Goal: Communication & Community: Answer question/provide support

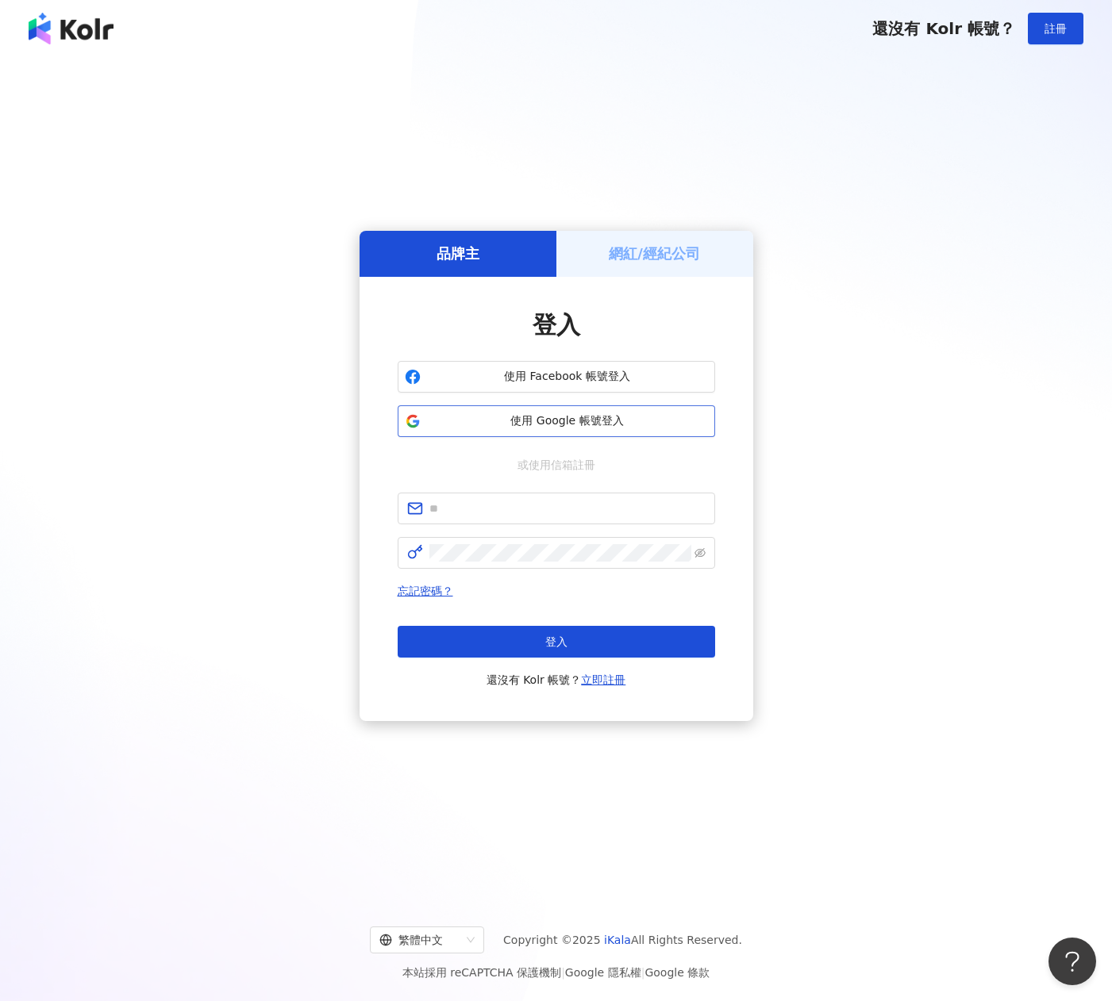
click at [534, 419] on span "使用 Google 帳號登入" at bounding box center [567, 421] width 281 height 16
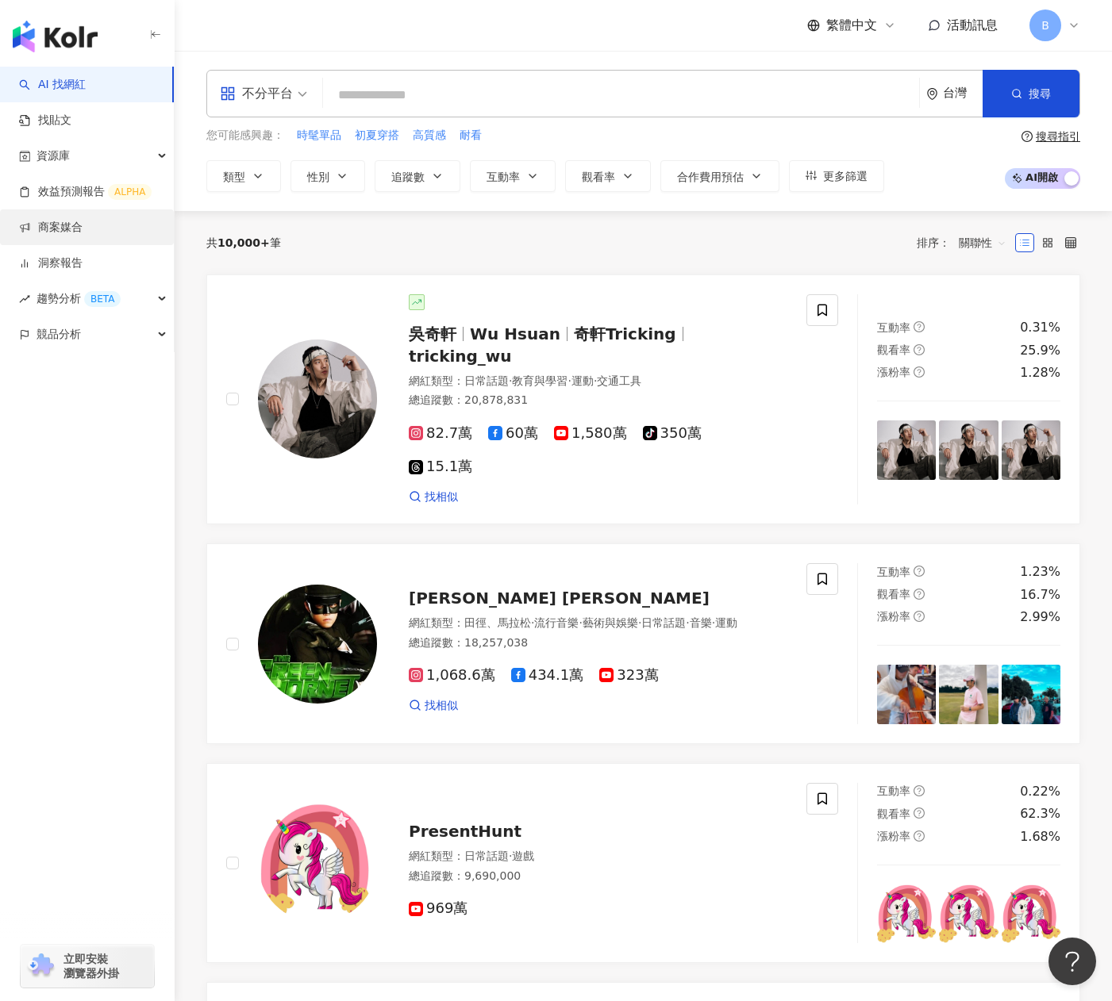
click at [48, 236] on link "商案媒合" at bounding box center [50, 228] width 63 height 16
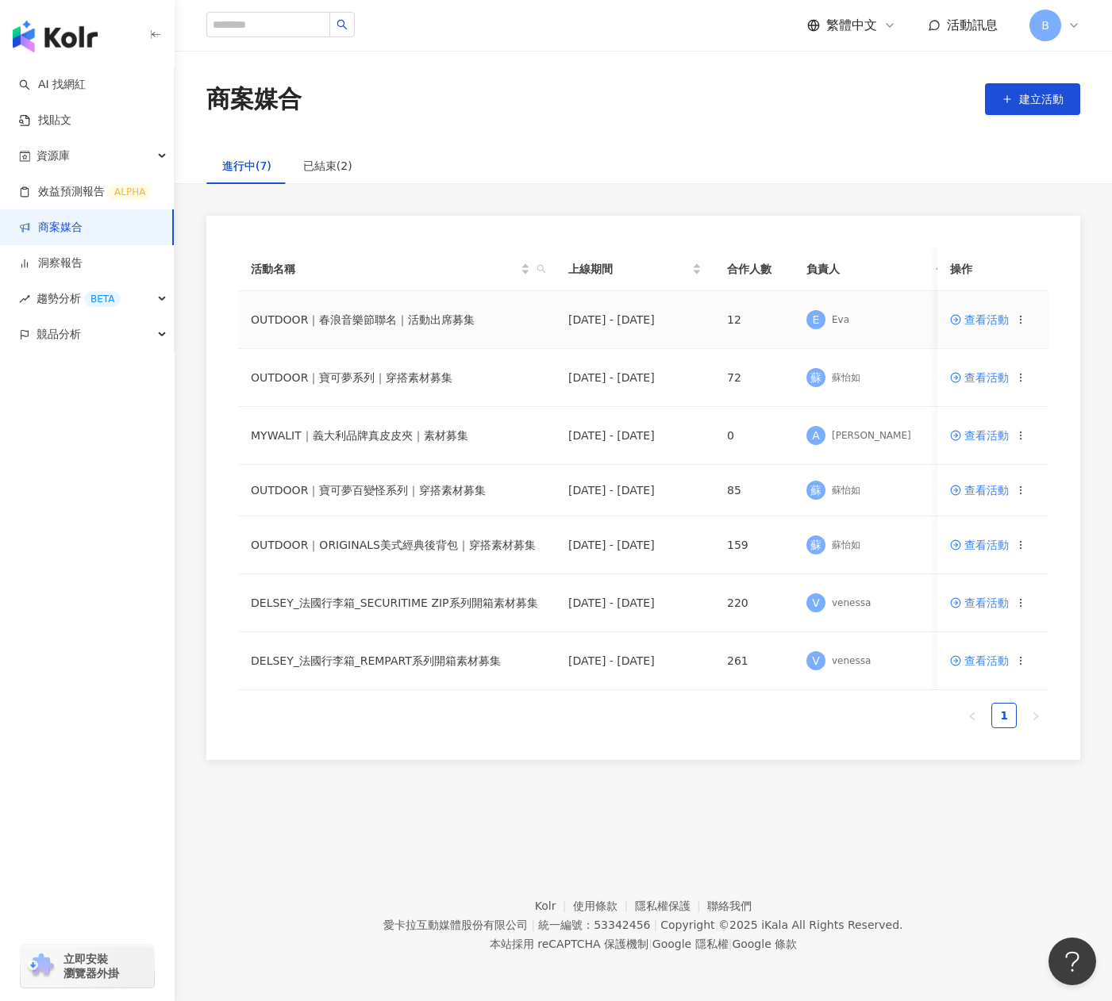
click at [979, 325] on span "查看活動" at bounding box center [979, 319] width 59 height 11
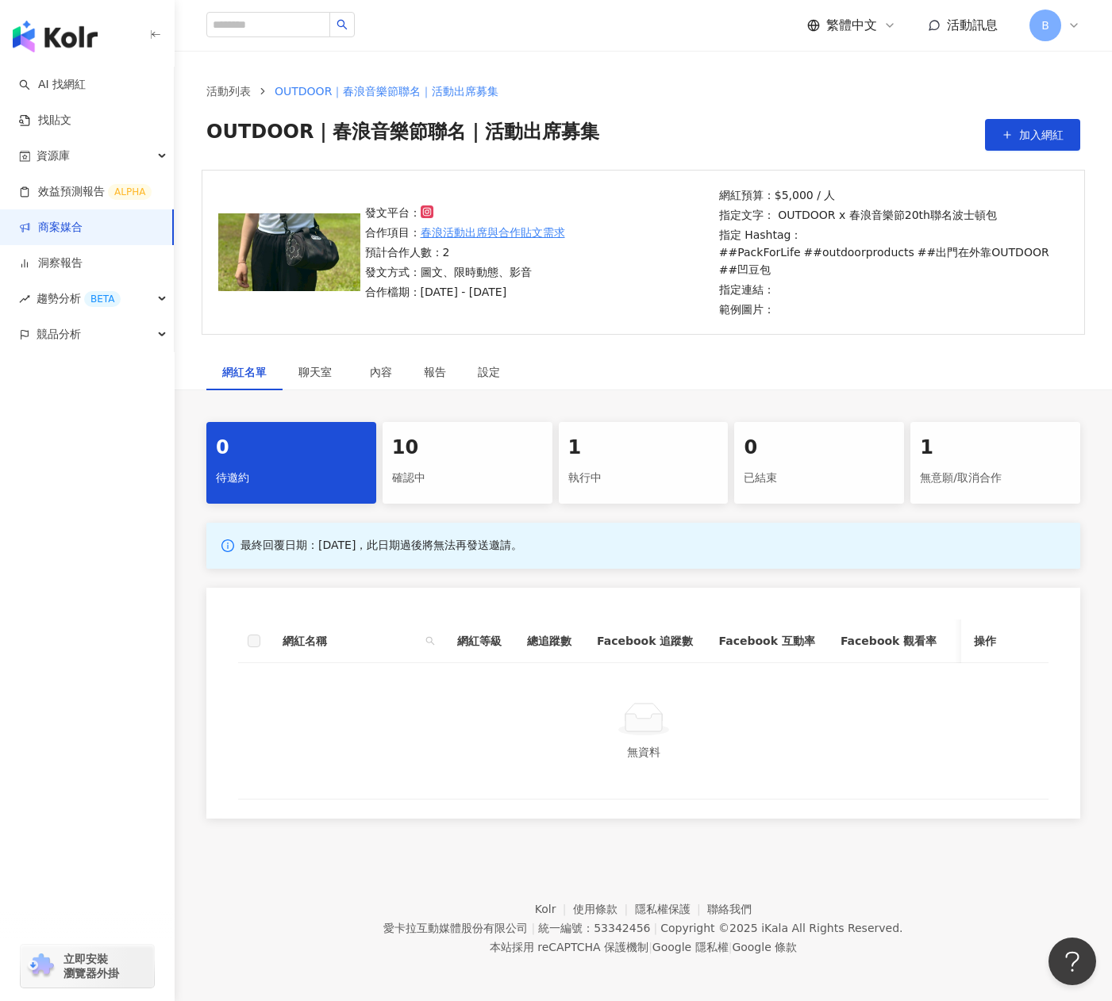
click at [429, 498] on div "10 確認中" at bounding box center [468, 463] width 170 height 82
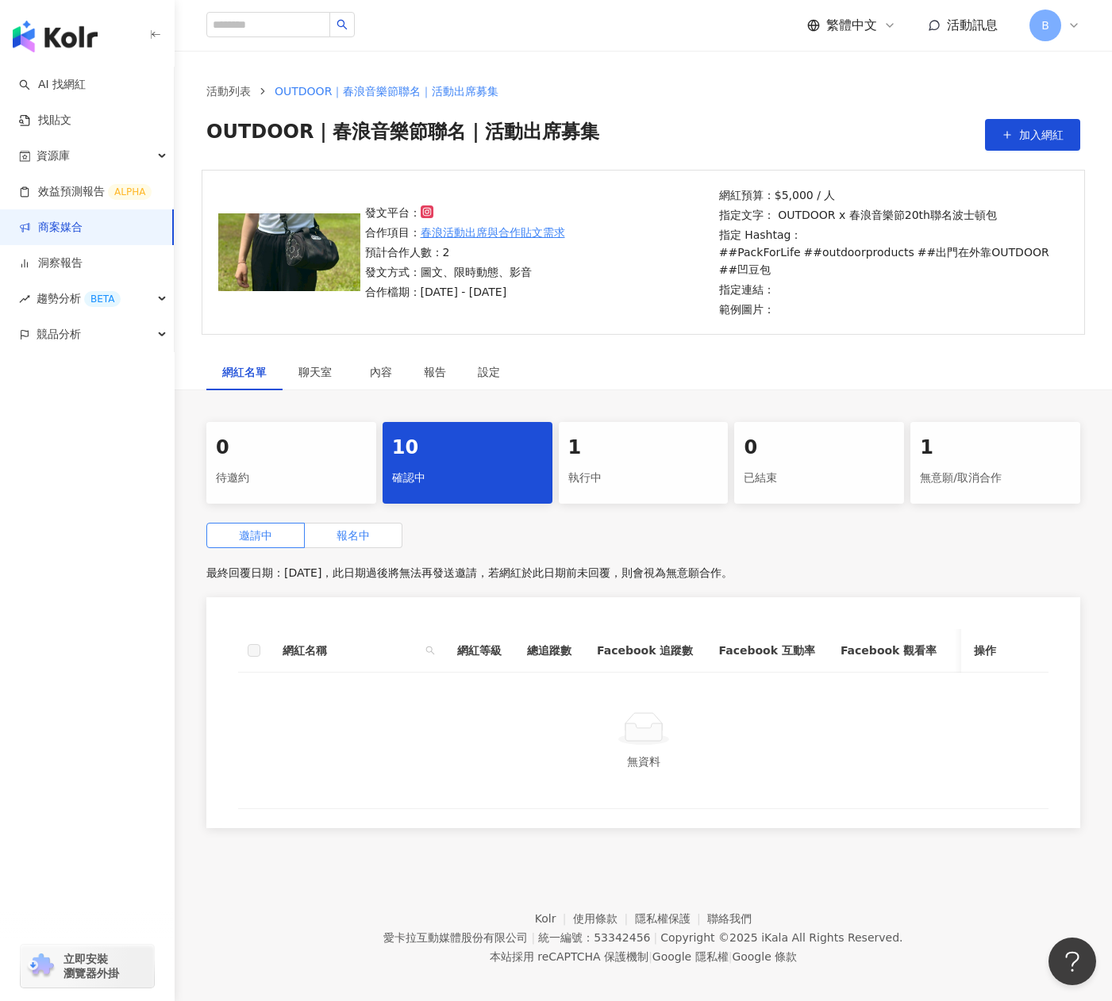
click at [336, 532] on span "報名中" at bounding box center [352, 535] width 33 height 13
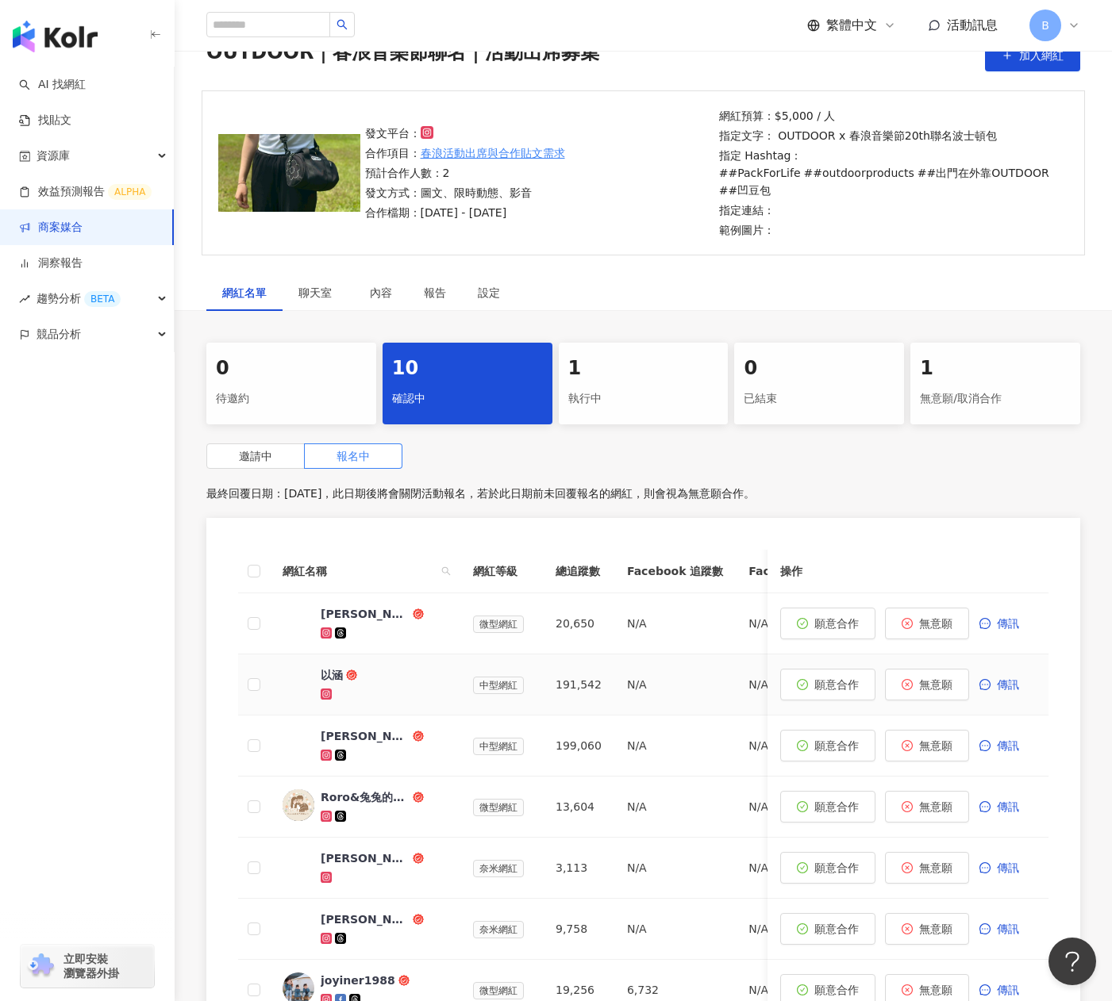
scroll to position [159, 0]
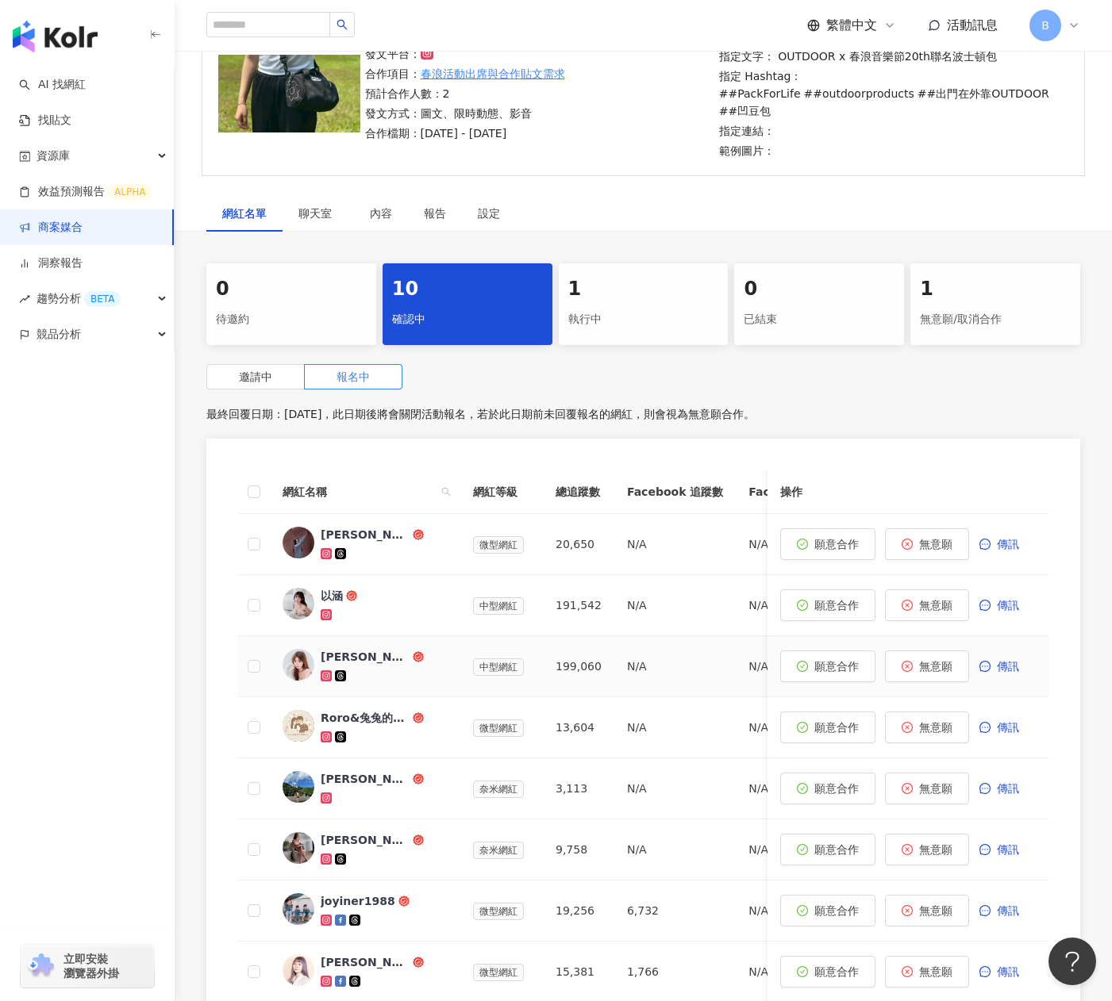
click at [354, 652] on div "[PERSON_NAME]" at bounding box center [365, 657] width 89 height 16
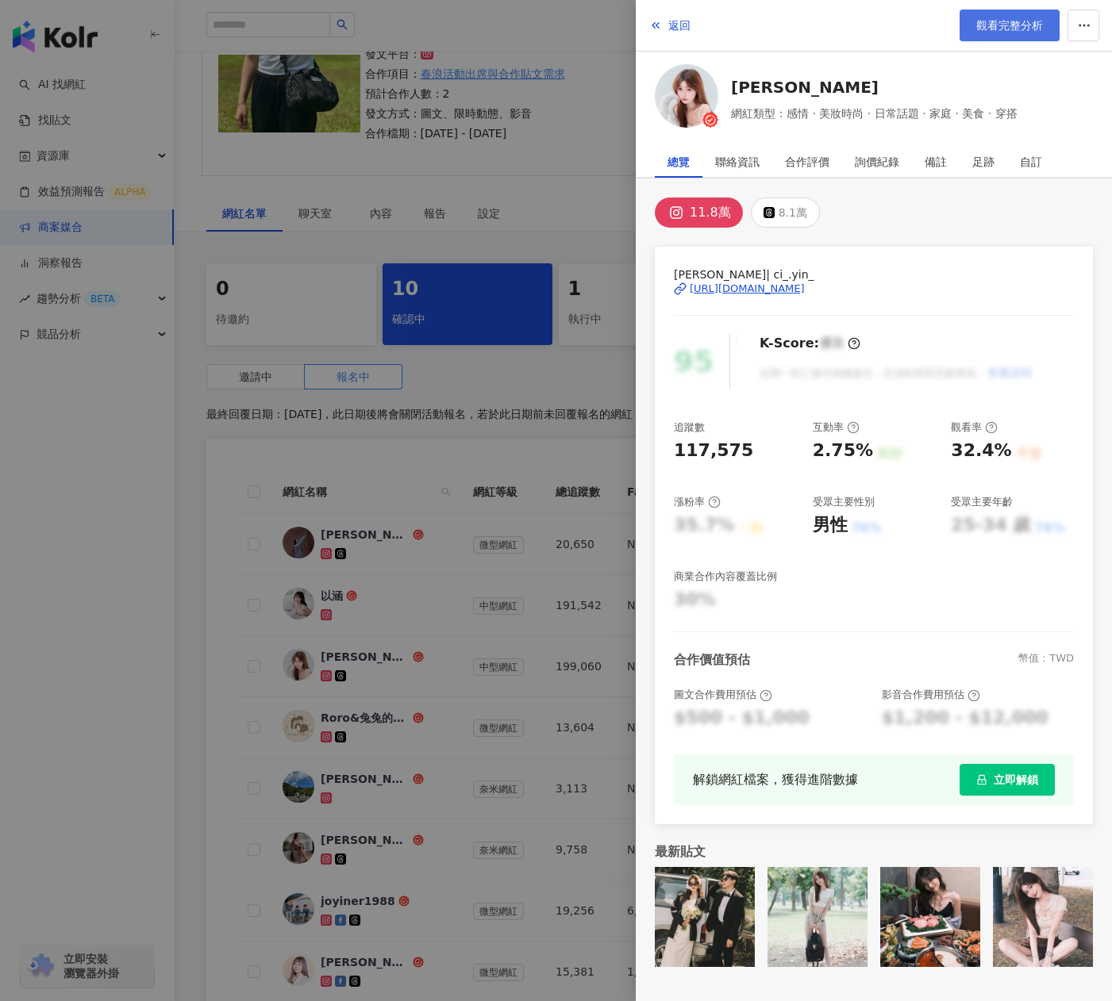
click at [1024, 29] on span "觀看完整分析" at bounding box center [1009, 25] width 67 height 13
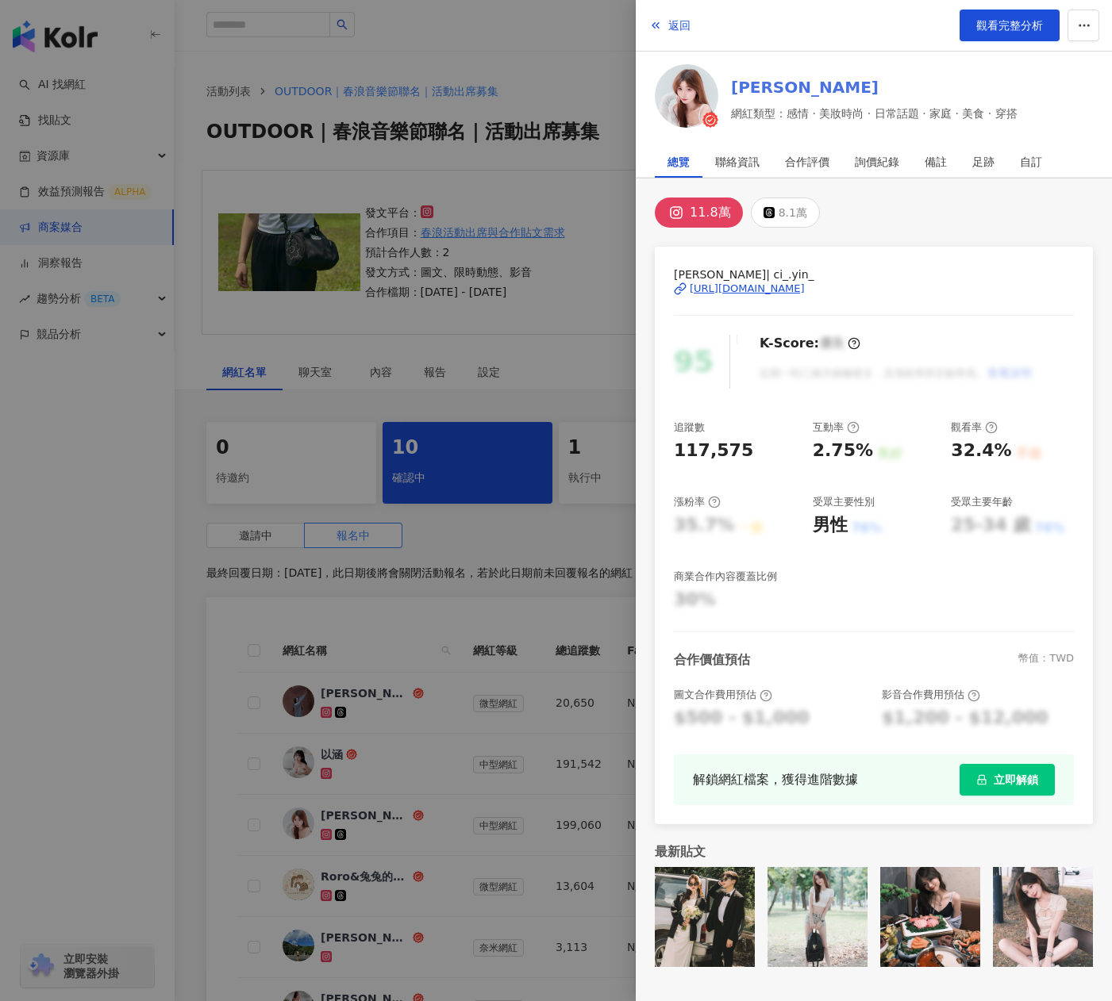
click at [752, 84] on link "[PERSON_NAME]" at bounding box center [874, 87] width 286 height 22
click at [572, 313] on div at bounding box center [556, 500] width 1112 height 1001
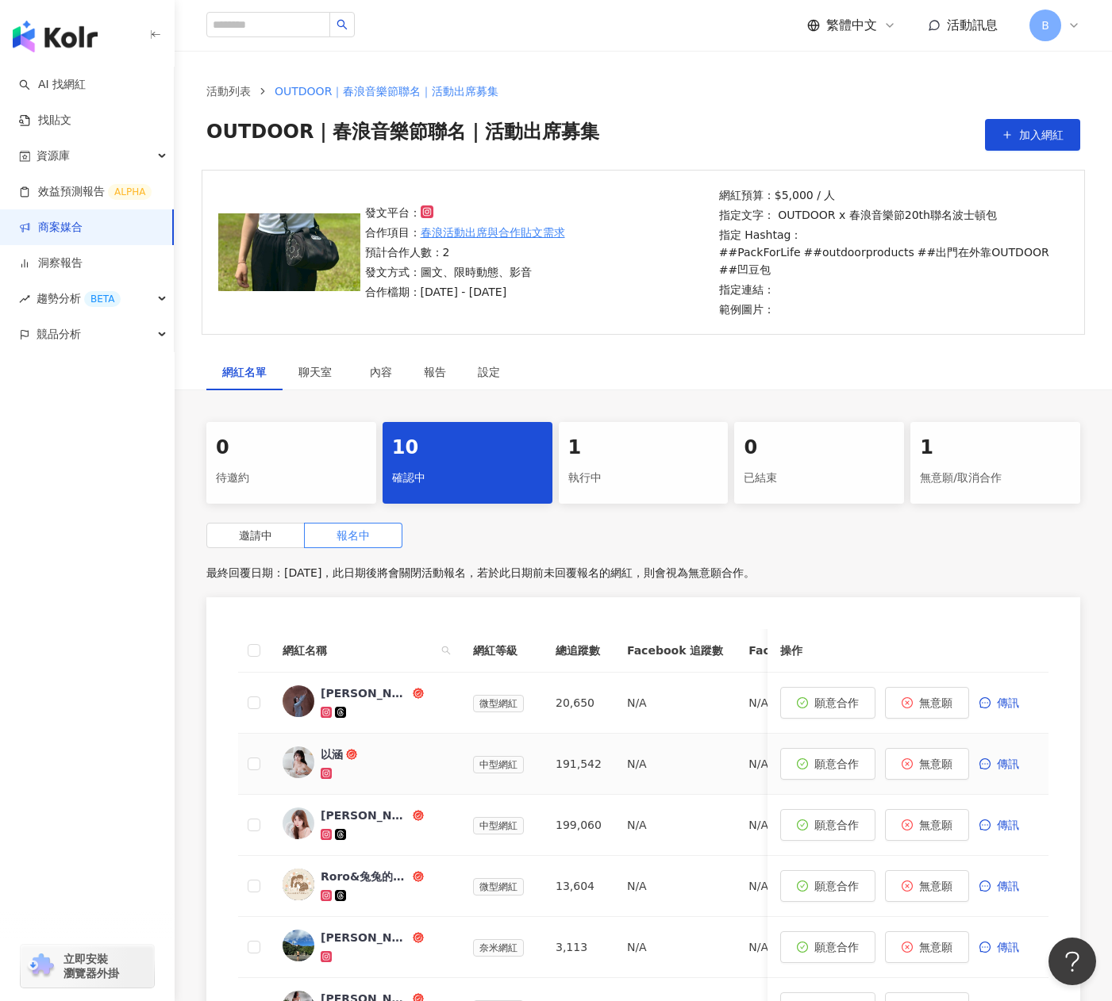
scroll to position [79, 0]
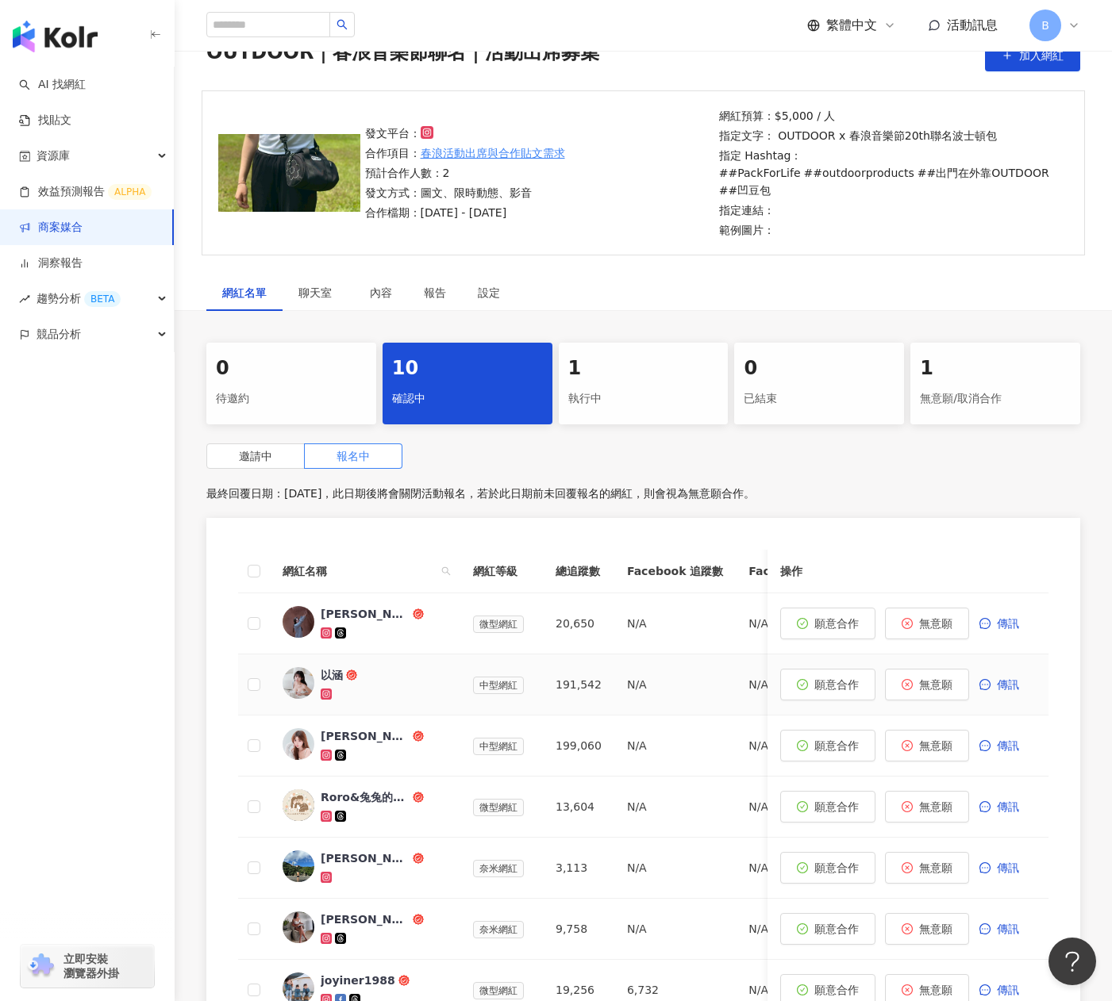
click at [336, 677] on div "以涵" at bounding box center [332, 675] width 22 height 16
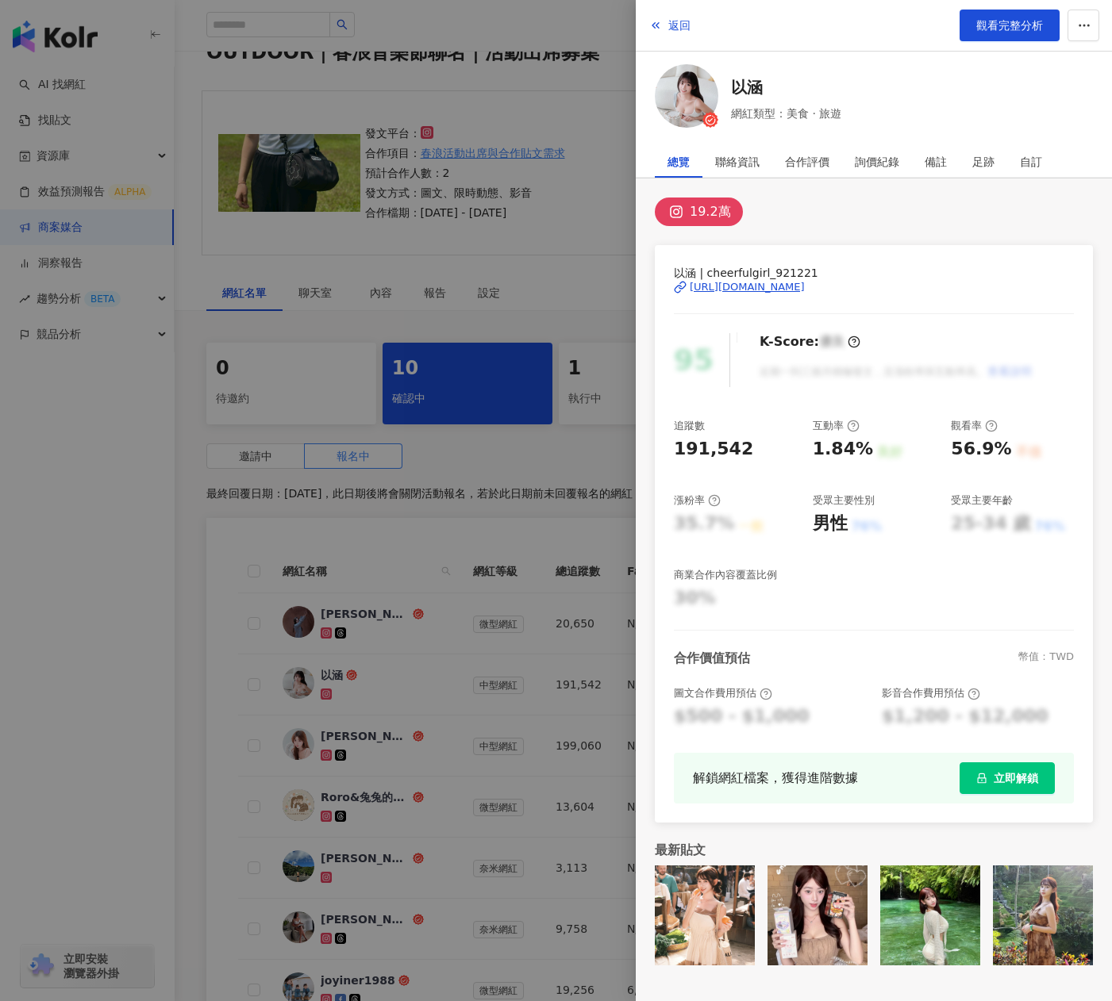
click at [704, 209] on div "19.2萬" at bounding box center [710, 212] width 41 height 22
click at [794, 286] on div "https://www.instagram.com/cheerfulgirl_921221/" at bounding box center [747, 287] width 115 height 14
click at [763, 76] on link "以涵" at bounding box center [786, 87] width 110 height 22
click at [385, 554] on div at bounding box center [556, 500] width 1112 height 1001
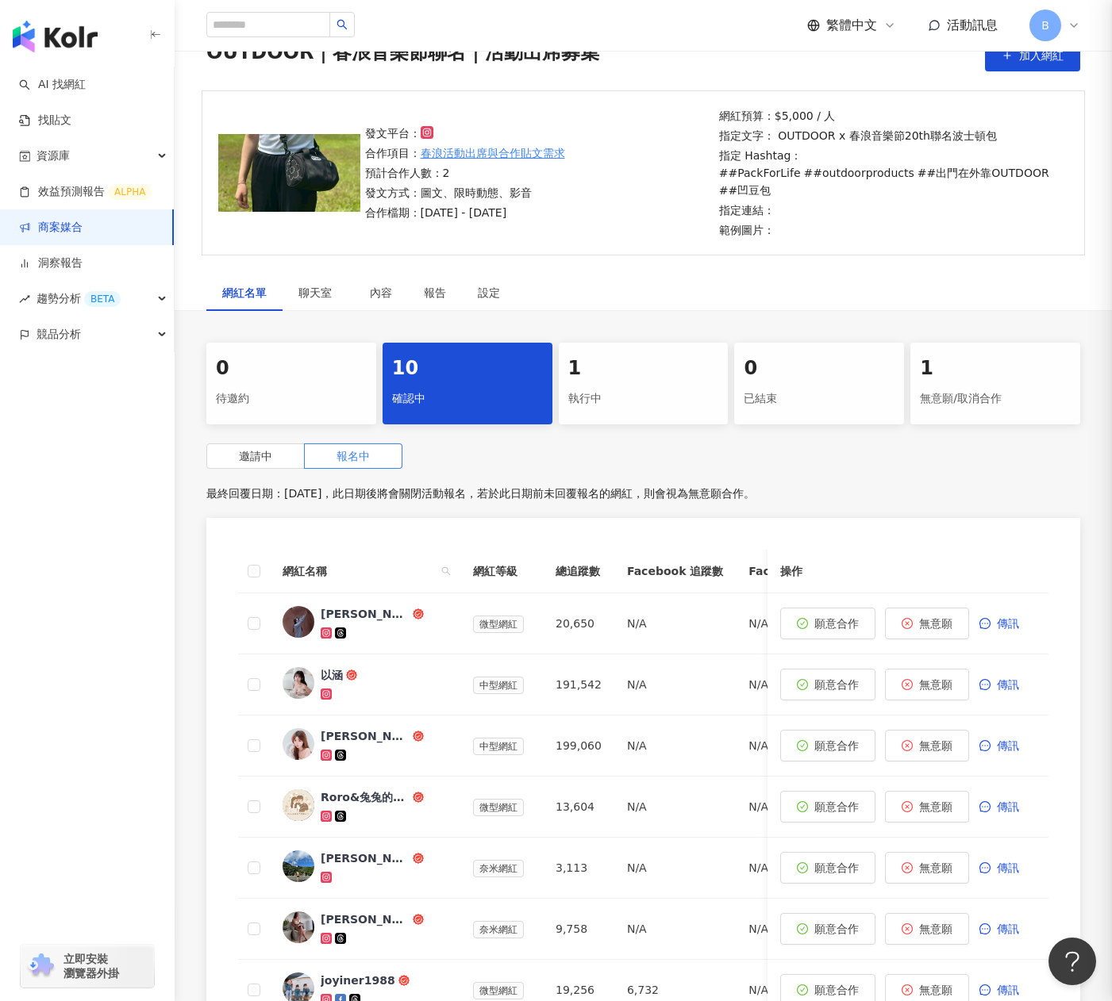
click at [387, 621] on div at bounding box center [556, 500] width 1112 height 1001
click at [383, 616] on span "yu芷妤" at bounding box center [372, 614] width 103 height 16
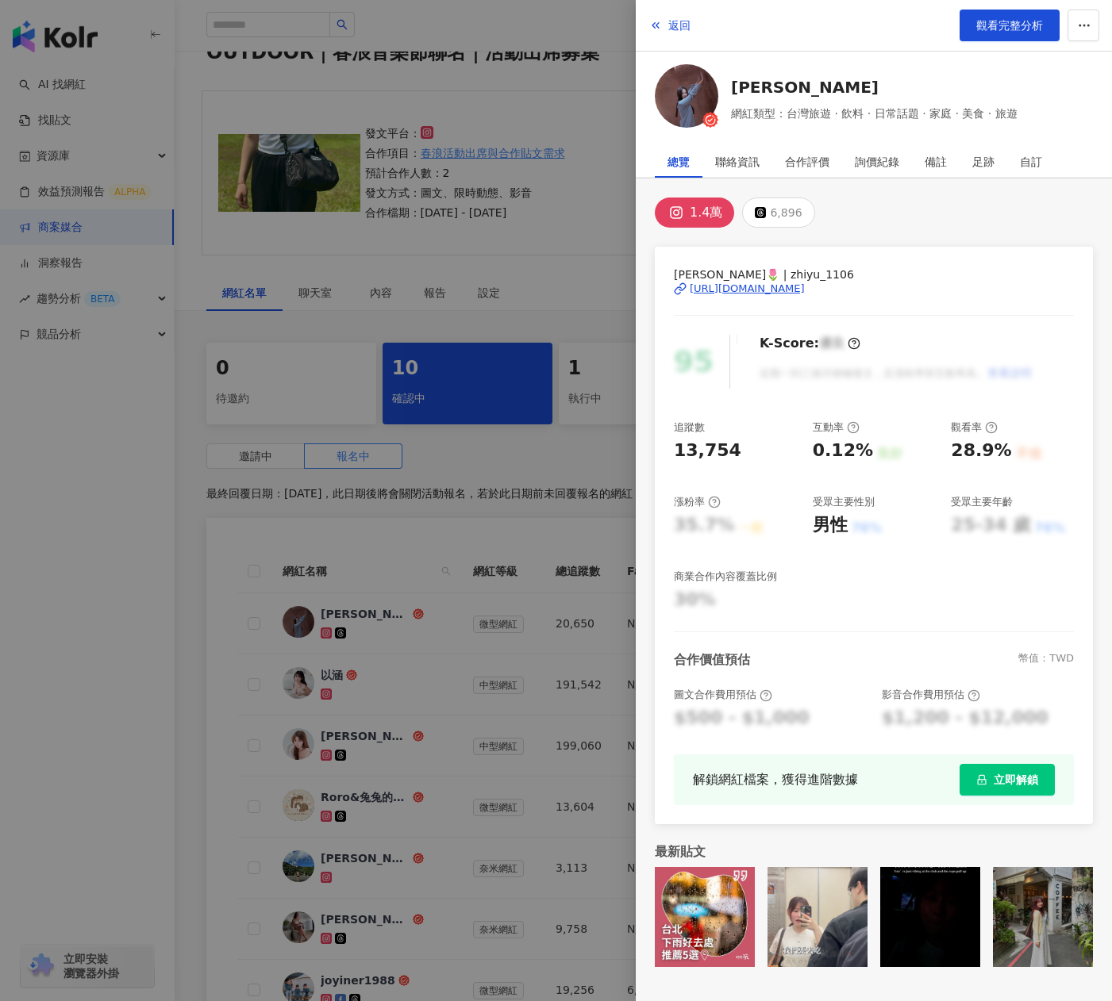
click at [756, 289] on div "https://www.instagram.com/zhiyu_1106/" at bounding box center [747, 289] width 115 height 14
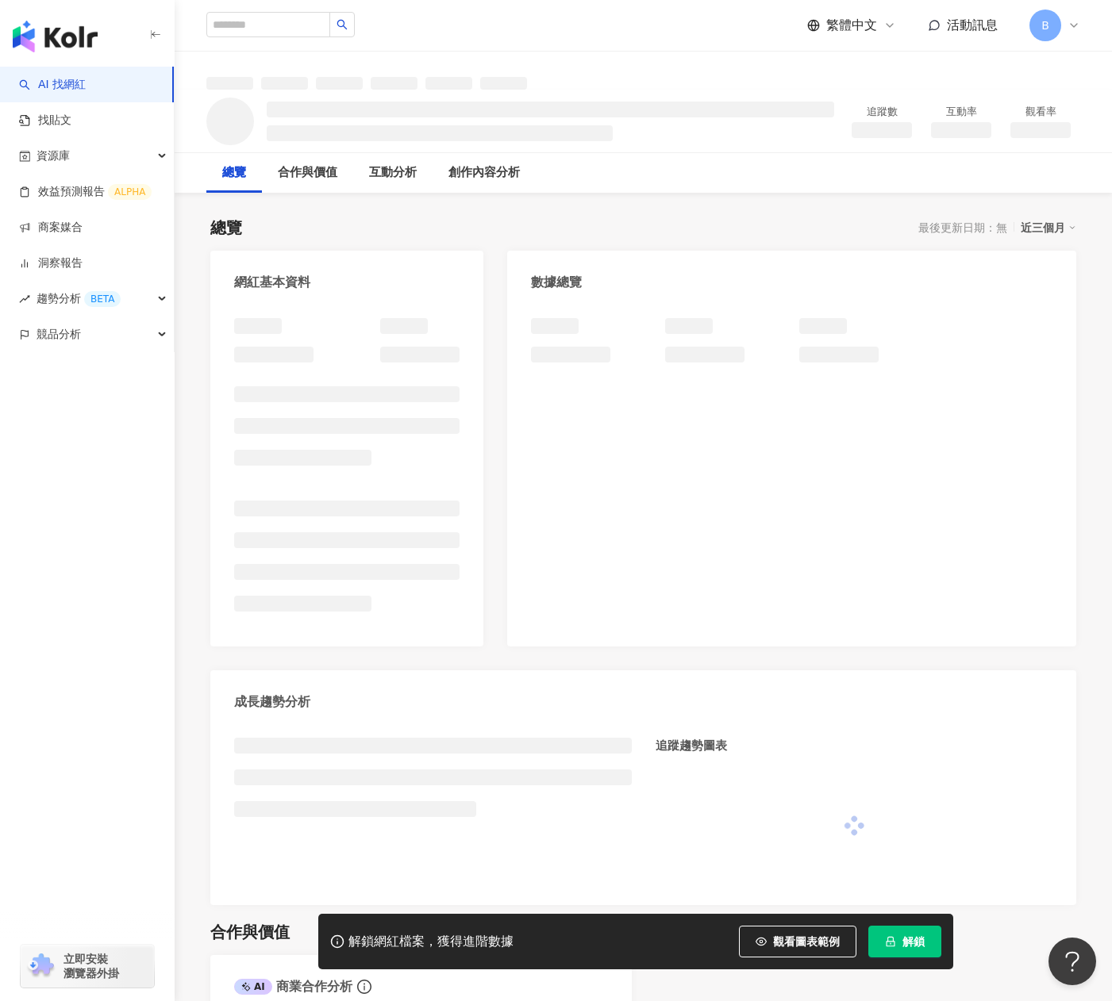
click at [908, 938] on span "解鎖" at bounding box center [913, 942] width 22 height 13
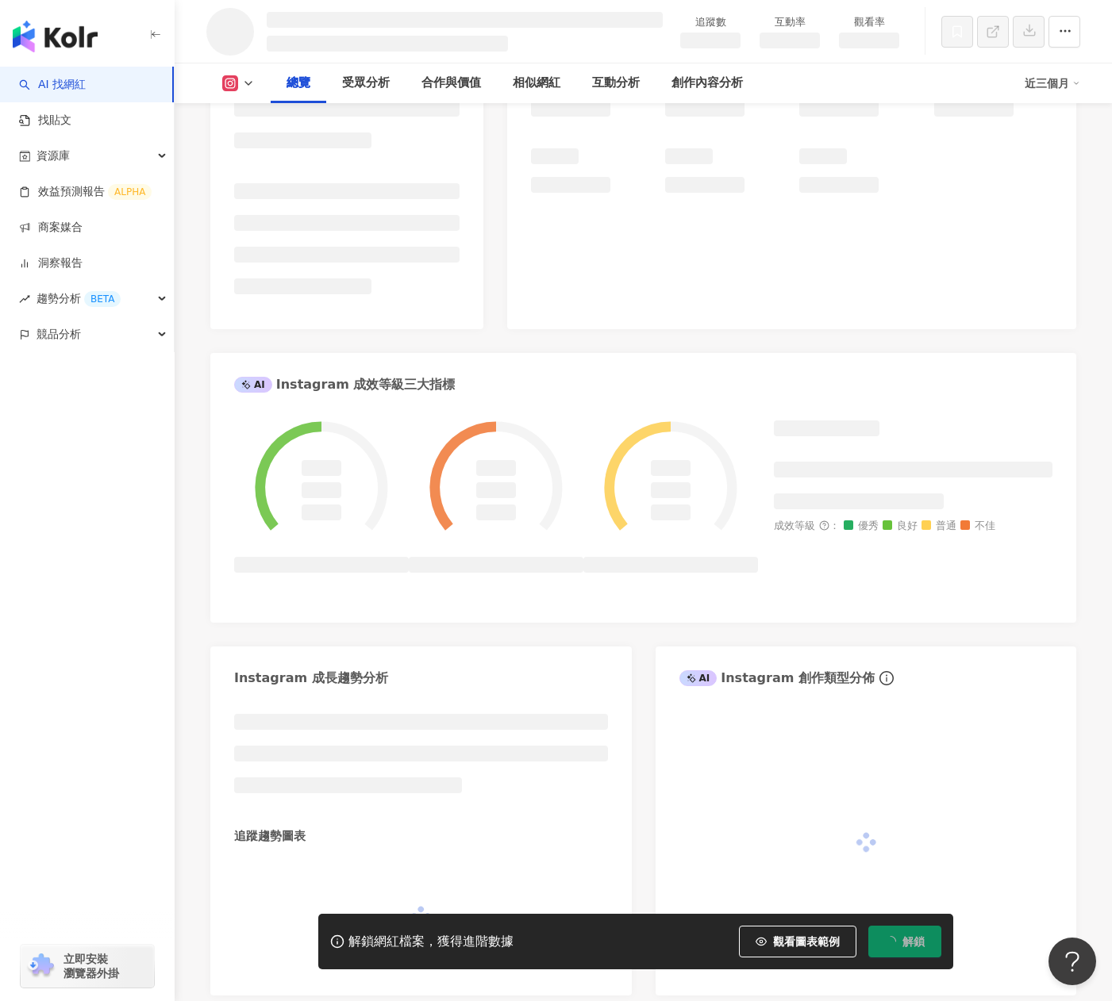
scroll to position [476, 0]
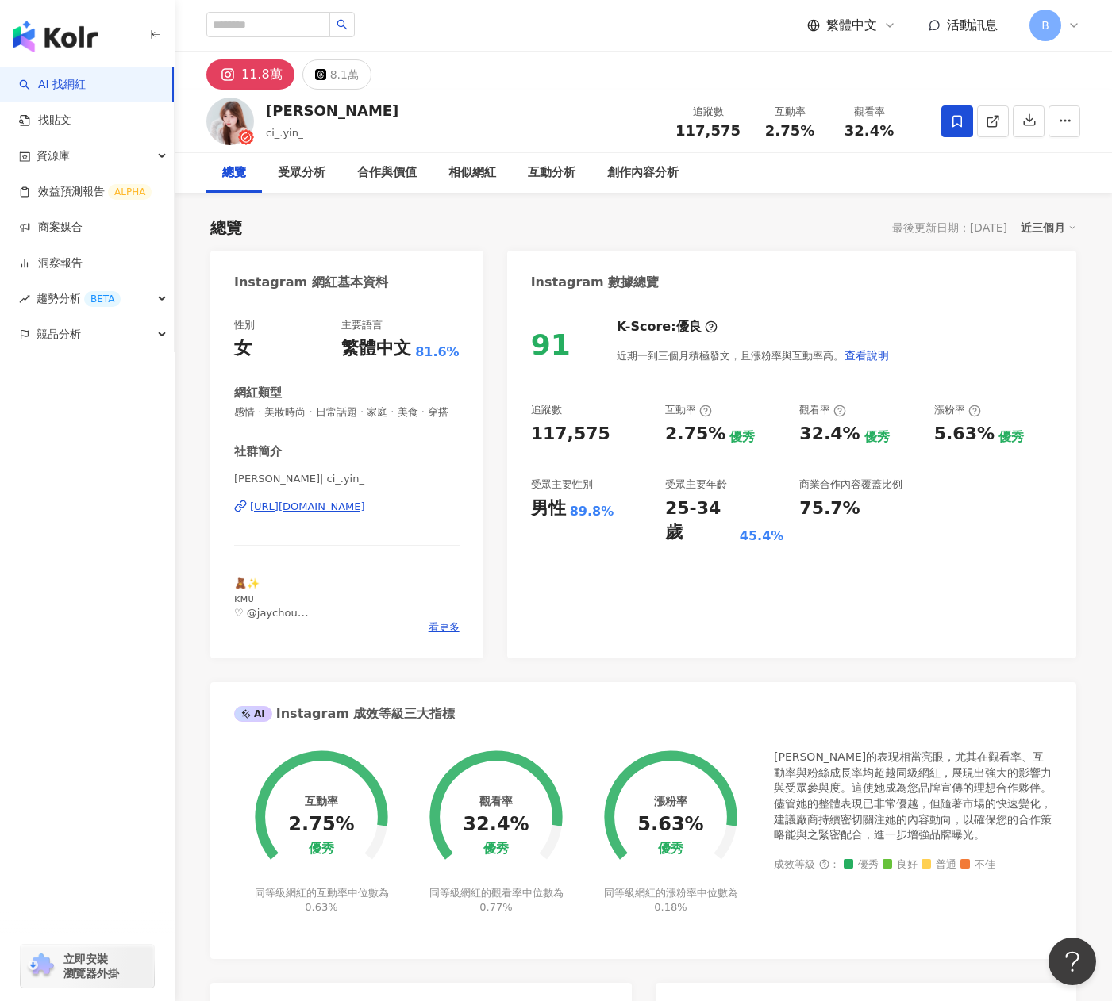
click at [365, 514] on div "https://www.instagram.com/ci_.yin_/" at bounding box center [307, 507] width 115 height 14
drag, startPoint x: 364, startPoint y: 64, endPoint x: 352, endPoint y: 66, distance: 12.8
click at [361, 64] on div "11.8萬 8.1萬" at bounding box center [288, 75] width 165 height 30
click at [346, 67] on div "8.1萬" at bounding box center [344, 74] width 29 height 22
click at [345, 78] on div "8.1萬" at bounding box center [344, 74] width 29 height 22
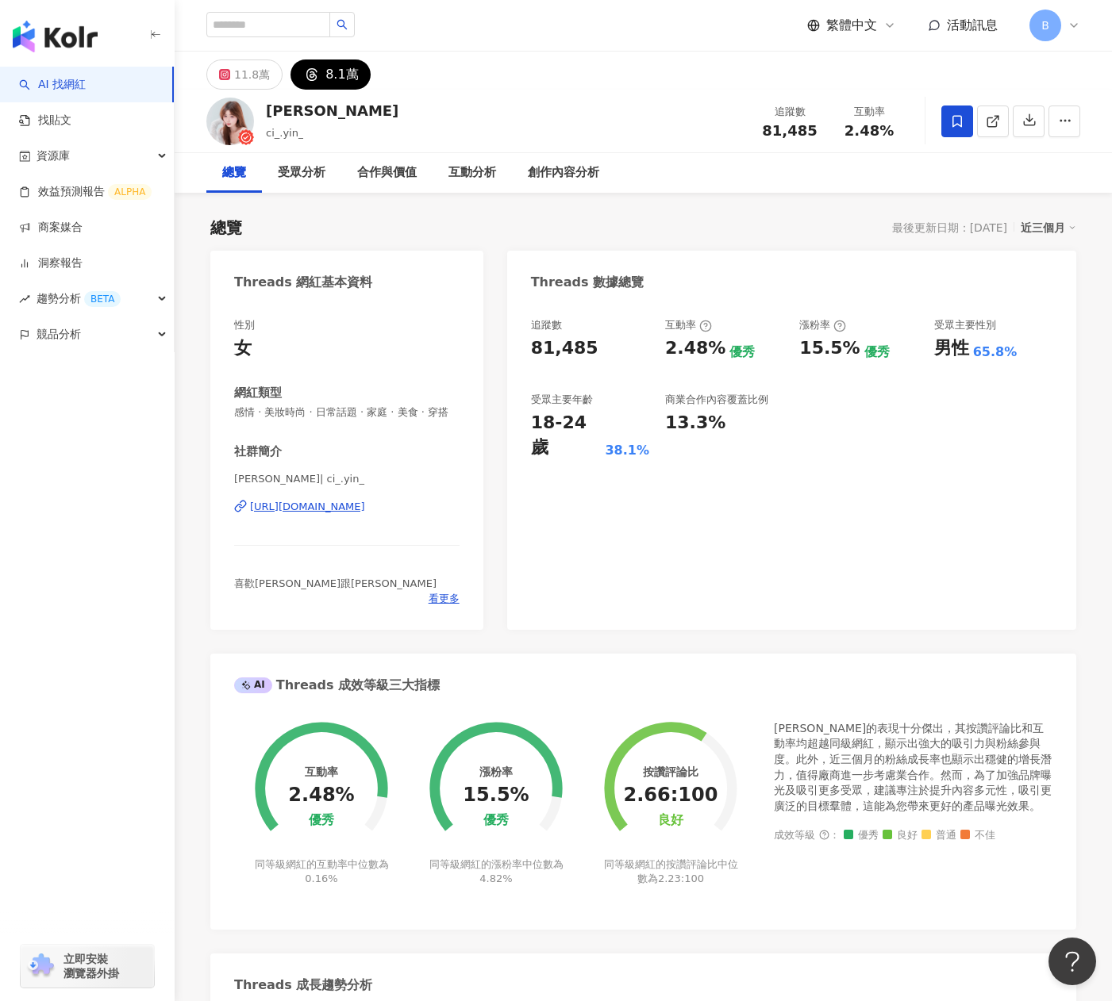
scroll to position [159, 0]
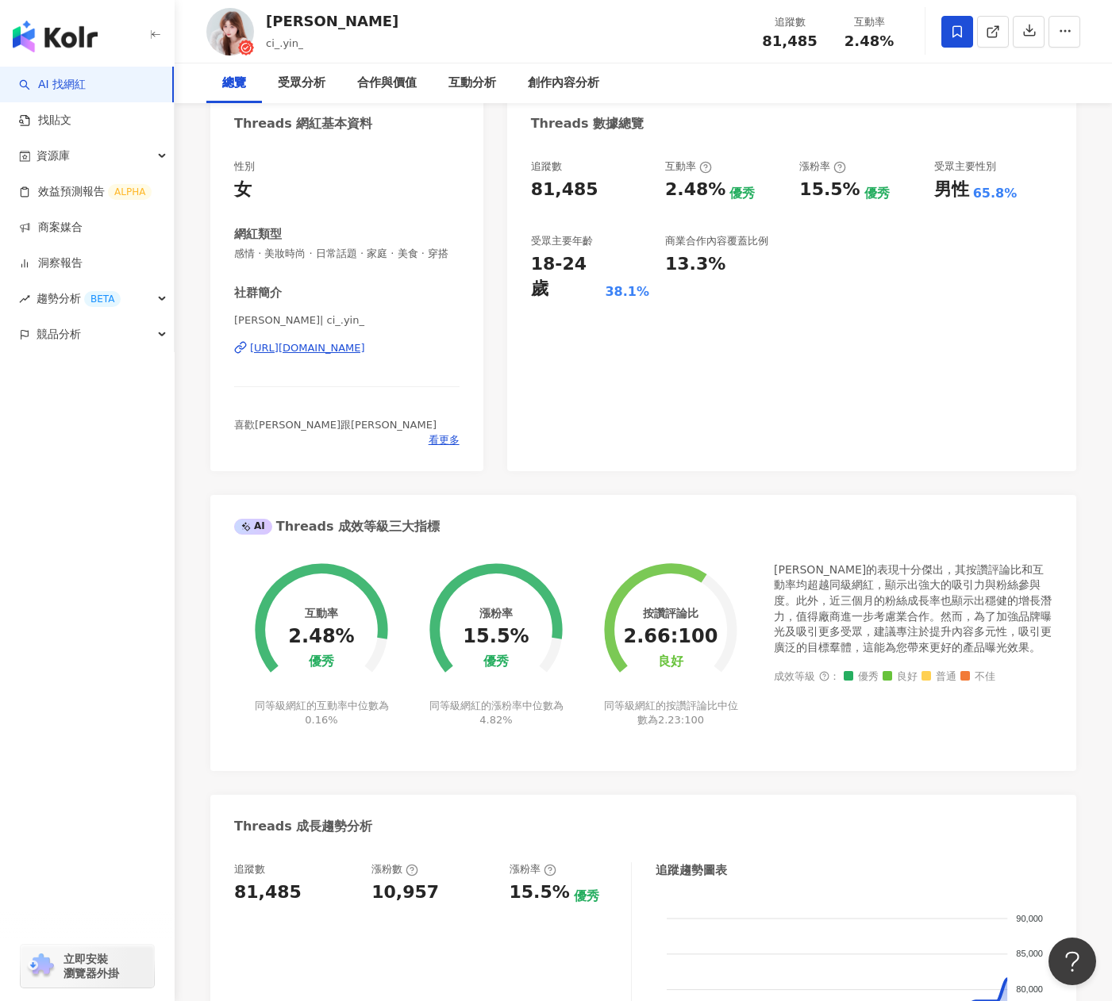
click at [340, 356] on div "https://www.threads.com/@ci_.yin_" at bounding box center [307, 348] width 115 height 14
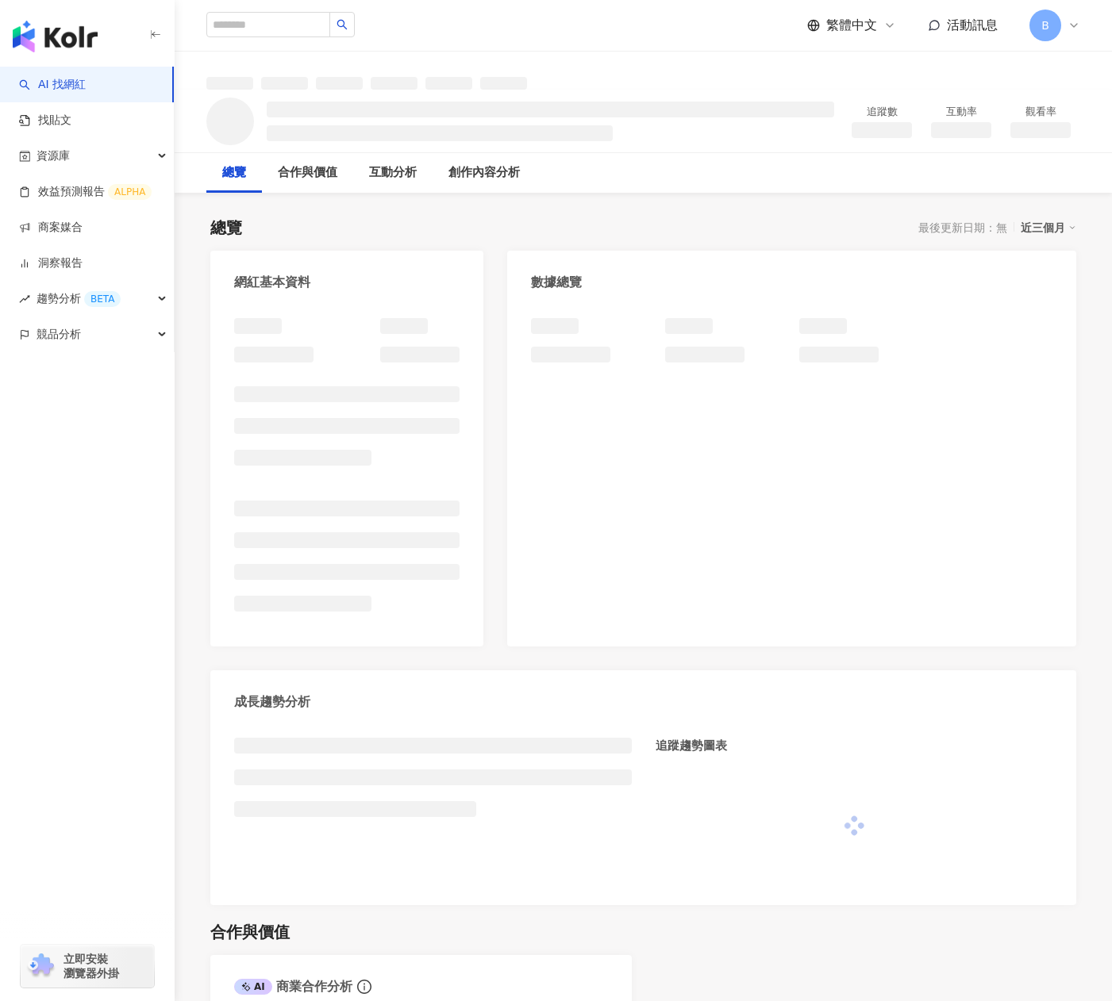
click at [321, 220] on div "總覽 最後更新日期：無 近三個月" at bounding box center [643, 228] width 866 height 22
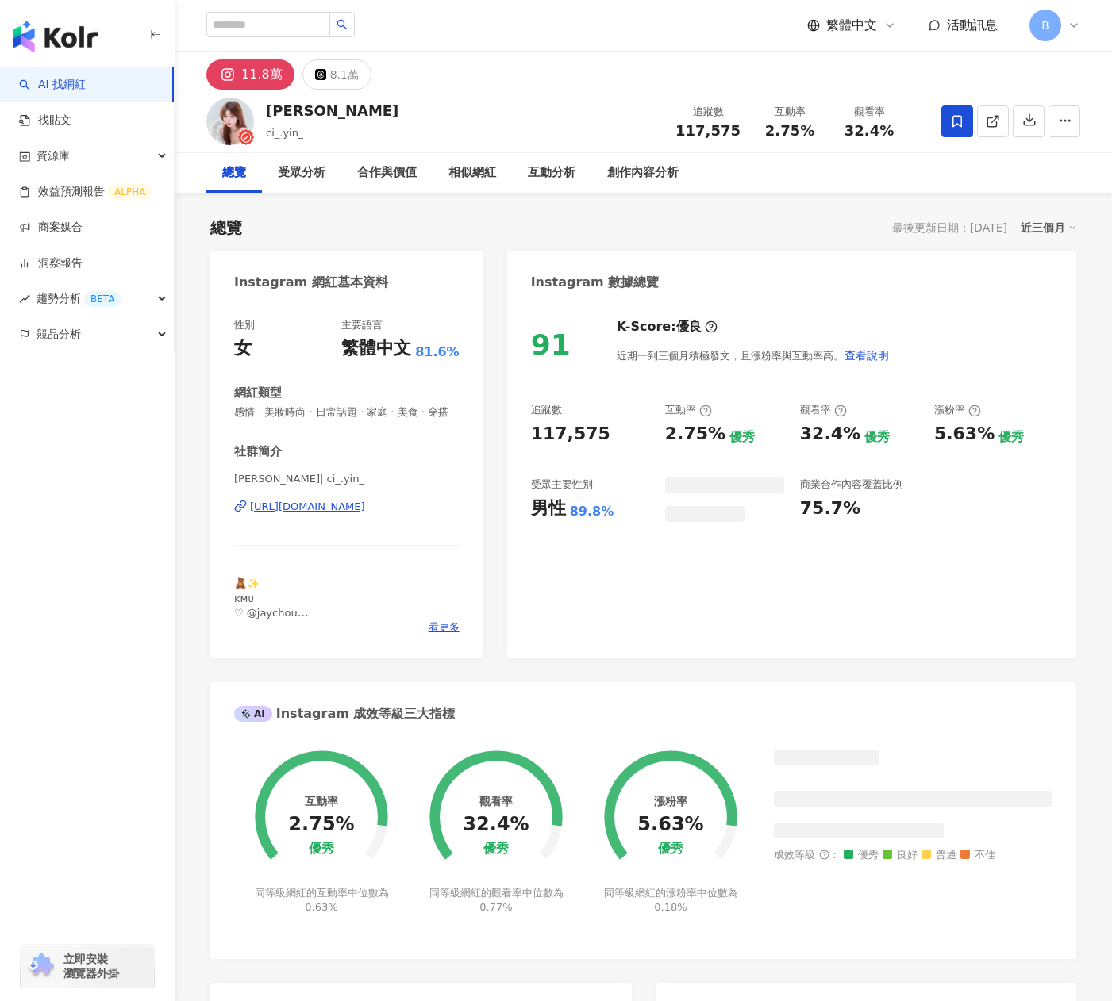
drag, startPoint x: 267, startPoint y: 113, endPoint x: 290, endPoint y: 113, distance: 23.8
click at [308, 116] on div "[PERSON_NAME]" at bounding box center [332, 111] width 133 height 20
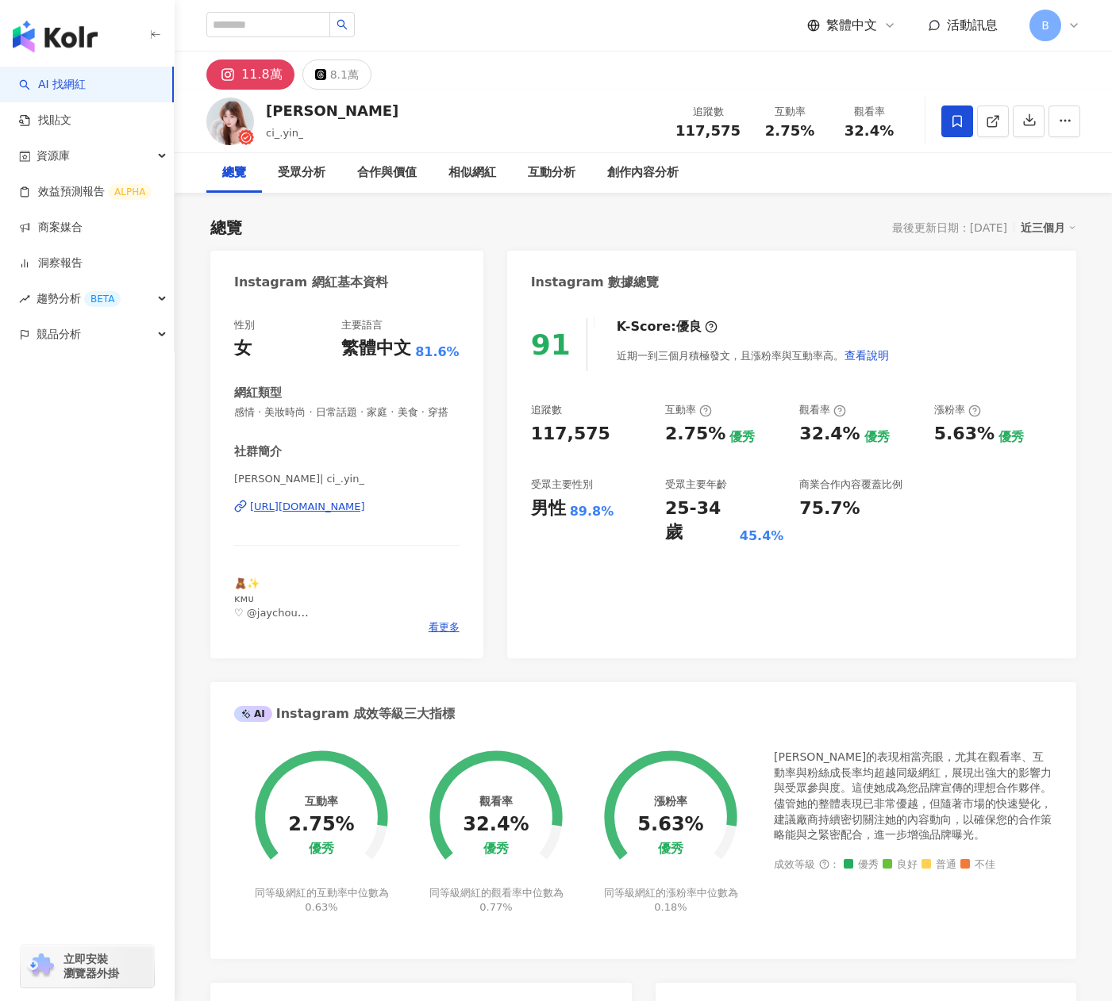
click at [290, 113] on div "[PERSON_NAME]" at bounding box center [332, 111] width 133 height 20
drag, startPoint x: 264, startPoint y: 108, endPoint x: 305, endPoint y: 111, distance: 40.6
click at [305, 111] on div "陳琪茵🐼 ci_.yin_ 追蹤數 117,575 互動率 2.75% 觀看率 32.4%" at bounding box center [643, 121] width 937 height 63
copy div "陳琪茵"
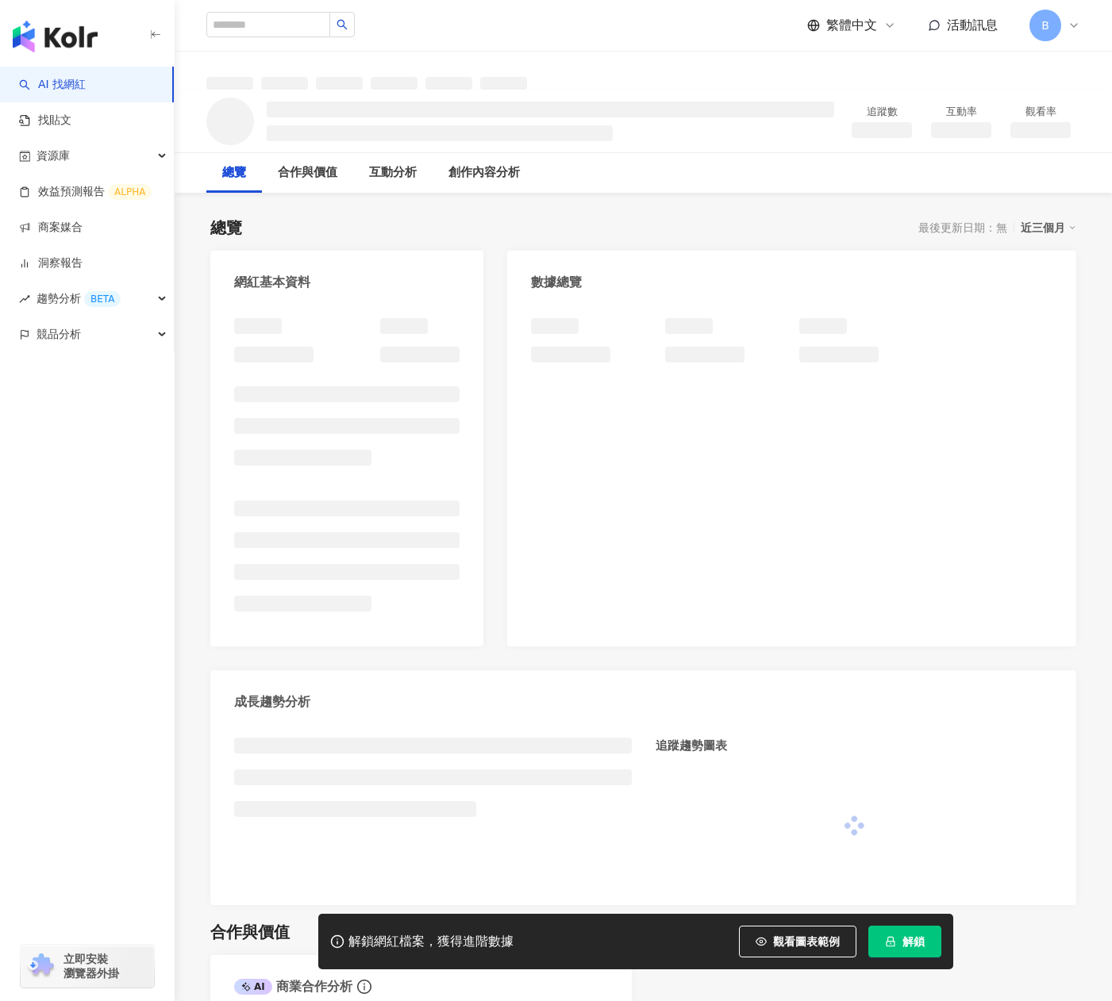
click at [601, 63] on div at bounding box center [643, 71] width 937 height 38
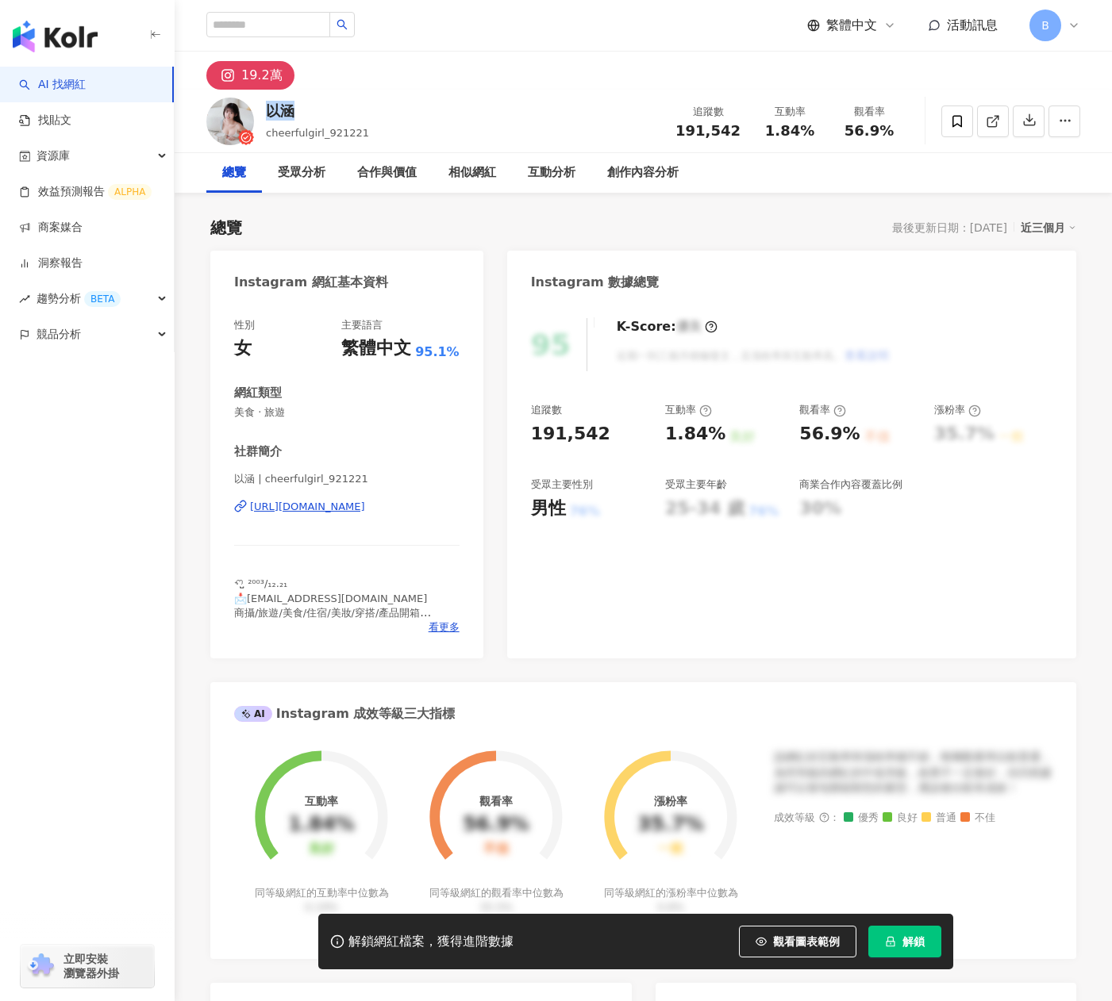
click at [267, 108] on div "以涵" at bounding box center [317, 111] width 103 height 20
click at [40, 230] on link "商案媒合" at bounding box center [50, 228] width 63 height 16
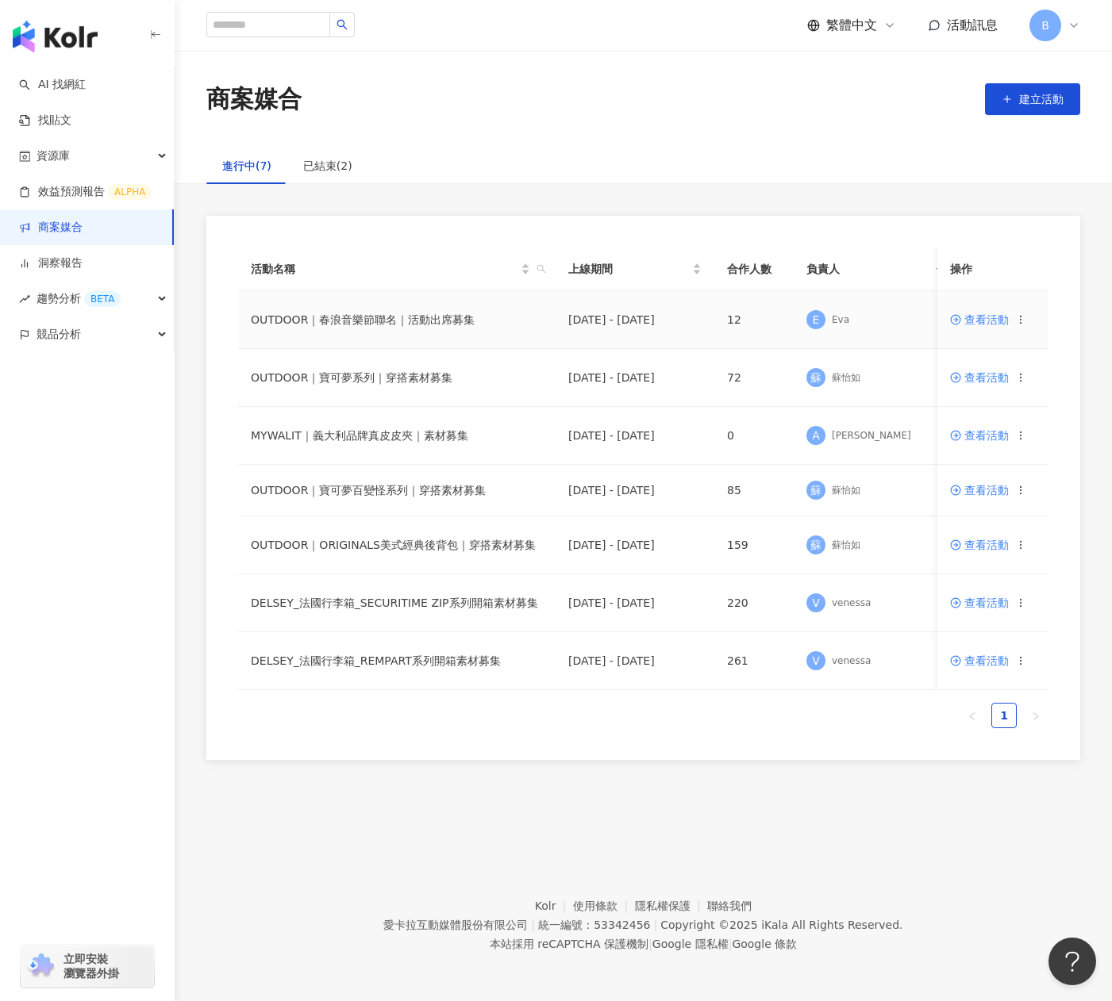
click at [981, 321] on span "查看活動" at bounding box center [979, 319] width 59 height 11
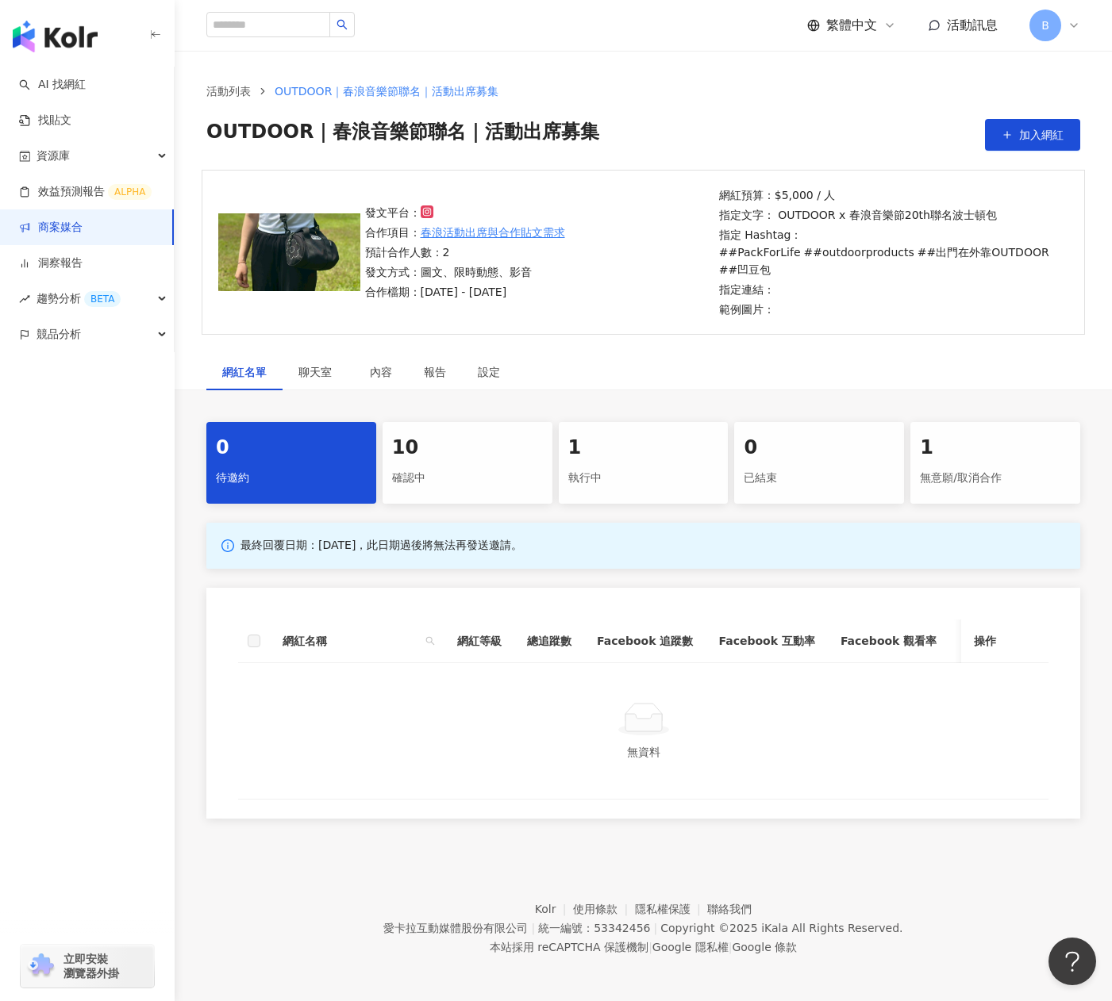
click at [667, 482] on div "執行中" at bounding box center [643, 478] width 151 height 27
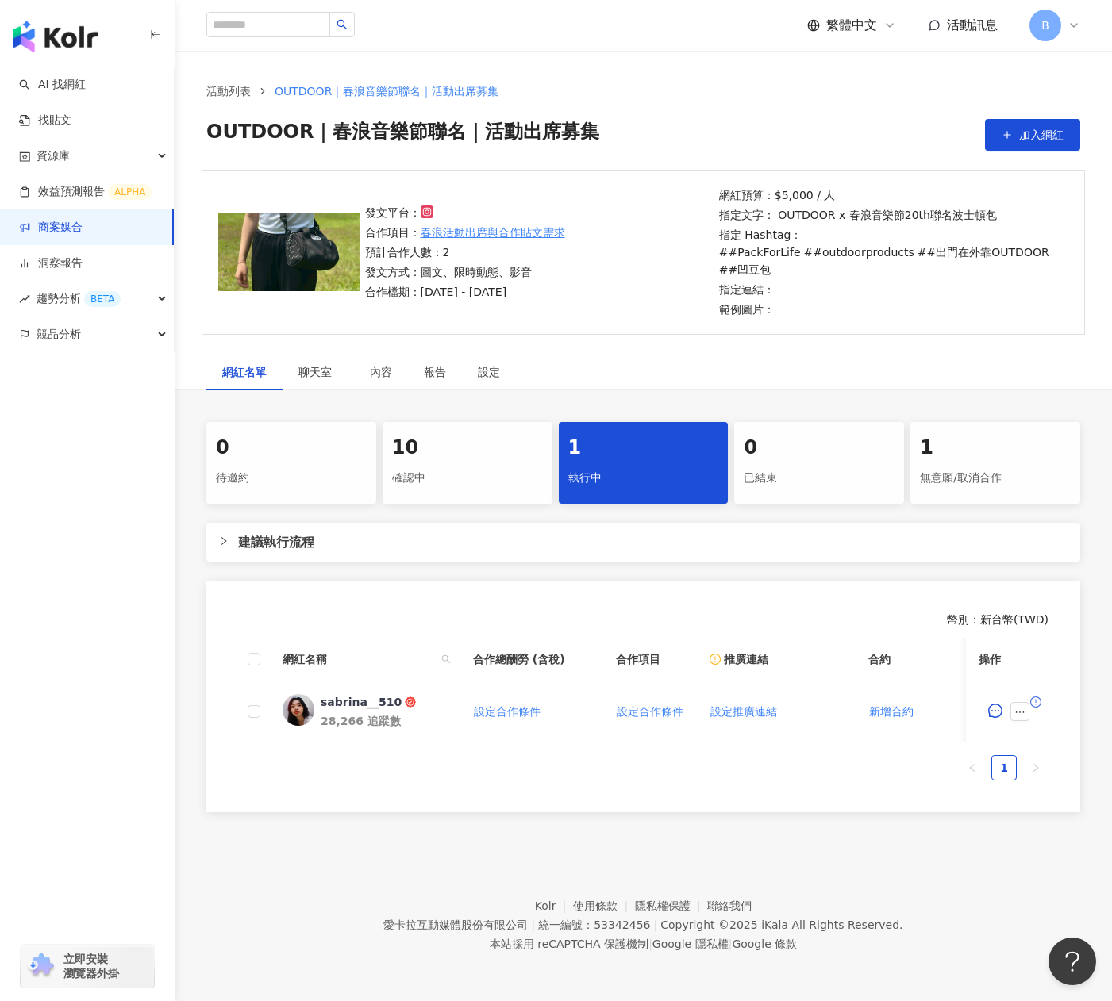
scroll to position [73, 0]
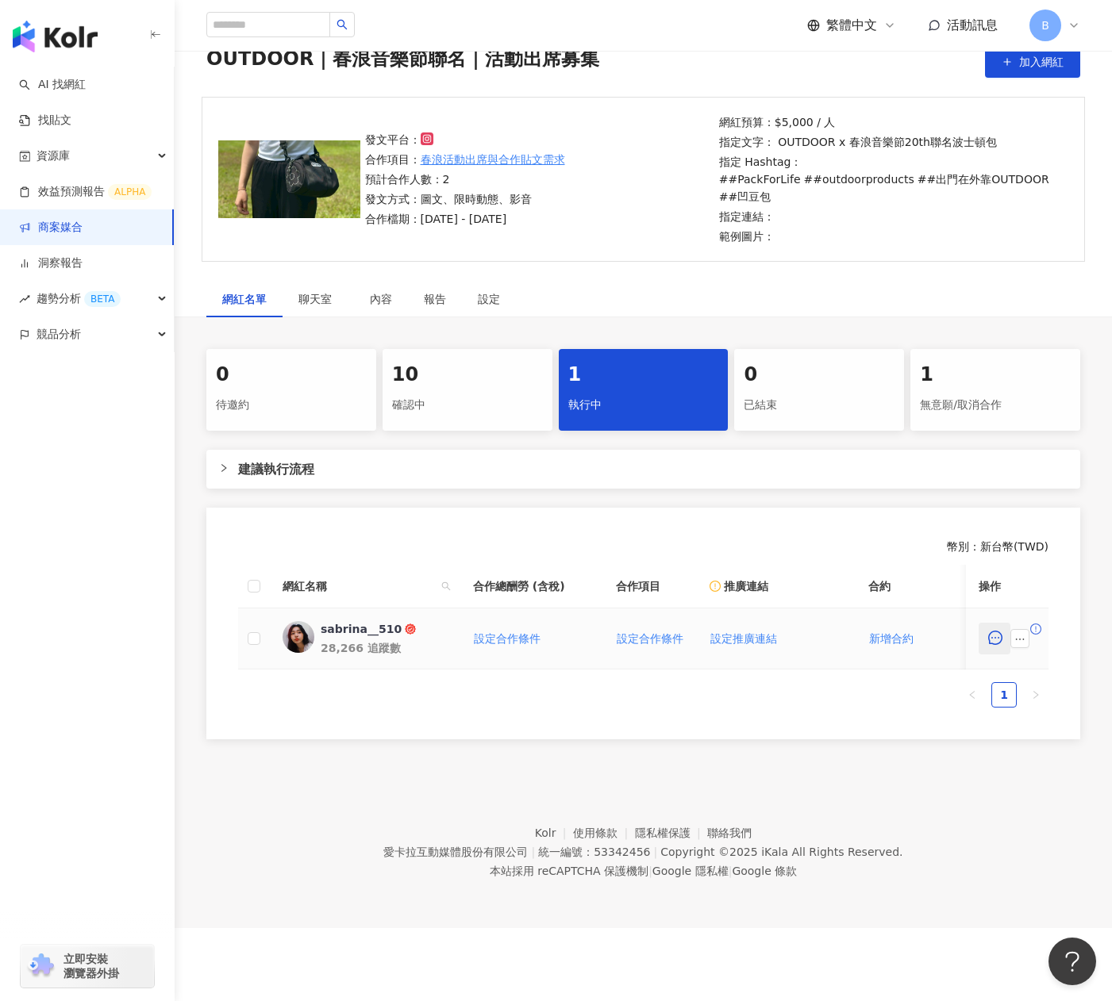
click at [995, 641] on icon "message" at bounding box center [995, 638] width 14 height 14
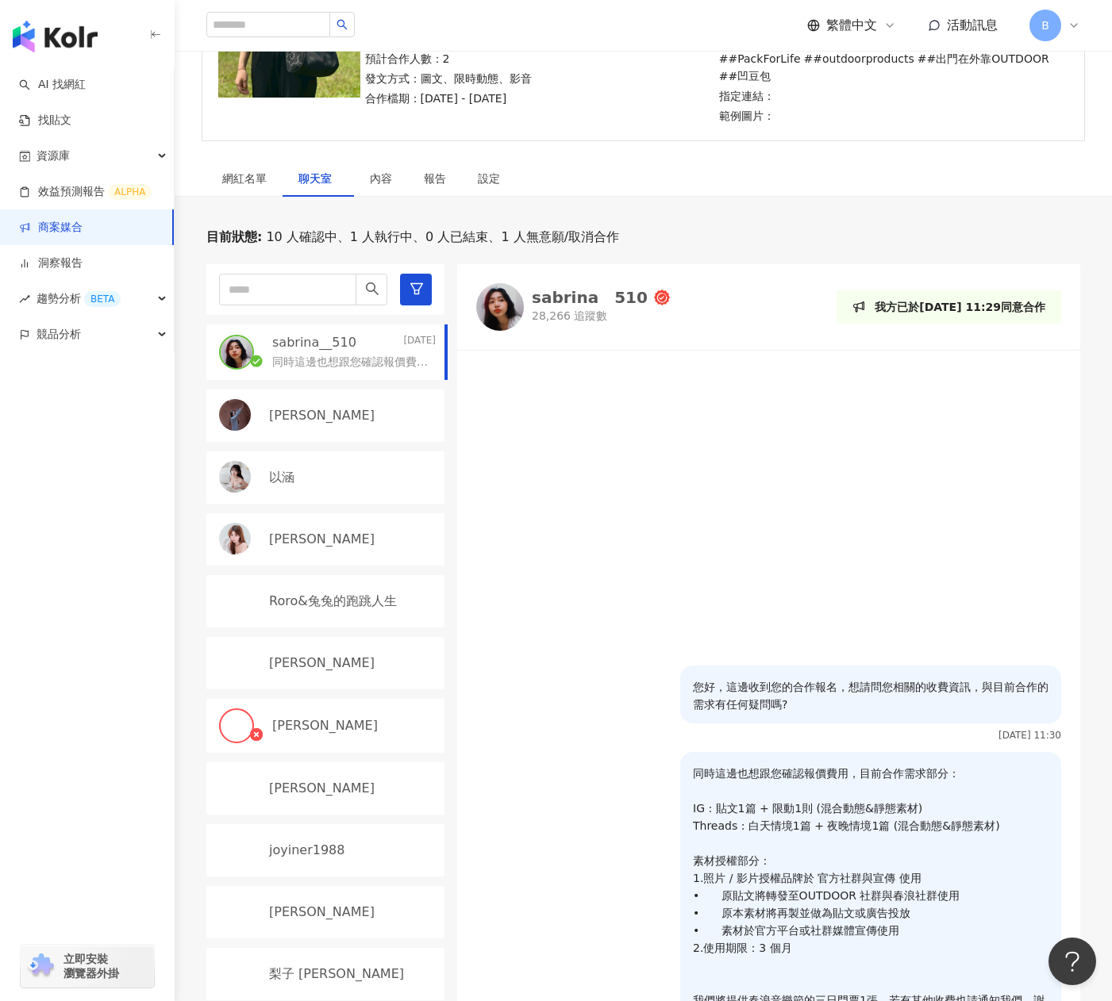
scroll to position [35, 0]
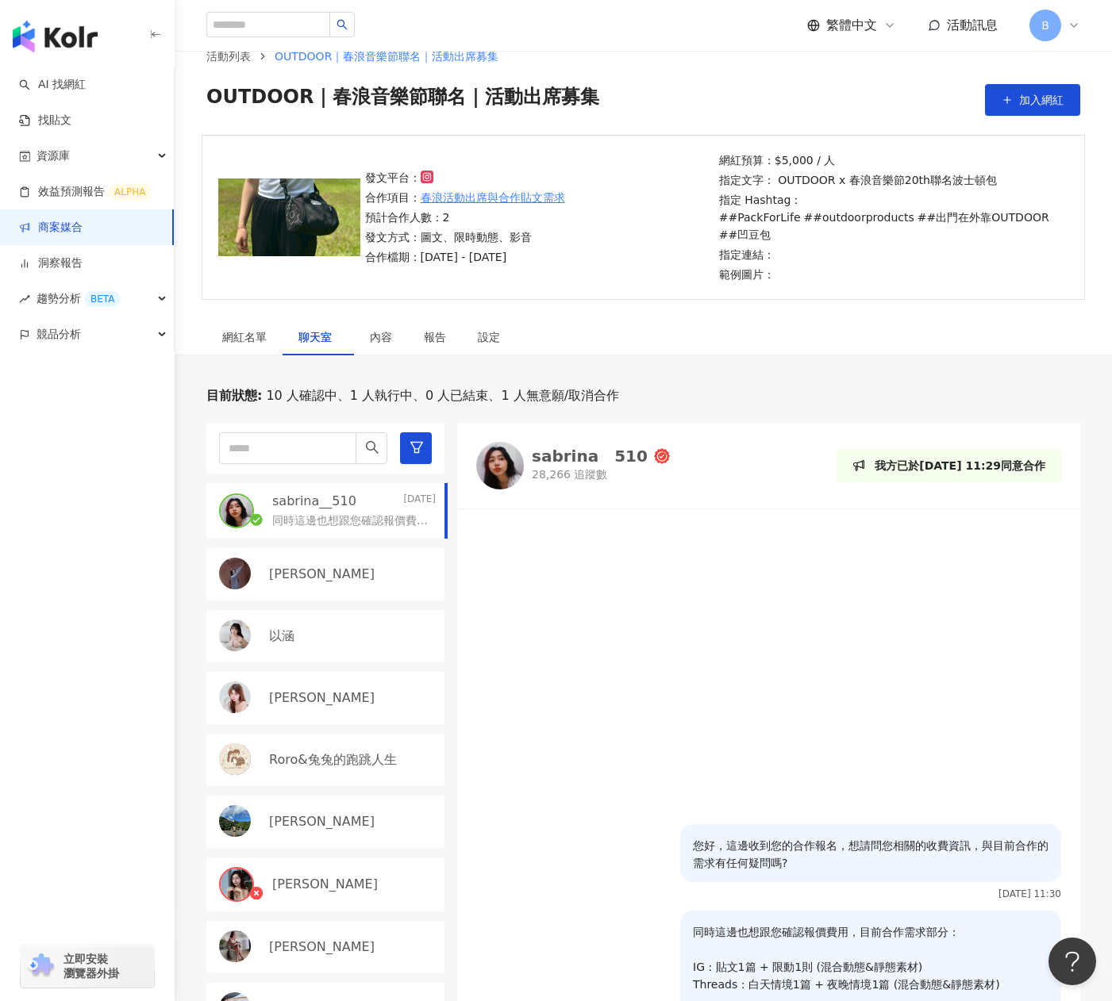
click at [321, 396] on span "10 人確認中、1 人執行中、0 人已結束、1 人無意願/取消合作" at bounding box center [440, 395] width 357 height 17
click at [247, 342] on div "網紅名單" at bounding box center [244, 337] width 44 height 17
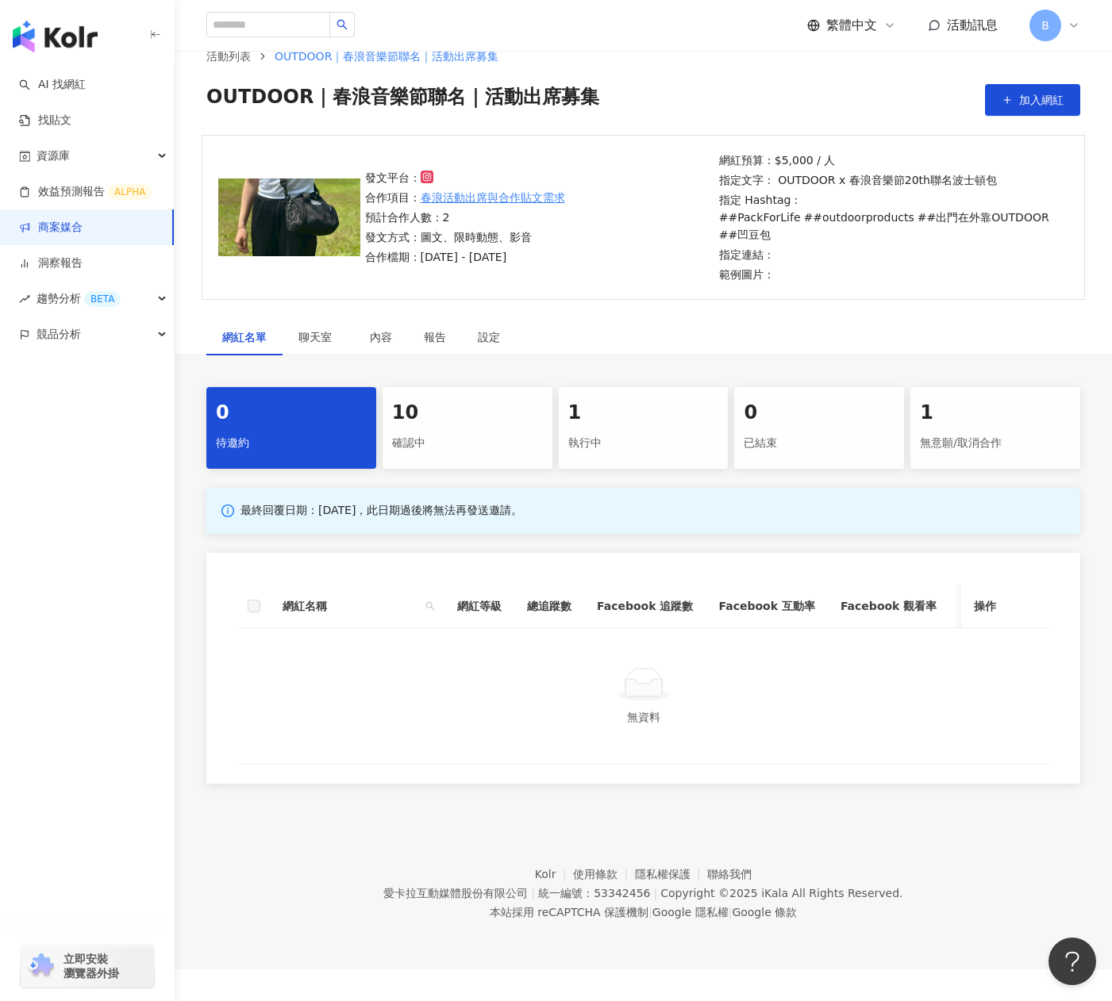
click at [451, 456] on div "確認中" at bounding box center [467, 443] width 151 height 27
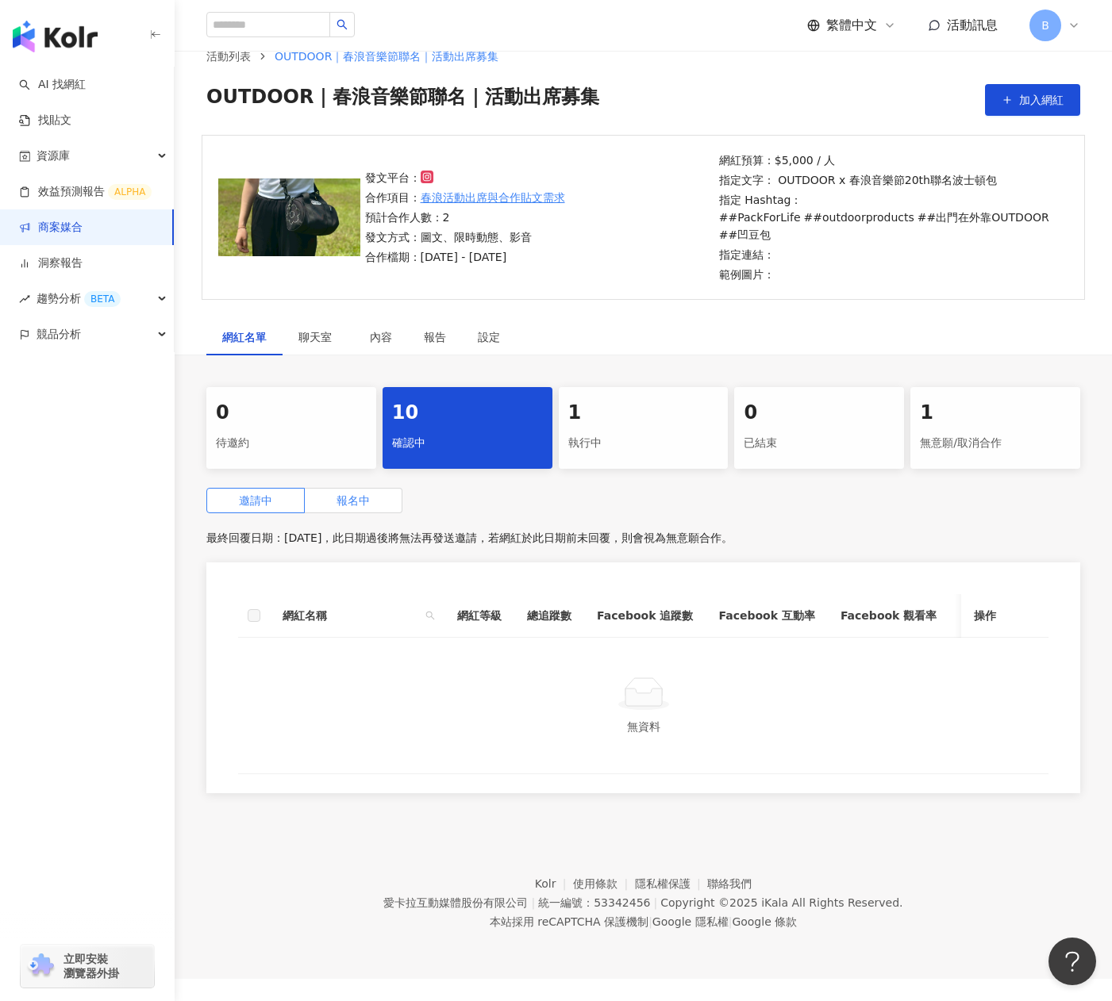
click at [379, 494] on label "報名中" at bounding box center [354, 500] width 98 height 25
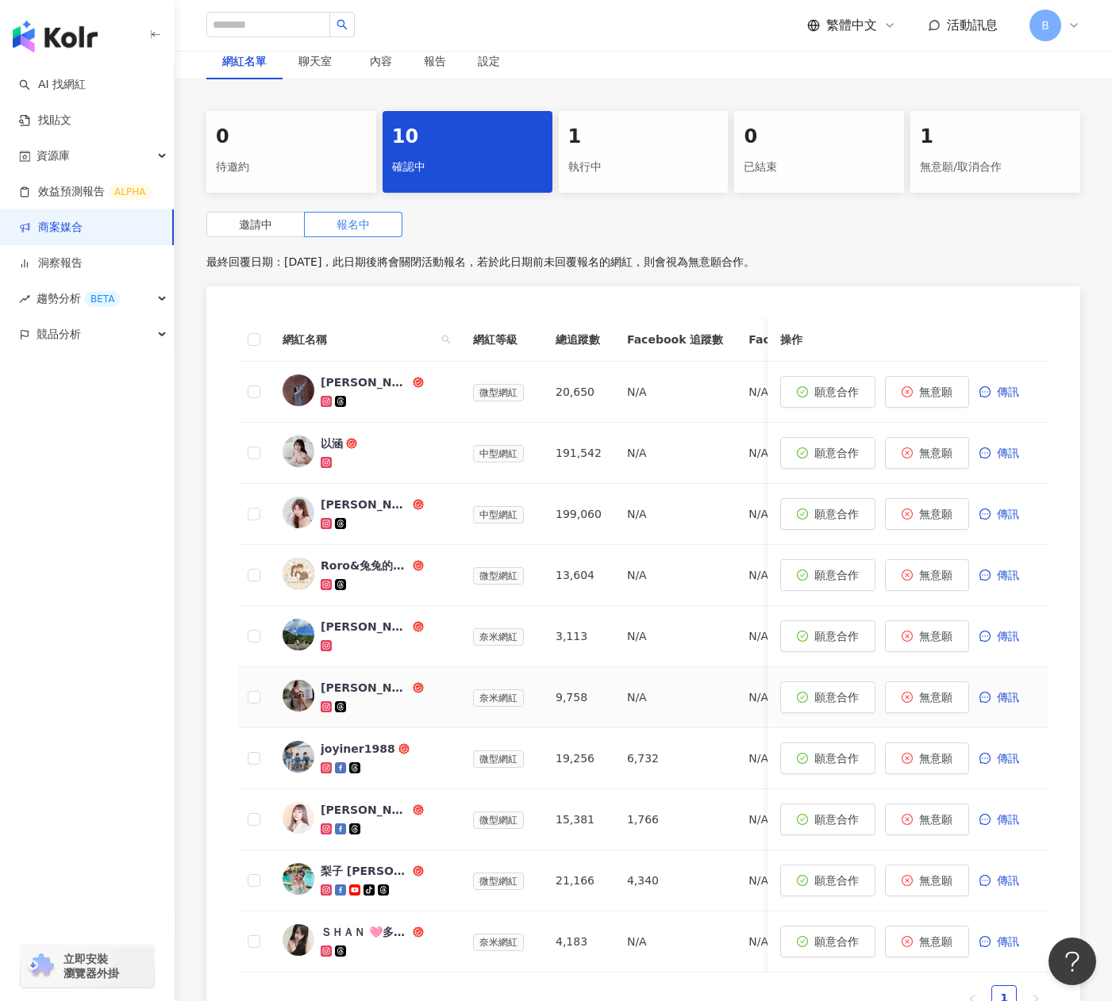
scroll to position [390, 0]
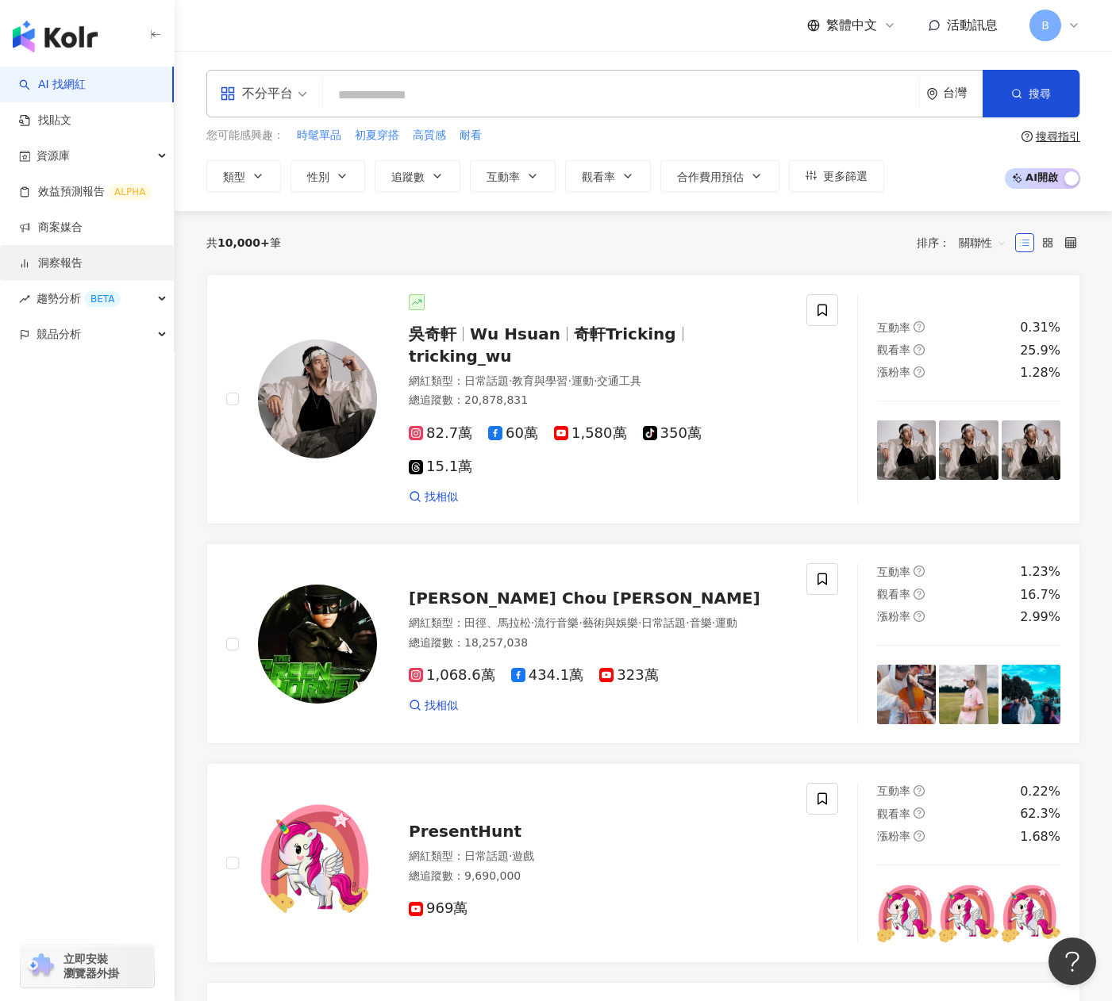
click at [75, 256] on link "洞察報告" at bounding box center [50, 264] width 63 height 16
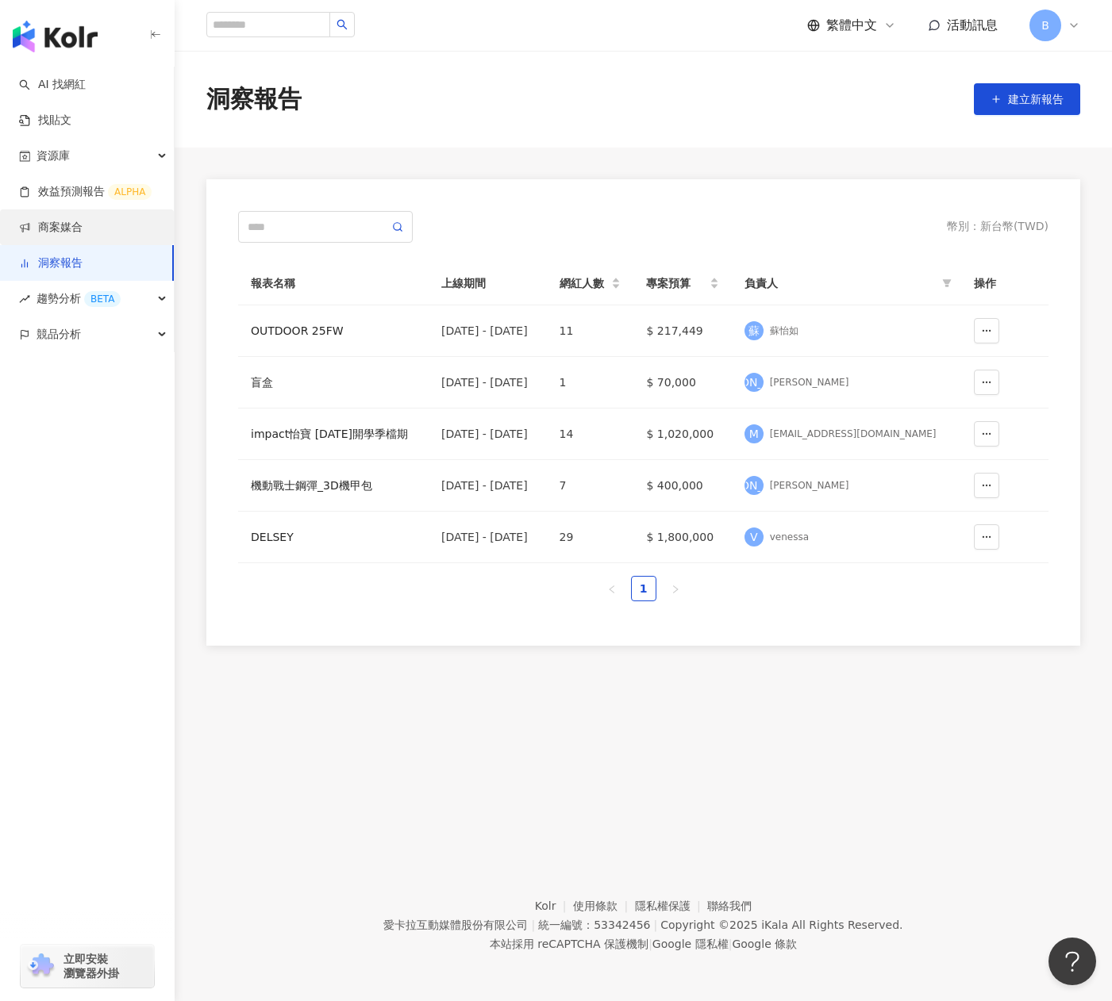
click at [79, 229] on link "商案媒合" at bounding box center [50, 228] width 63 height 16
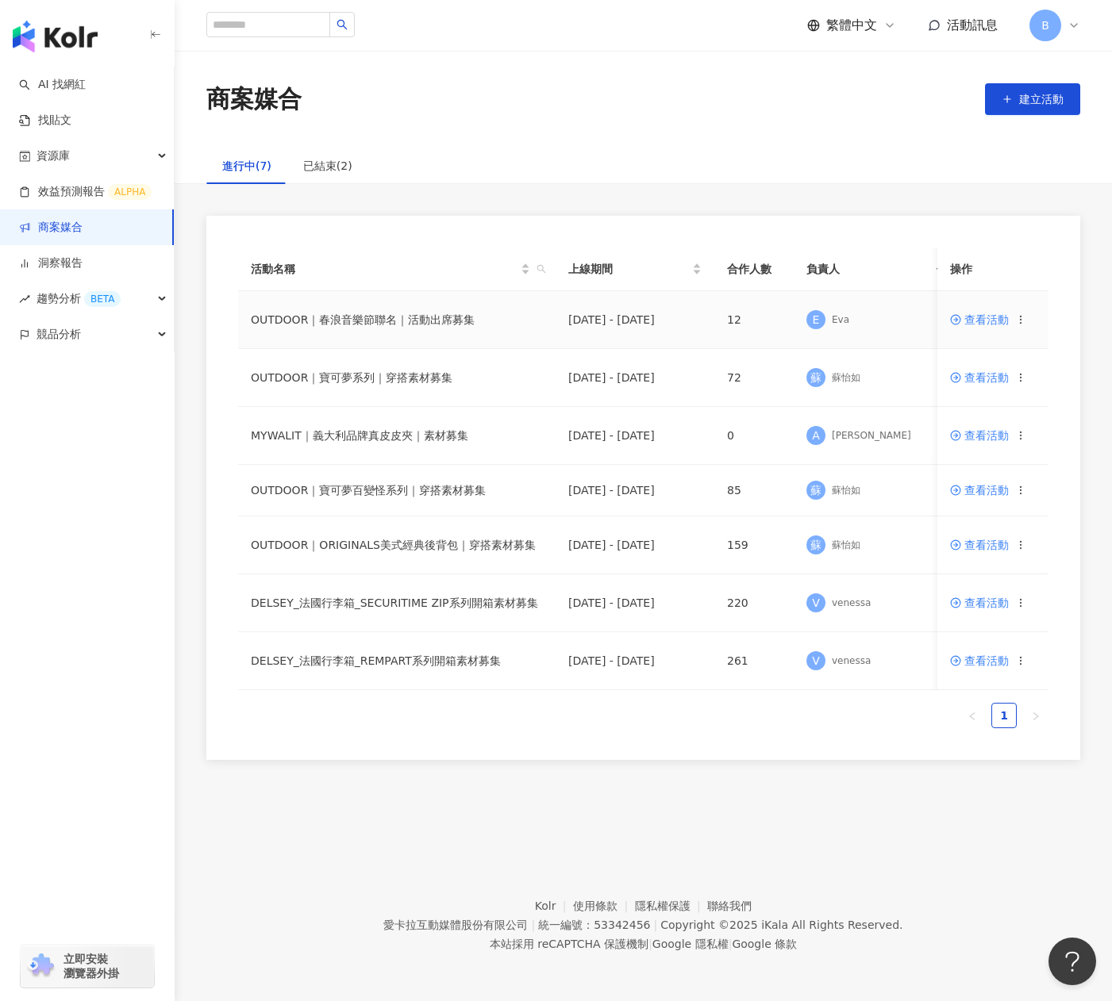
click at [960, 322] on icon at bounding box center [955, 319] width 11 height 11
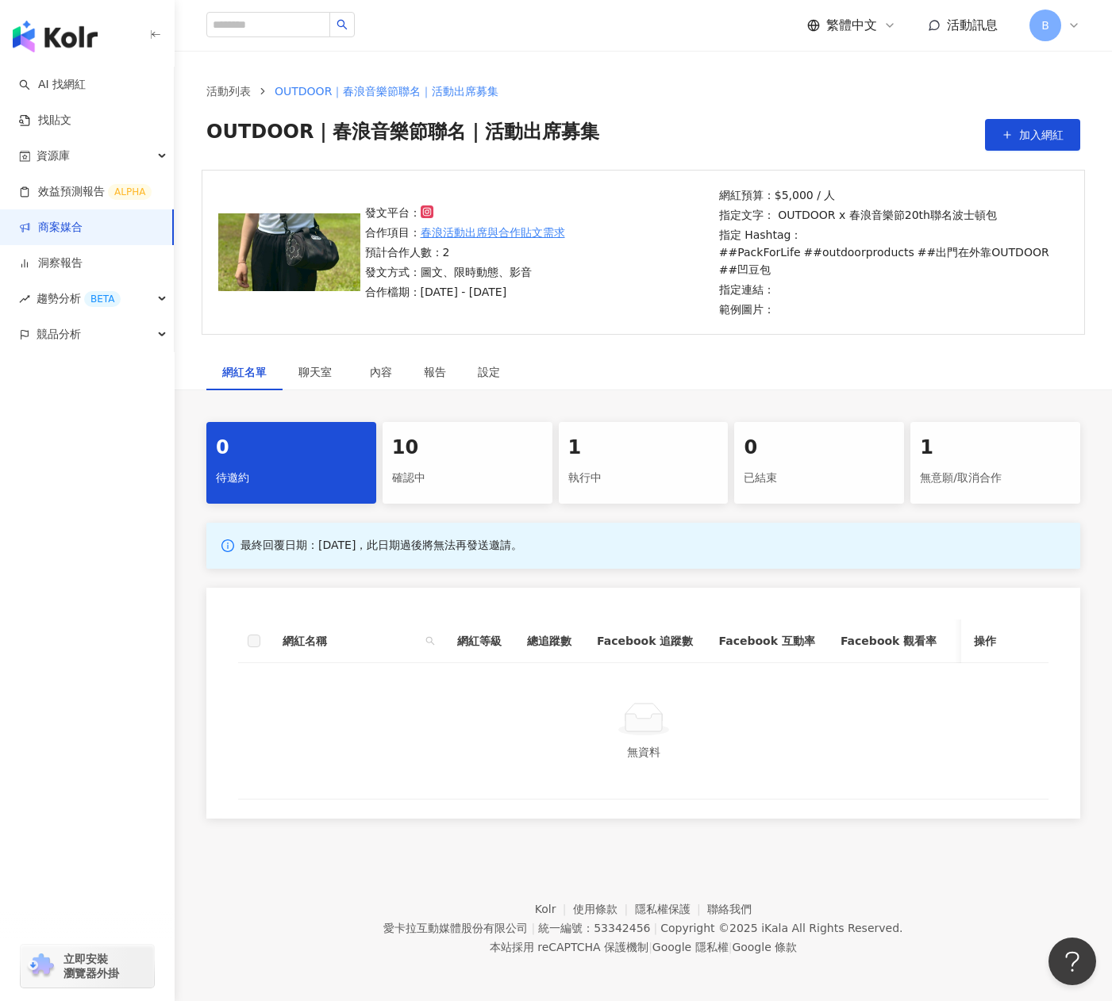
click at [436, 490] on div "確認中" at bounding box center [467, 478] width 151 height 27
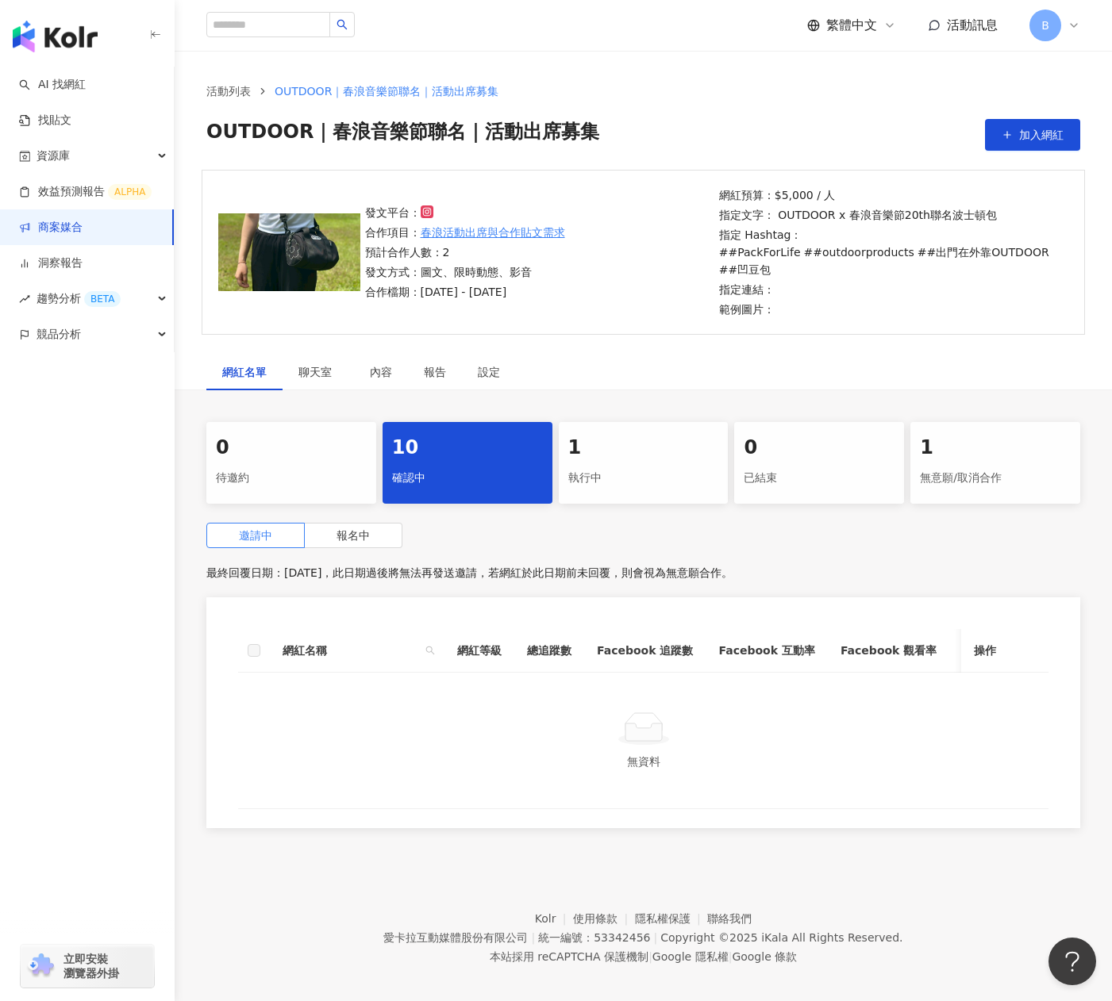
click at [348, 547] on label "報名中" at bounding box center [354, 535] width 98 height 25
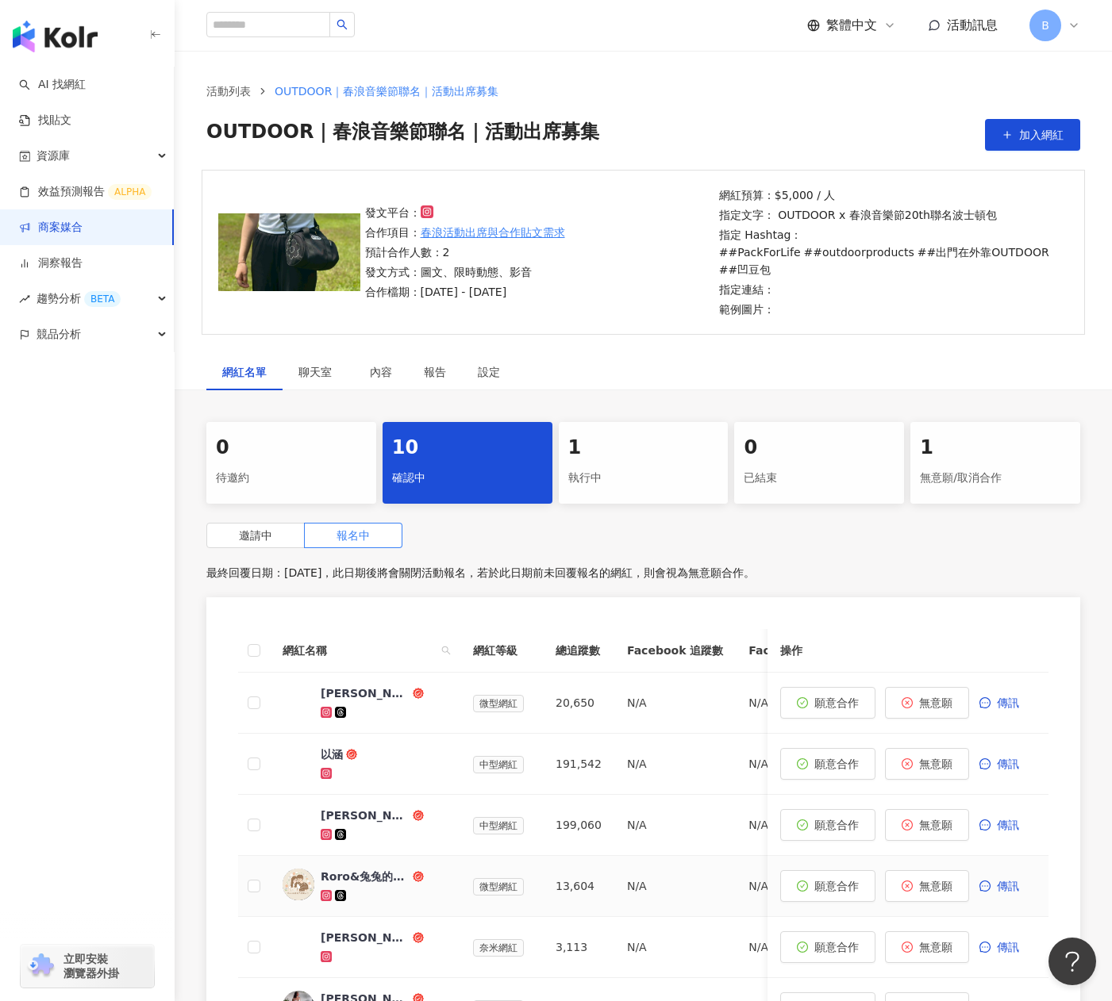
scroll to position [79, 0]
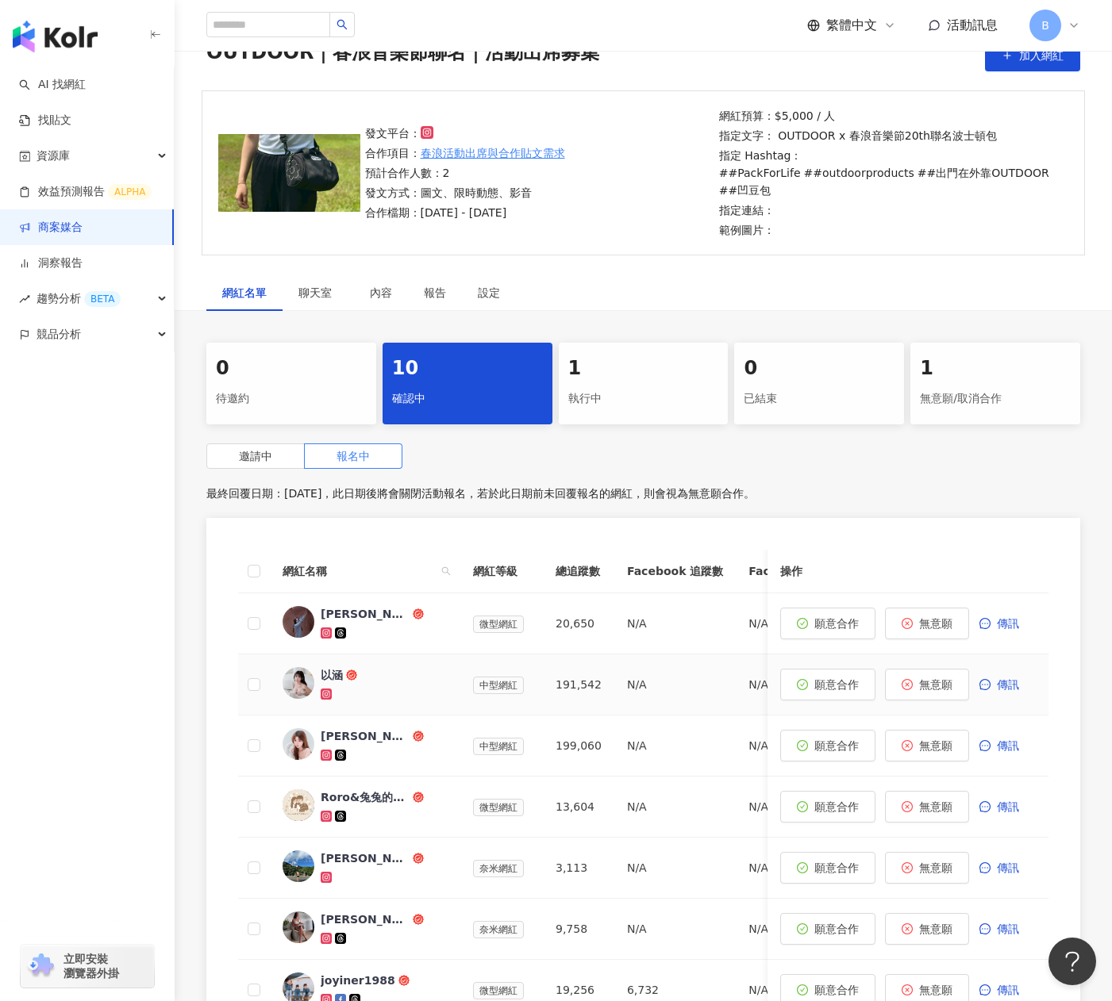
click at [368, 693] on div at bounding box center [384, 694] width 127 height 16
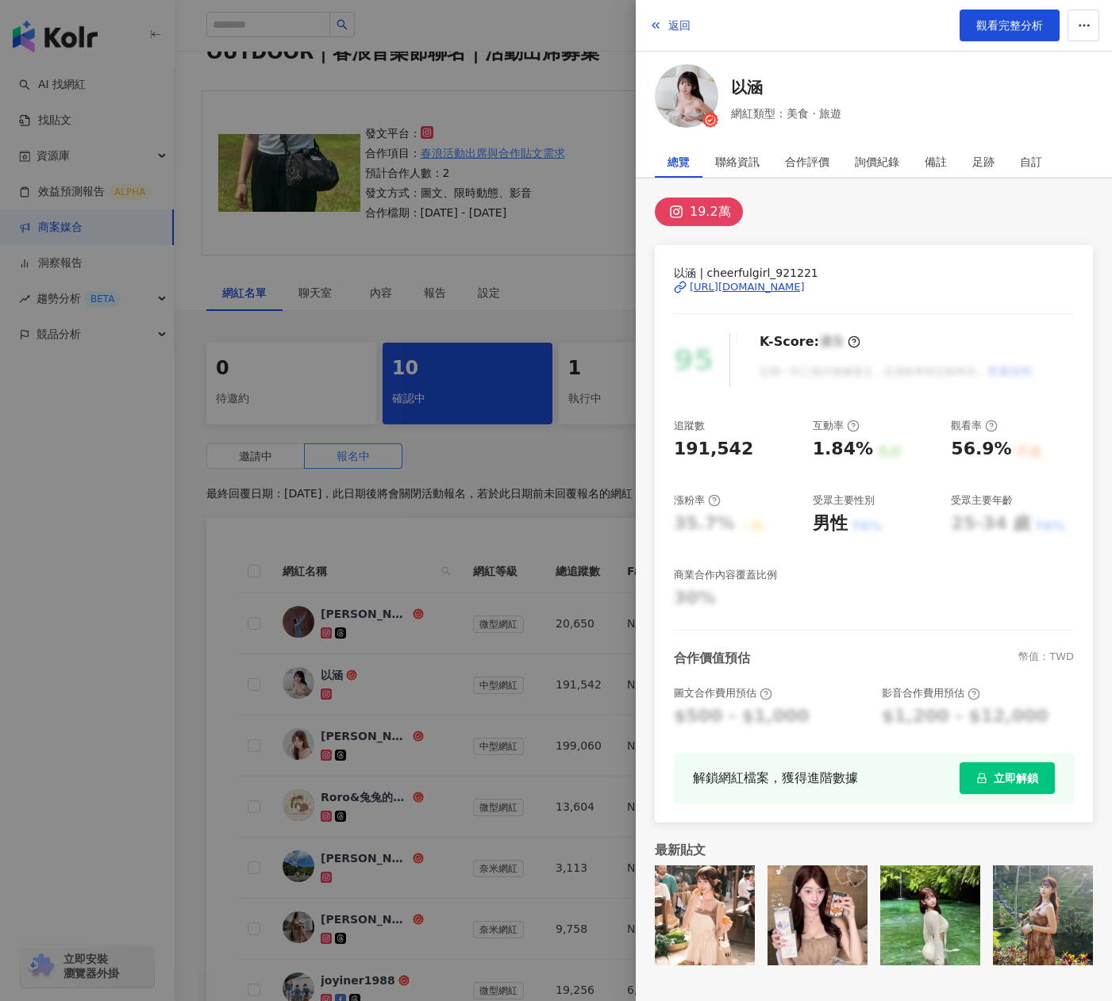
click at [805, 286] on div "https://www.instagram.com/cheerfulgirl_921221/" at bounding box center [747, 287] width 115 height 14
click at [504, 532] on div at bounding box center [556, 500] width 1112 height 1001
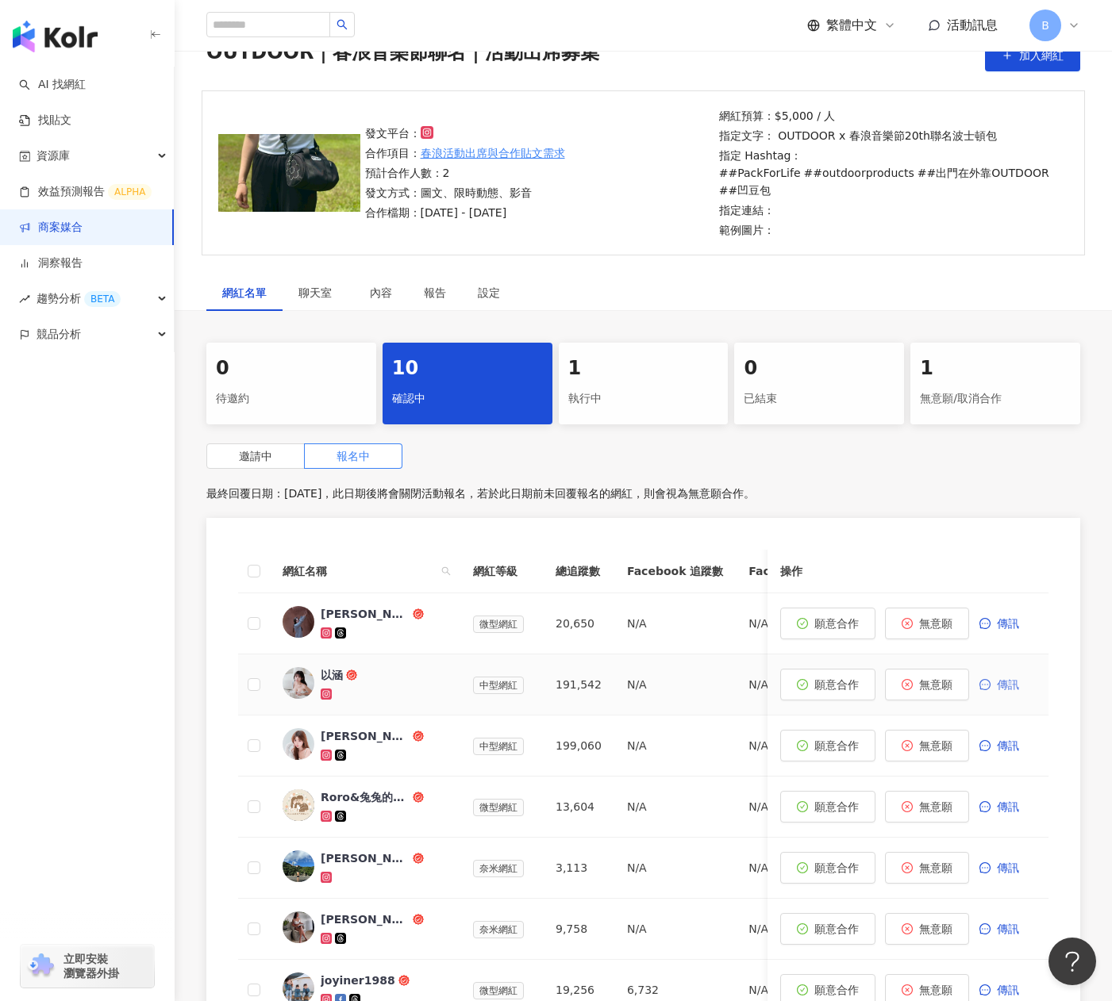
click at [998, 685] on span "傳訊" at bounding box center [1008, 685] width 22 height 13
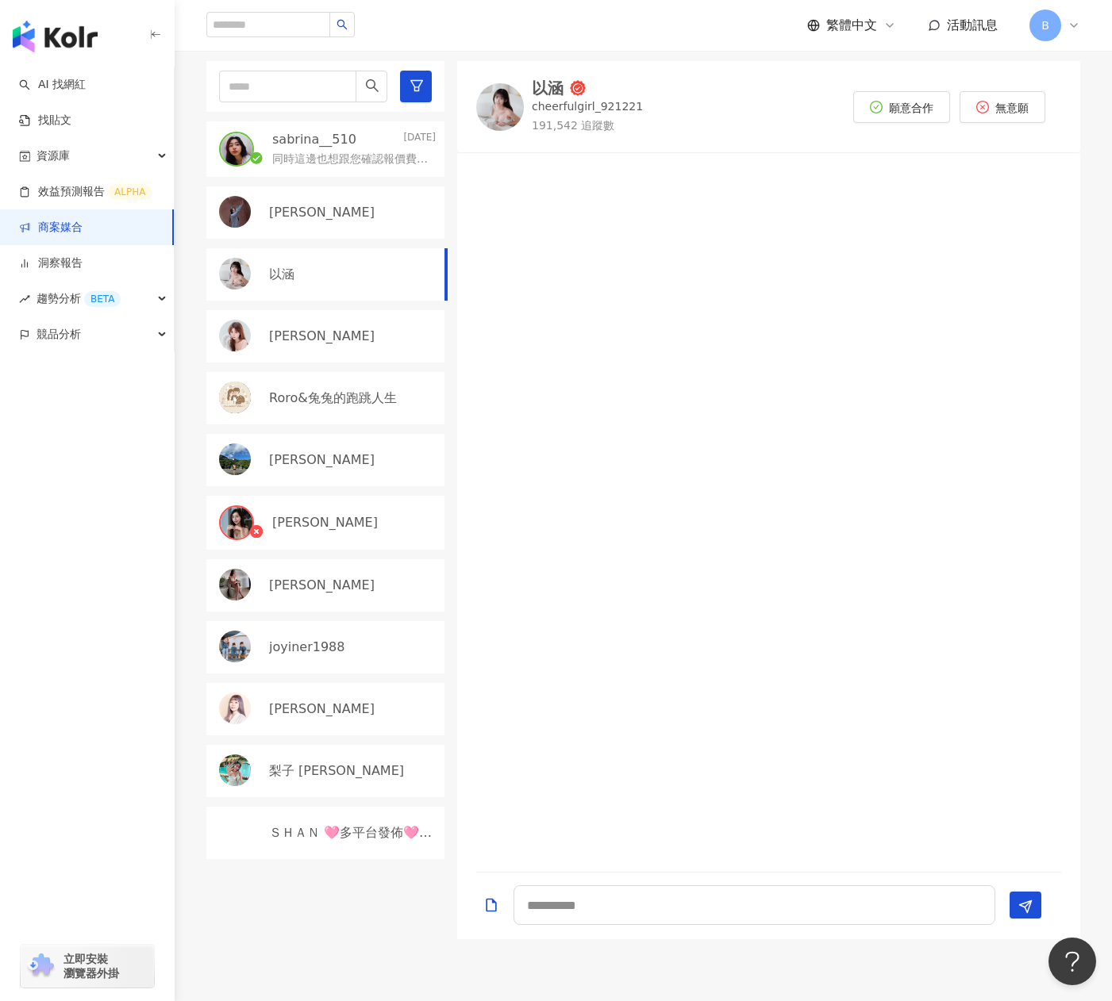
scroll to position [238, 0]
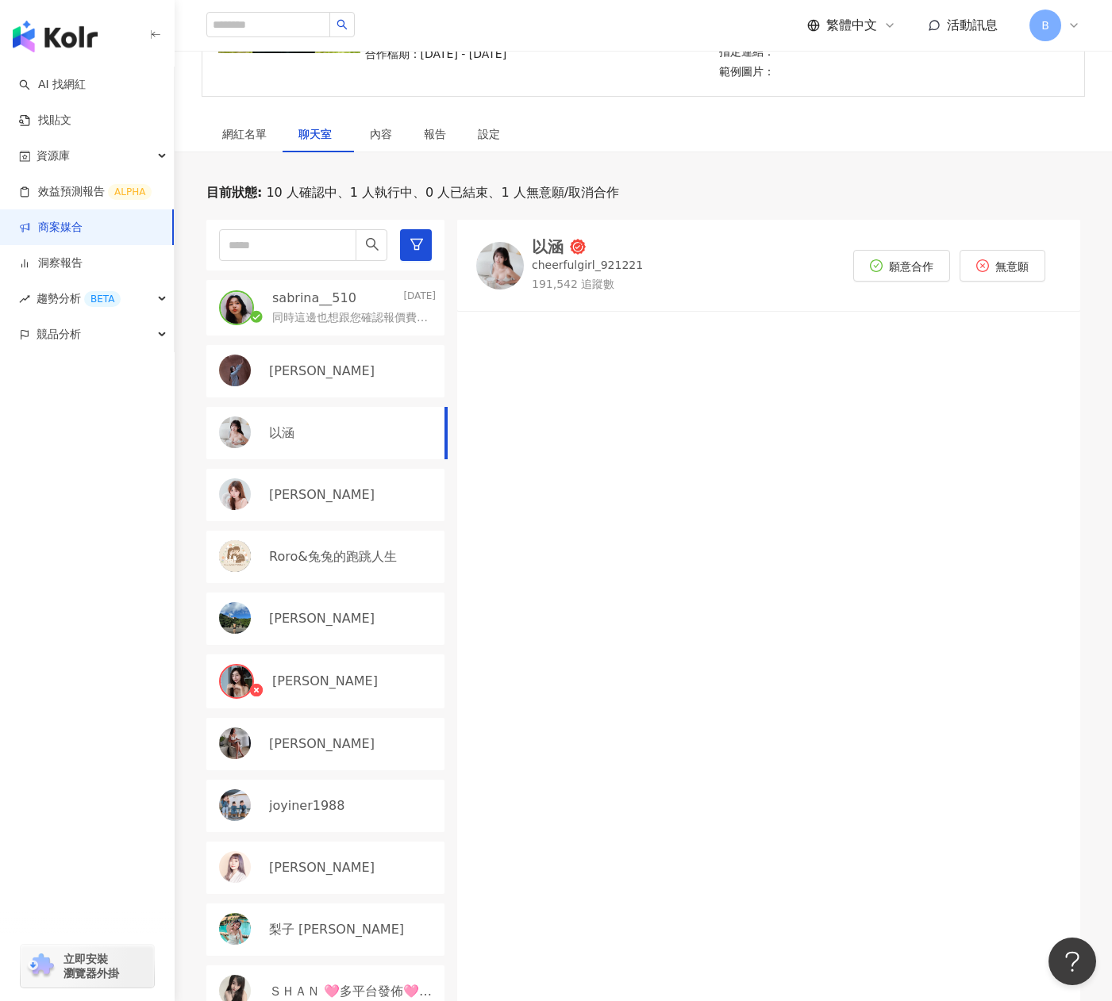
click at [325, 496] on div "[PERSON_NAME]" at bounding box center [352, 494] width 167 height 17
click at [309, 299] on p "sabrina__510" at bounding box center [314, 298] width 84 height 17
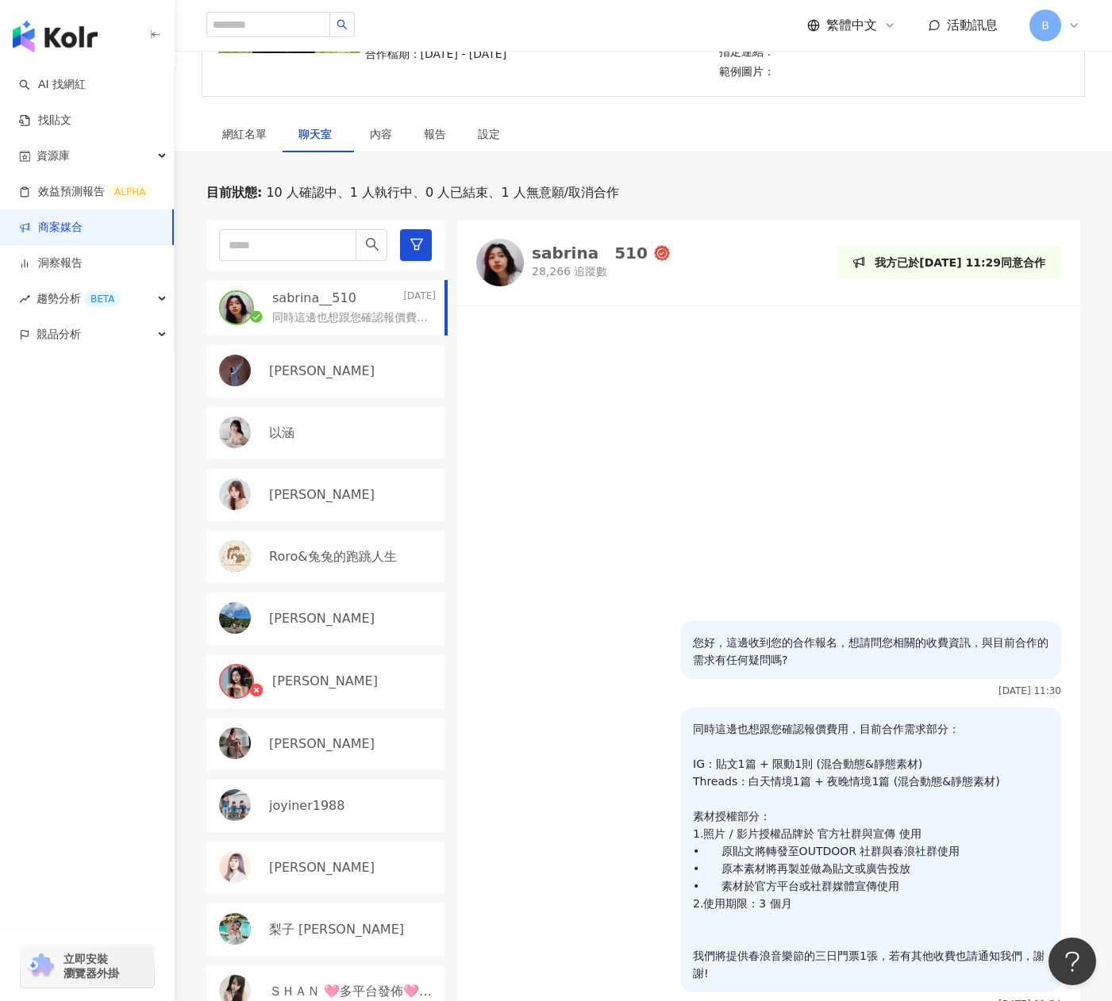
scroll to position [476, 0]
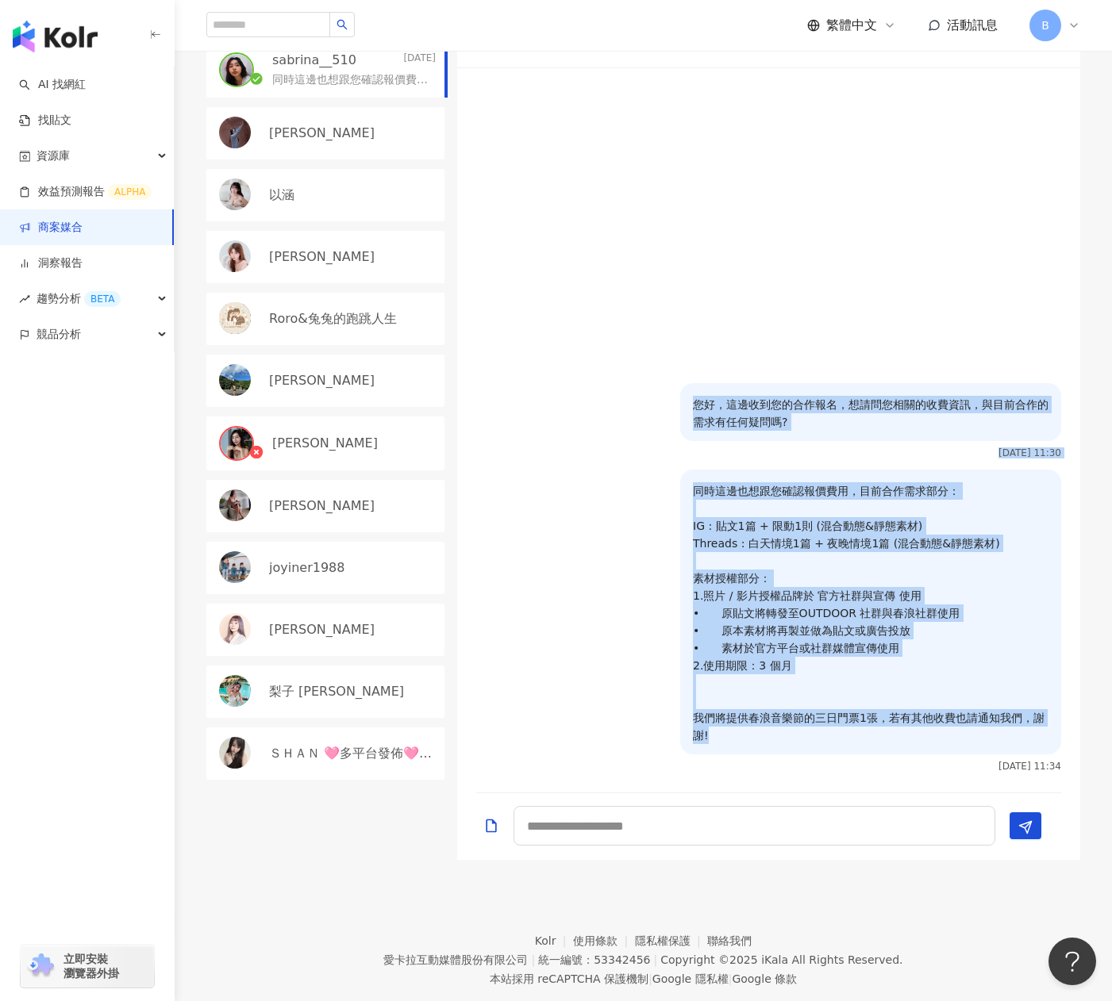
drag, startPoint x: 691, startPoint y: 405, endPoint x: 1040, endPoint y: 744, distance: 486.5
click at [1040, 744] on div "您好，這邊收到您的合作報名，想請問您相關的收費資訊，與目前合作的需求有任何疑問嗎? 2025/9/15 11:30 同時這邊也想跟您確認報價費用，目前合作需求…" at bounding box center [768, 430] width 623 height 705
copy div "您好，這邊收到您的合作報名，想請問您相關的收費資訊，與目前合作的需求有任何疑問嗎? 2025/9/15 11:30 同時這邊也想跟您確認報價費用，目前合作需求…"
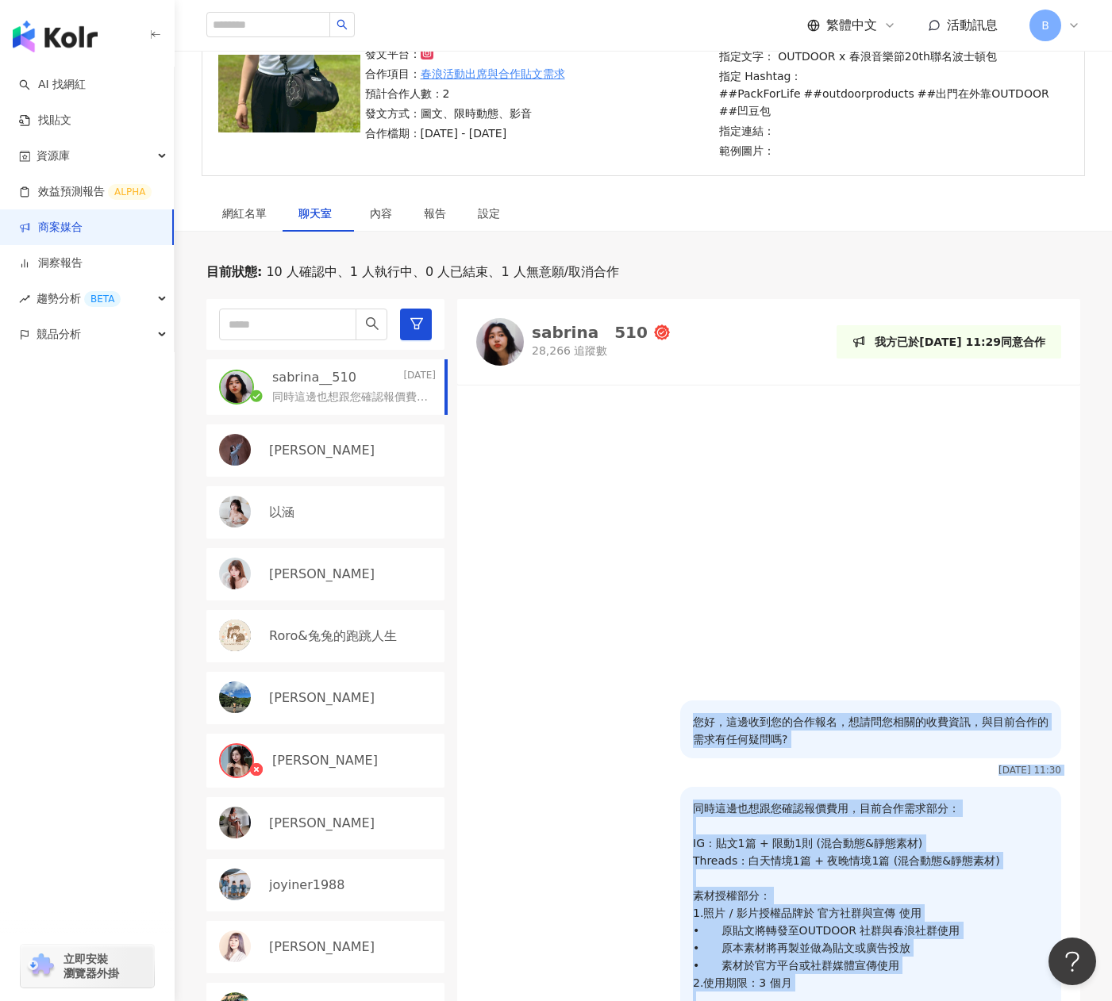
scroll to position [238, 0]
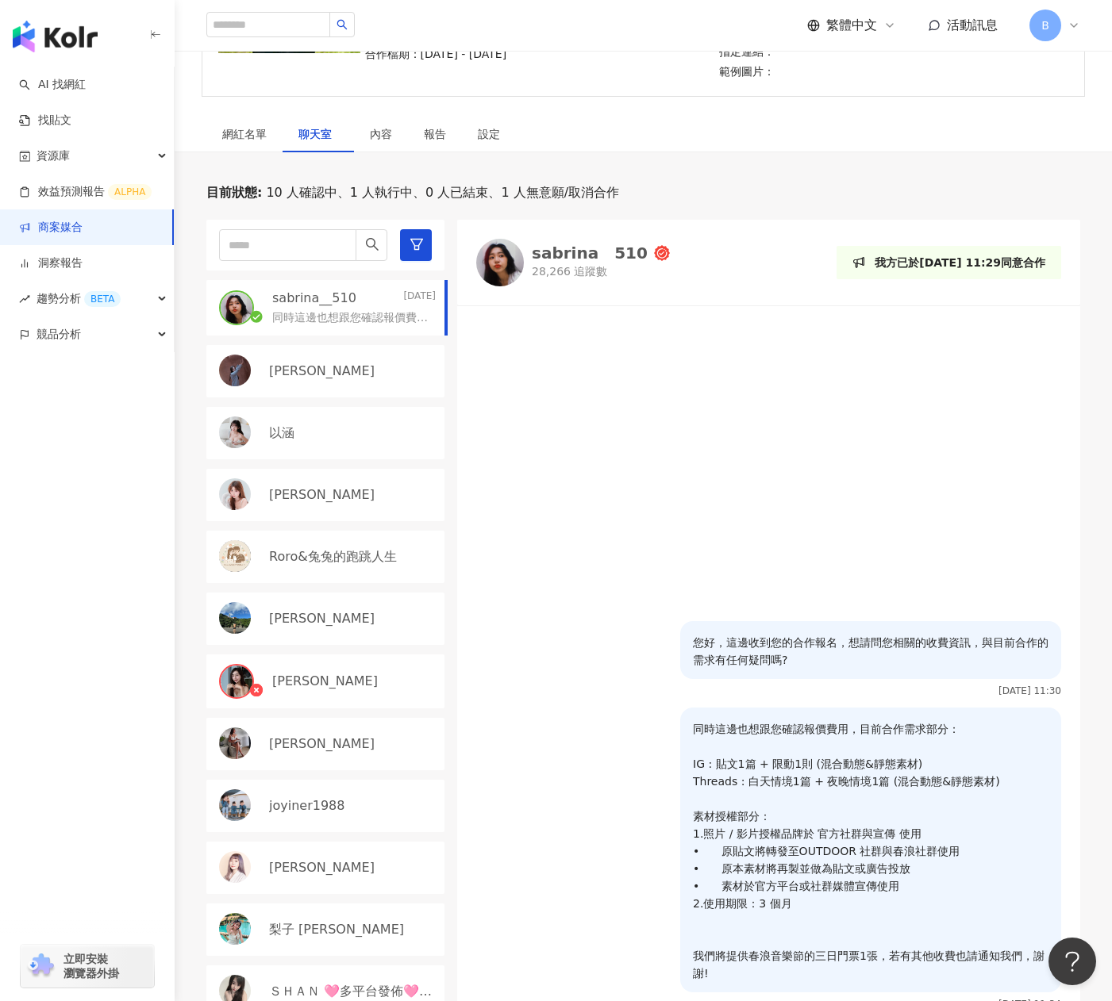
click at [319, 447] on div "以涵" at bounding box center [325, 433] width 238 height 52
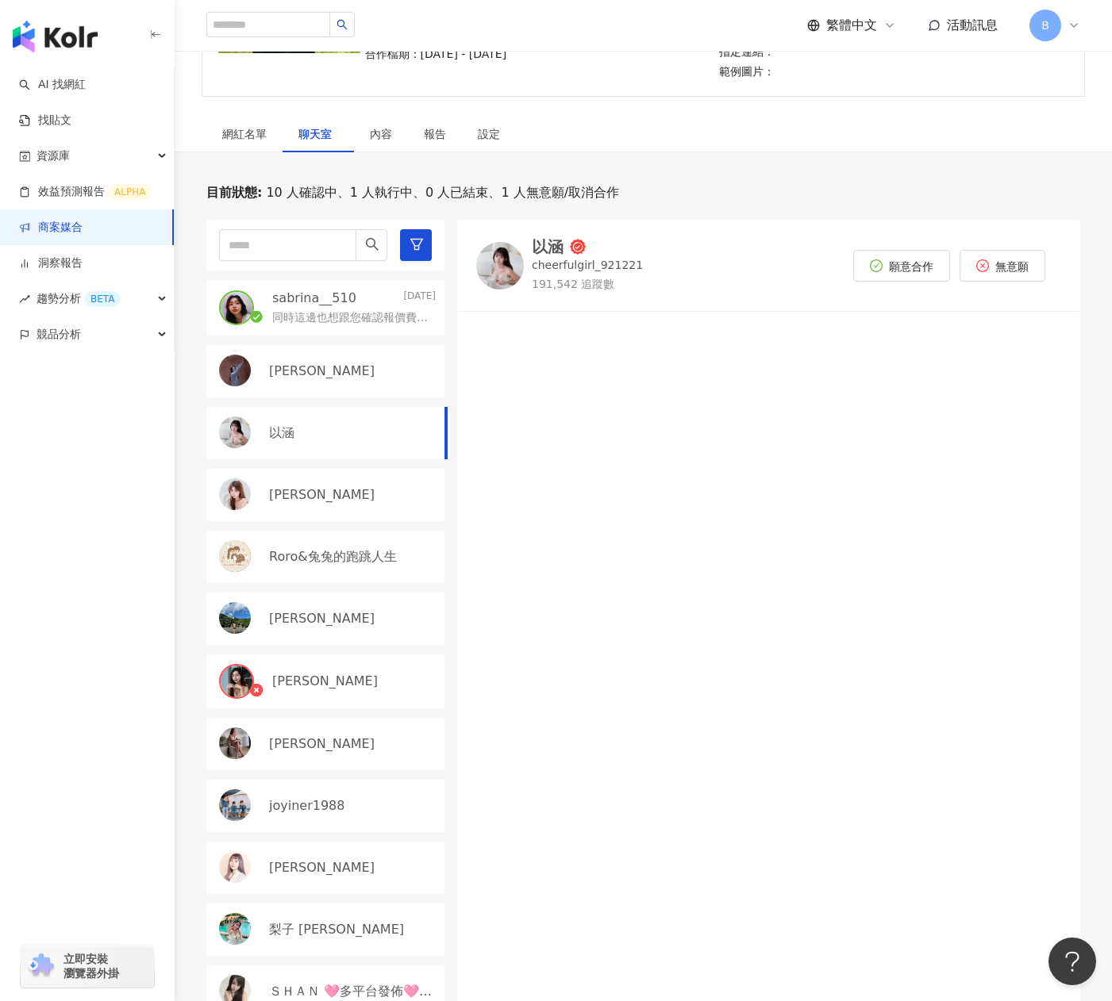
scroll to position [397, 0]
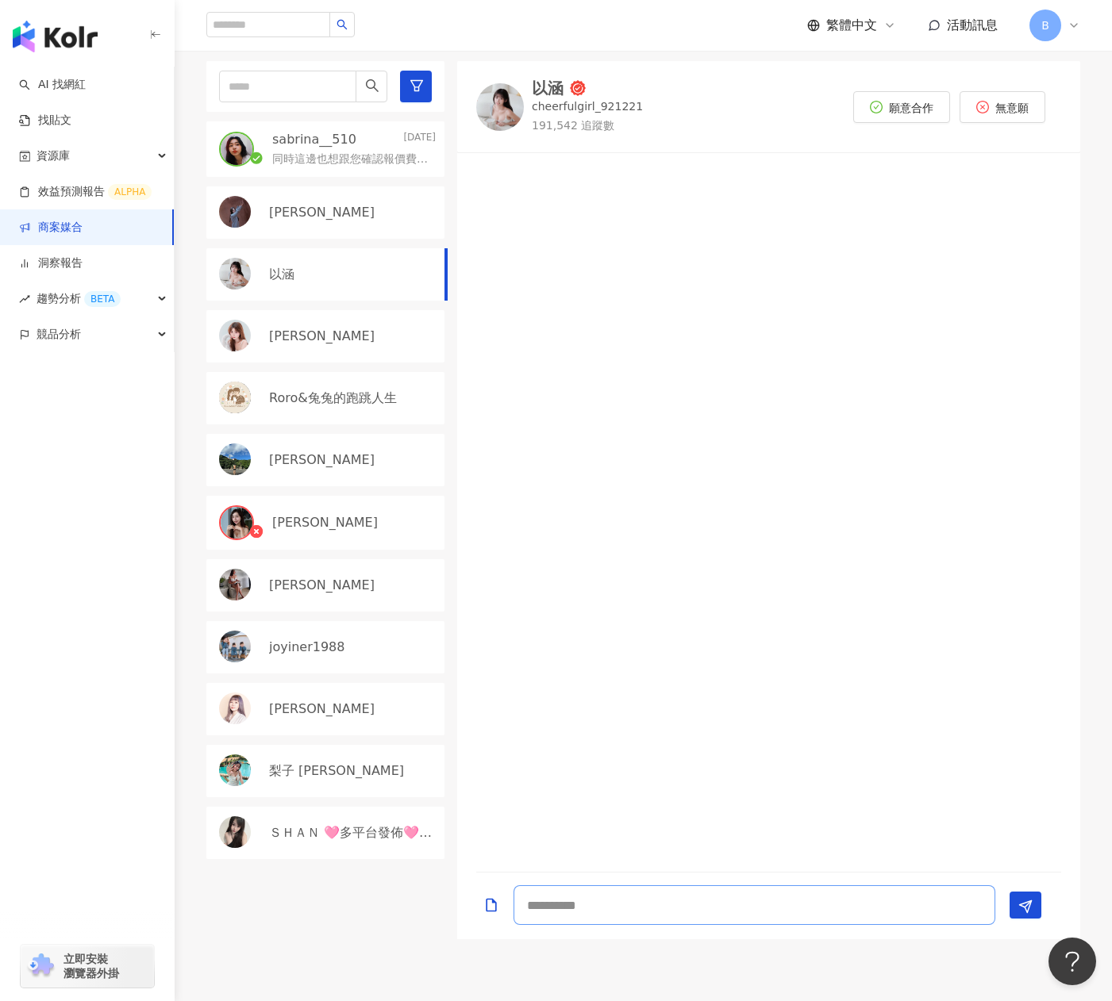
click at [607, 911] on textarea at bounding box center [754, 906] width 482 height 40
paste textarea "**********"
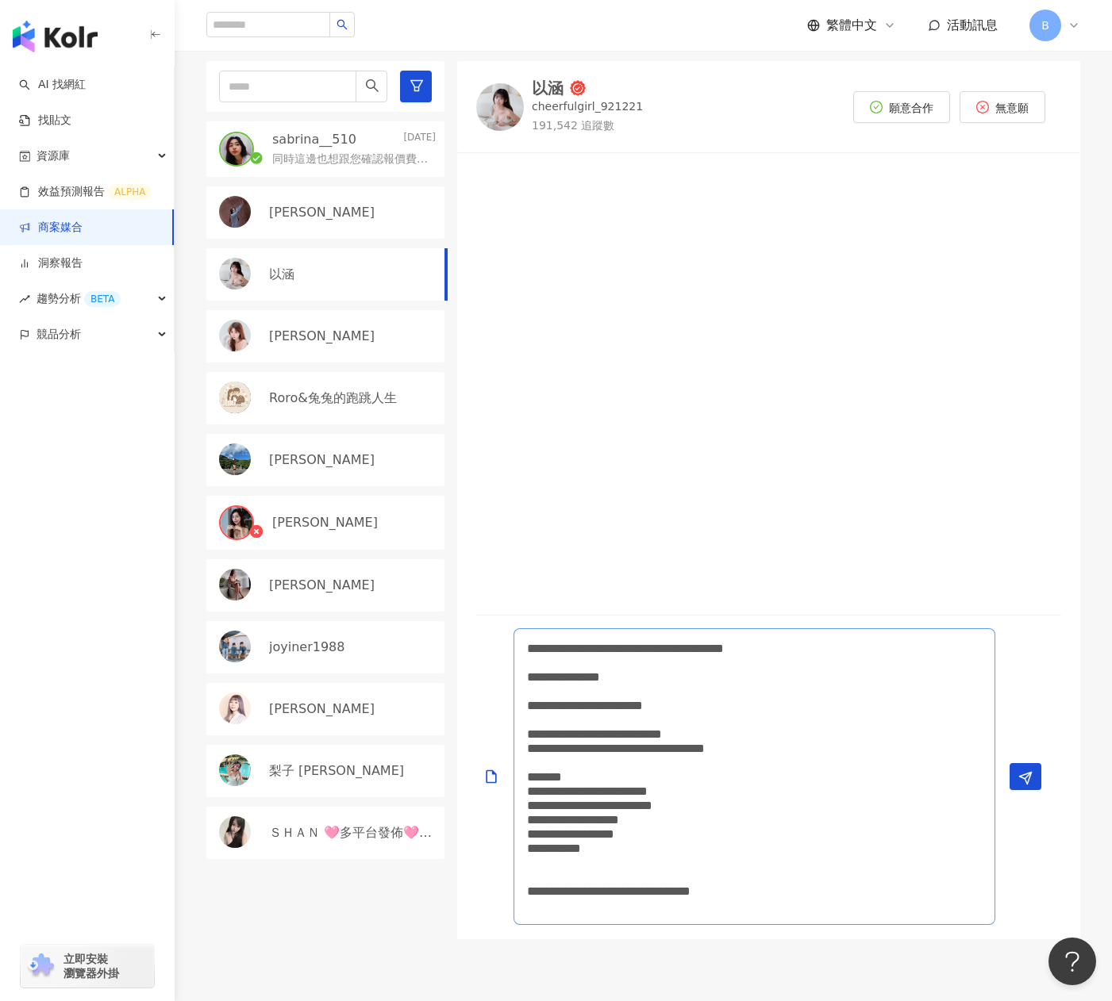
scroll to position [476, 0]
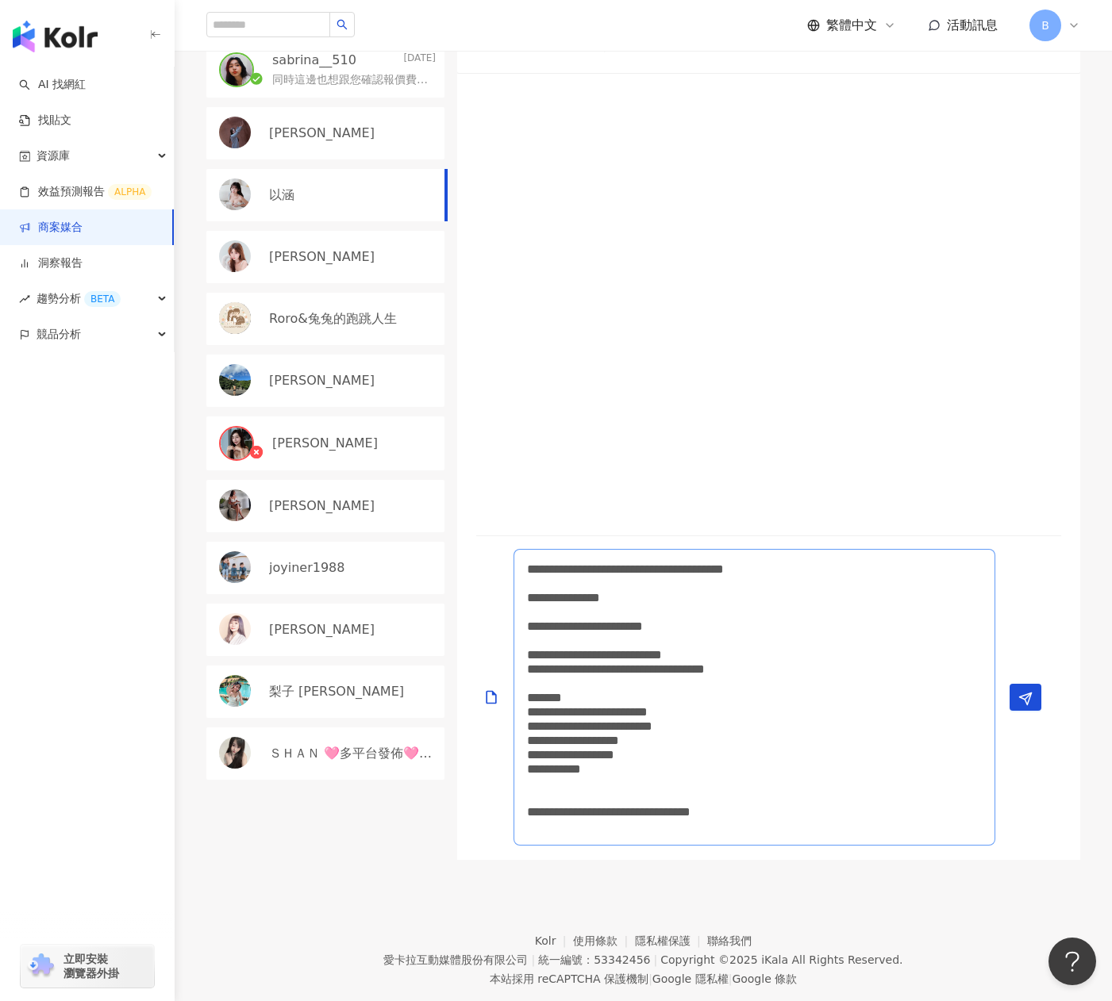
drag, startPoint x: 551, startPoint y: 571, endPoint x: 525, endPoint y: 570, distance: 26.2
click at [525, 570] on textarea "**********" at bounding box center [754, 697] width 482 height 297
paste textarea "****"
drag, startPoint x: 647, startPoint y: 615, endPoint x: 521, endPoint y: 613, distance: 126.2
click at [521, 613] on textarea "**********" at bounding box center [754, 690] width 482 height 311
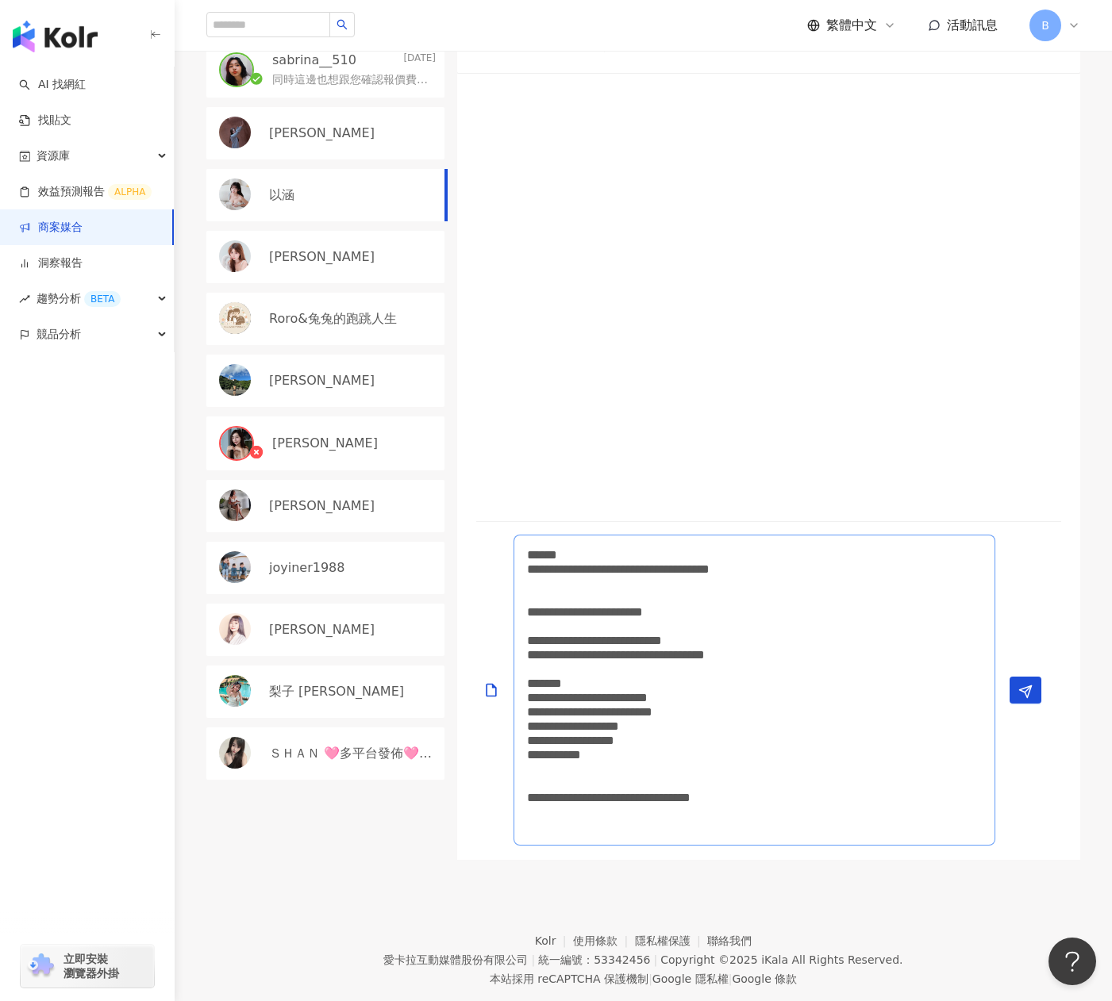
scroll to position [0, 0]
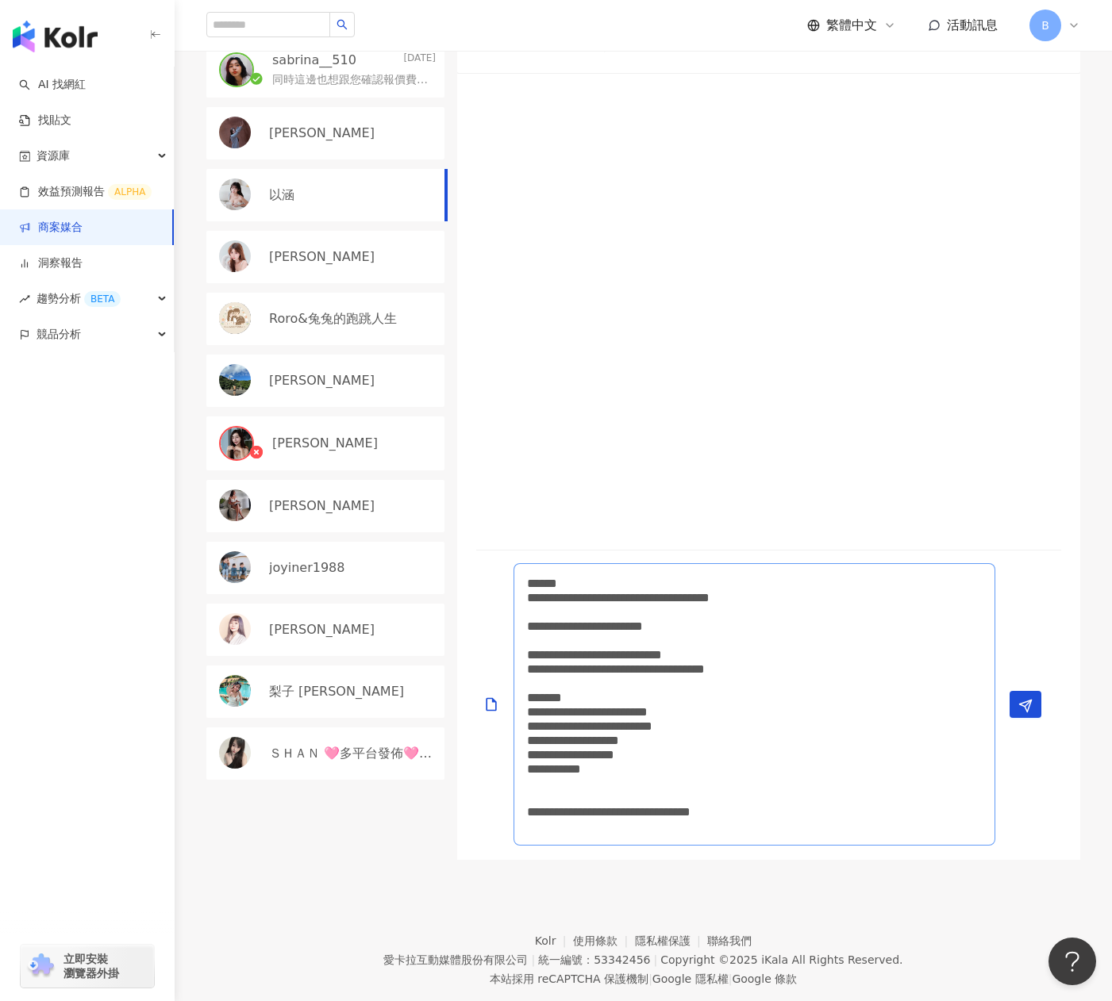
click at [673, 598] on textarea "**********" at bounding box center [754, 704] width 482 height 283
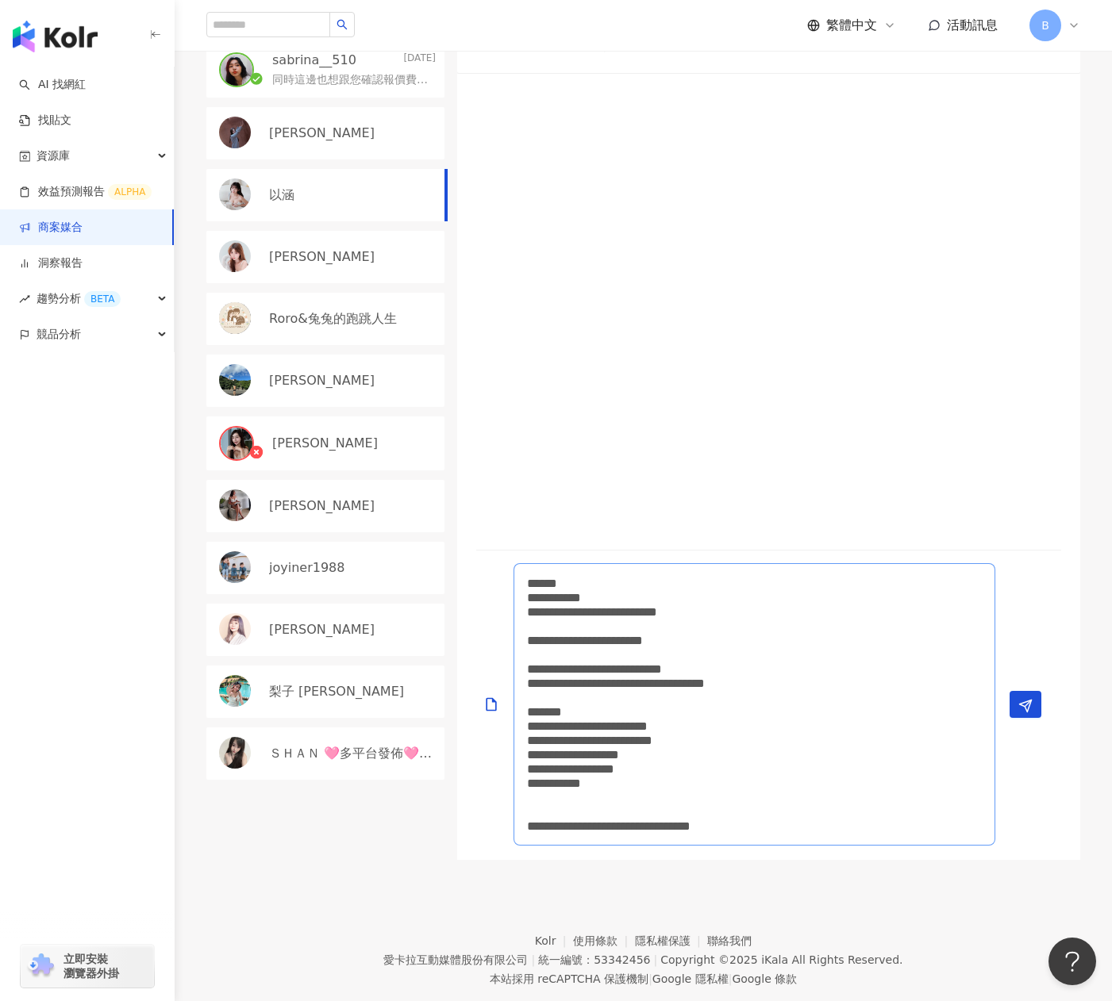
scroll to position [511, 0]
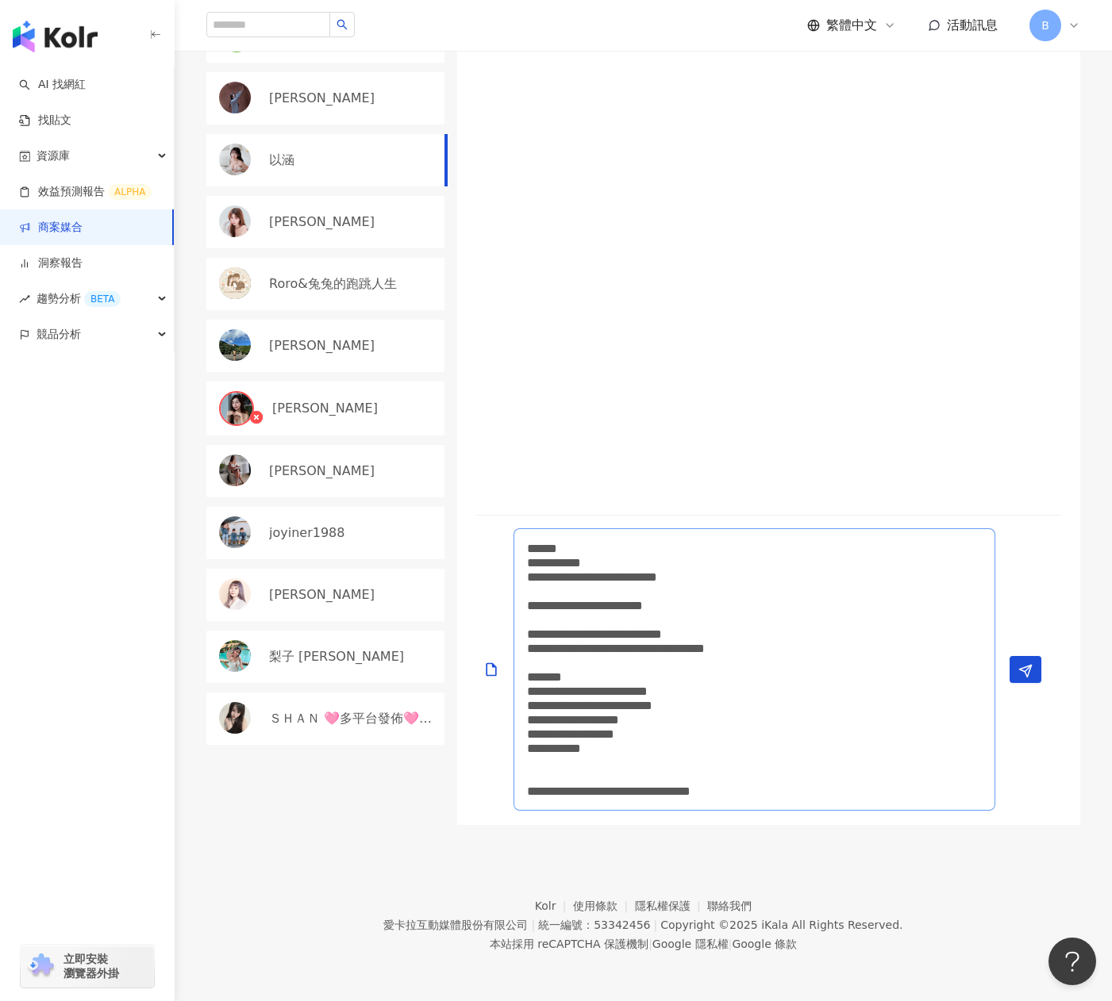
click at [748, 611] on textarea "**********" at bounding box center [754, 670] width 482 height 283
click at [806, 608] on textarea "**********" at bounding box center [754, 670] width 482 height 283
click at [984, 784] on textarea "**********" at bounding box center [754, 670] width 482 height 283
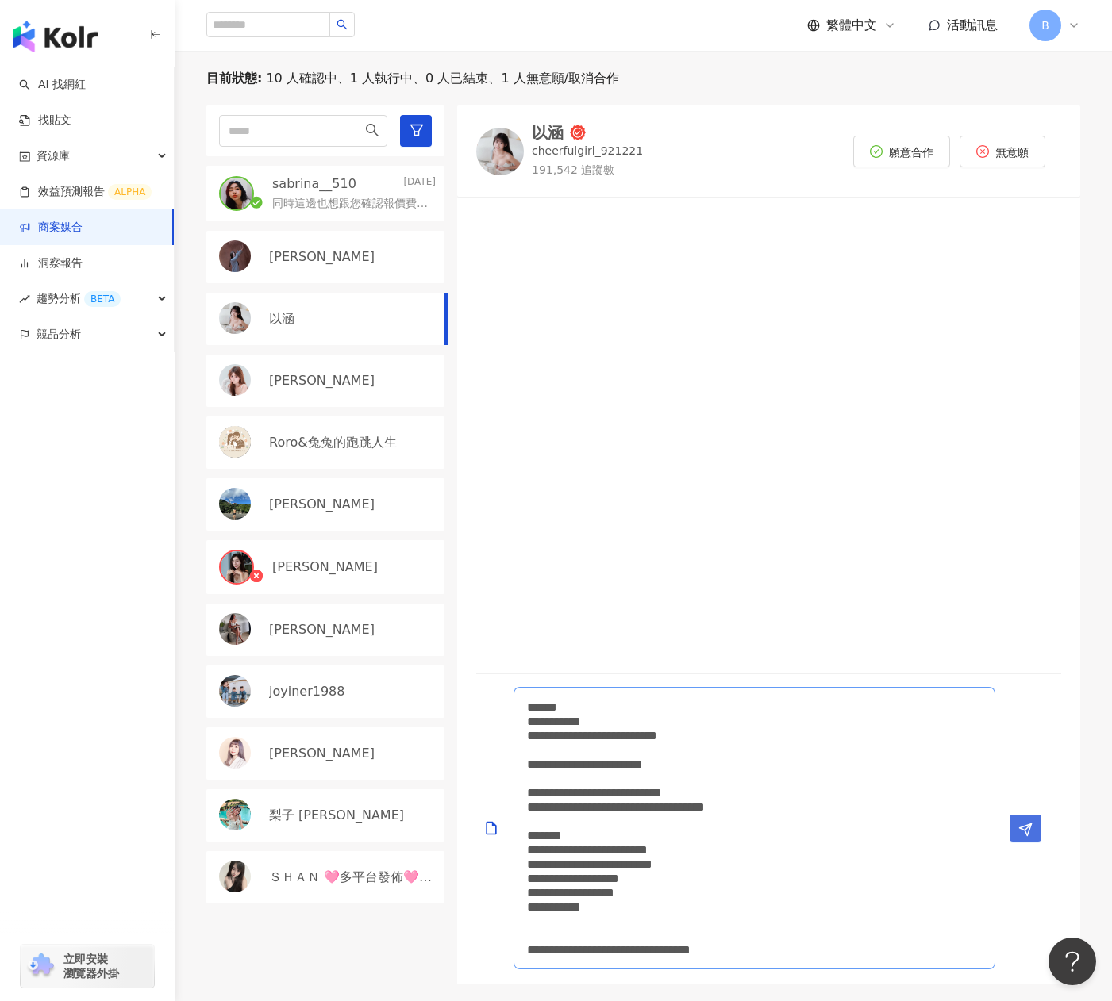
type textarea "**********"
click at [1031, 832] on icon "Send" at bounding box center [1025, 830] width 14 height 14
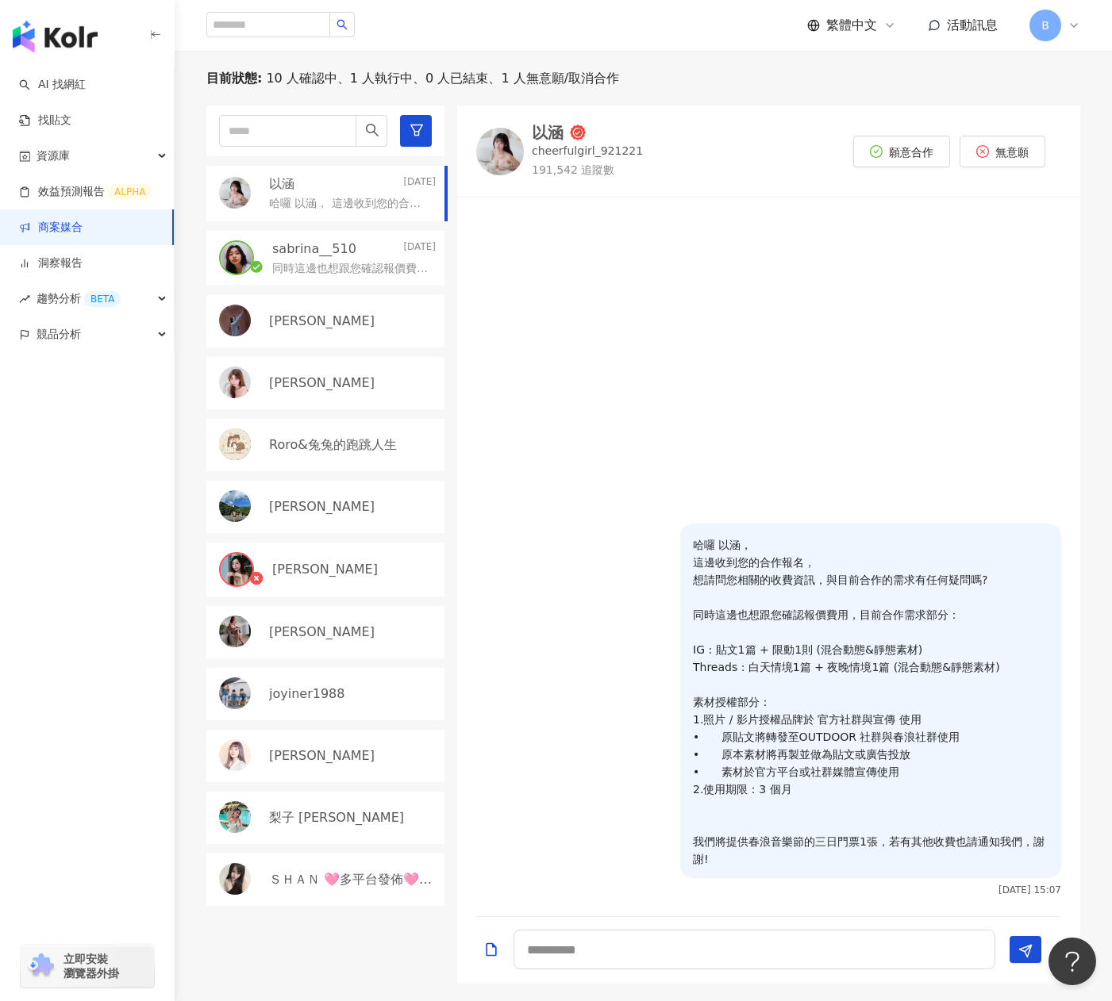
scroll to position [432, 0]
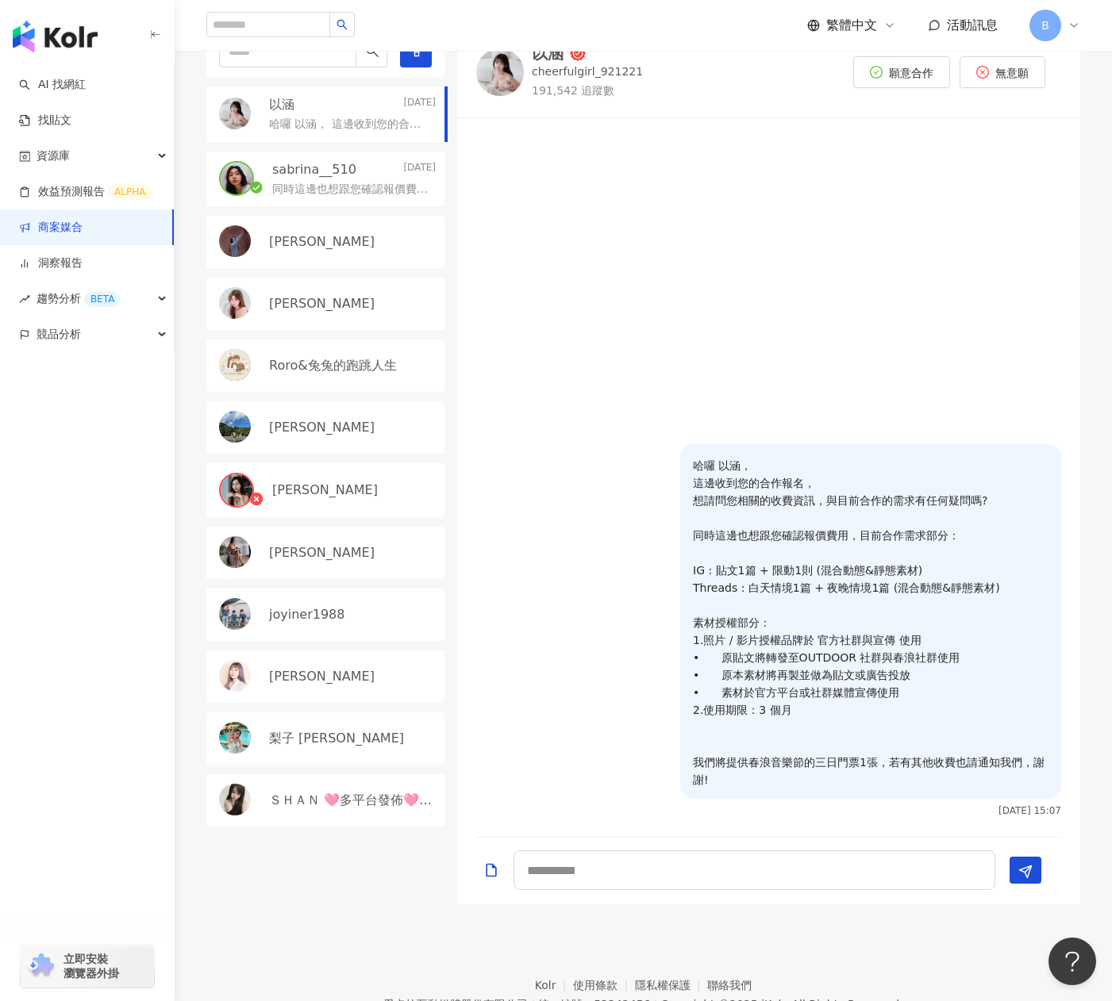
click at [315, 309] on p "[PERSON_NAME]" at bounding box center [322, 303] width 106 height 17
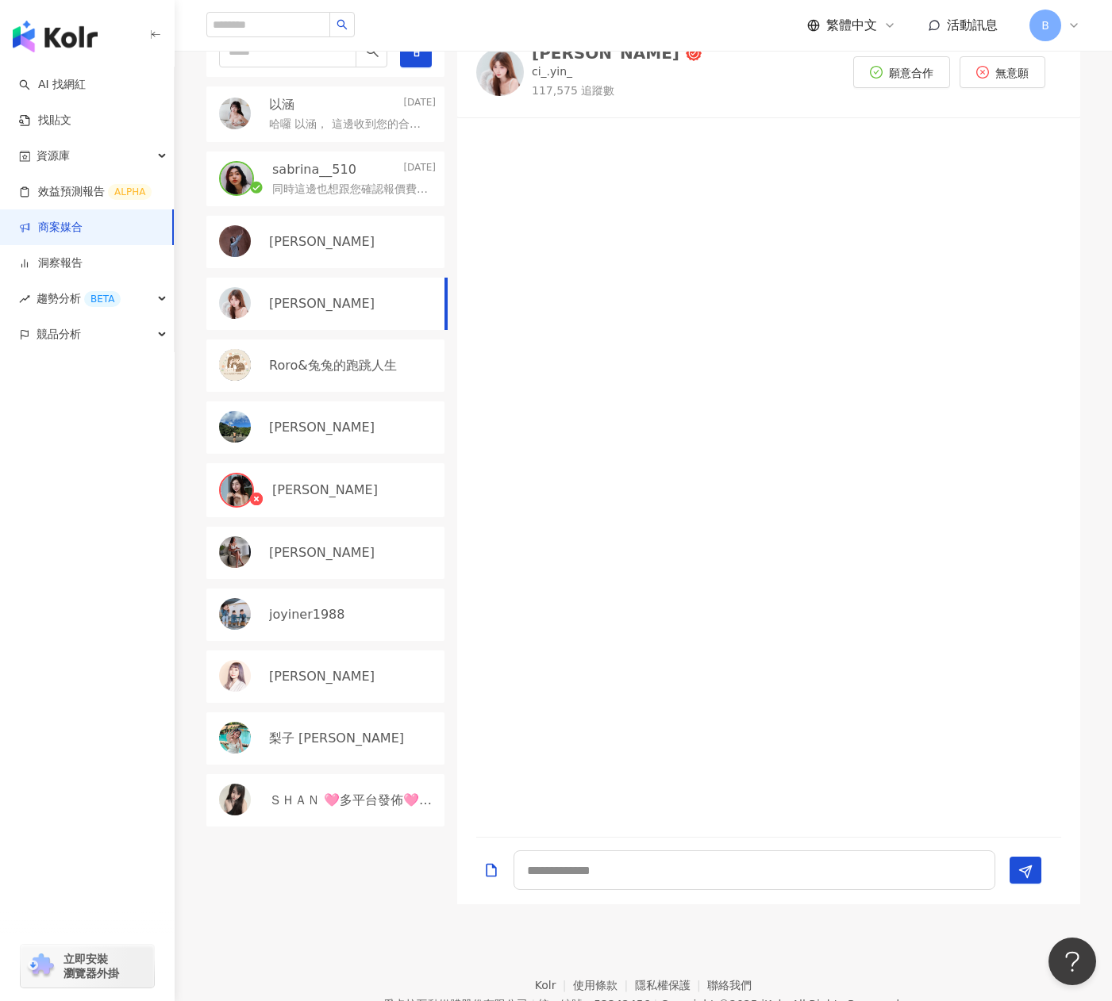
click at [333, 117] on p "哈囉 以涵， 這邊收到您的合作報名， 想請問您相關的收費資訊，與目前合作的需求有任何疑問嗎? 同時這邊也想跟您確認報價費用，目前合作需求部分： IG : 貼文…" at bounding box center [349, 125] width 160 height 16
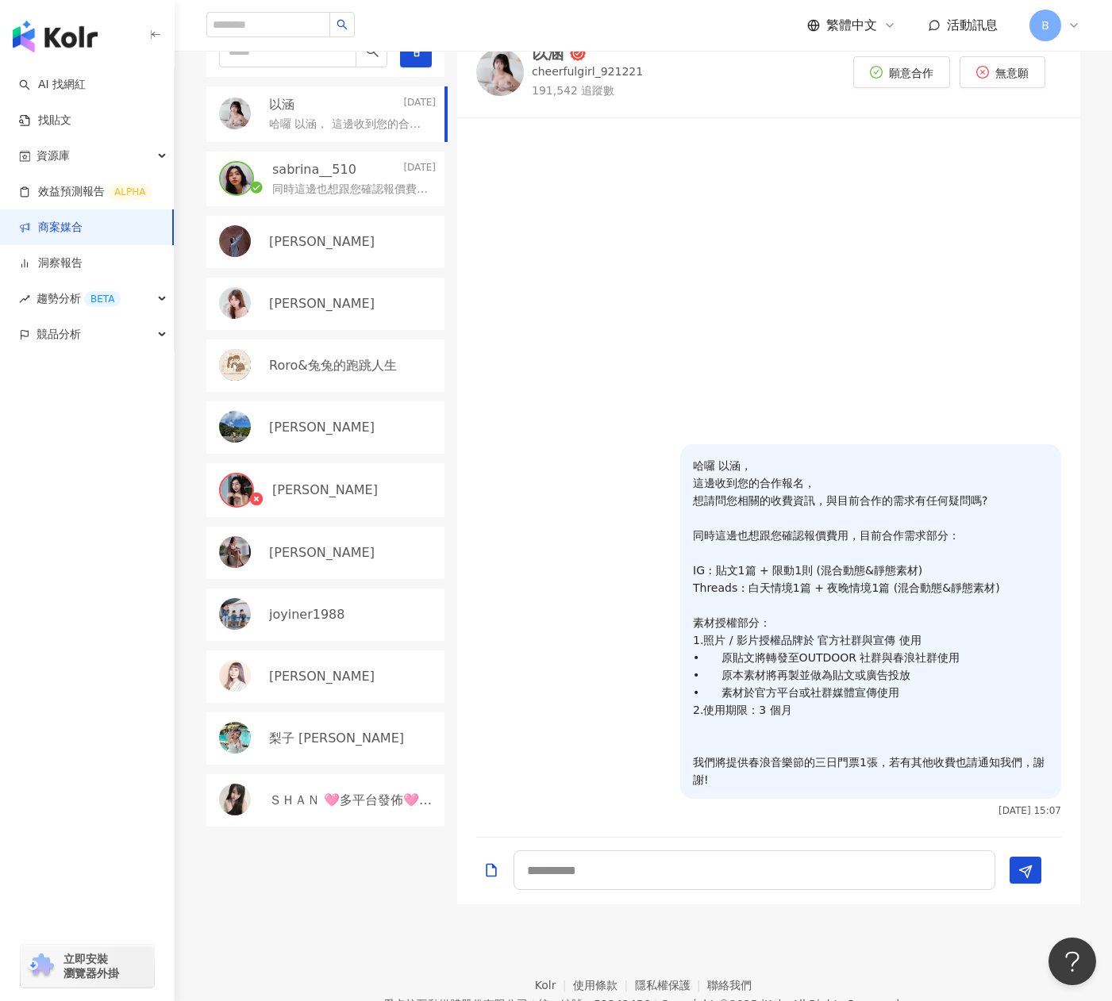
drag, startPoint x: 799, startPoint y: 654, endPoint x: 745, endPoint y: 509, distance: 154.9
click at [745, 509] on p "哈囉 以涵， 這邊收到您的合作報名， 想請問您相關的收費資訊，與目前合作的需求有任何疑問嗎? 同時這邊也想跟您確認報價費用，目前合作需求部分： IG : 貼文…" at bounding box center [871, 623] width 356 height 332
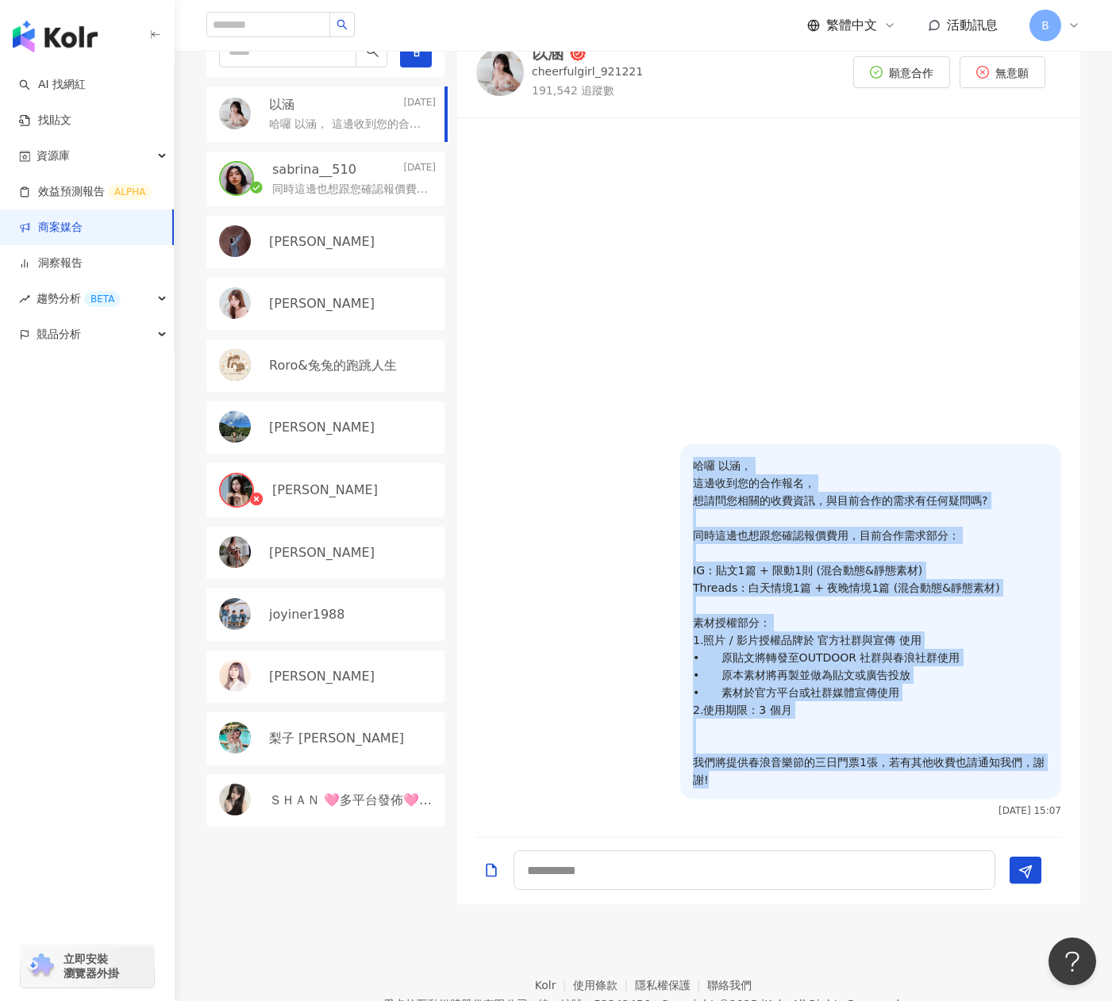
drag, startPoint x: 694, startPoint y: 462, endPoint x: 812, endPoint y: 784, distance: 343.2
click at [812, 784] on p "哈囉 以涵， 這邊收到您的合作報名， 想請問您相關的收費資訊，與目前合作的需求有任何疑問嗎? 同時這邊也想跟您確認報價費用，目前合作需求部分： IG : 貼文…" at bounding box center [871, 623] width 356 height 332
copy p "哈囉 以涵， 這邊收到您的合作報名， 想請問您相關的收費資訊，與目前合作的需求有任何疑問嗎? 同時這邊也想跟您確認報價費用，目前合作需求部分： IG : 貼文…"
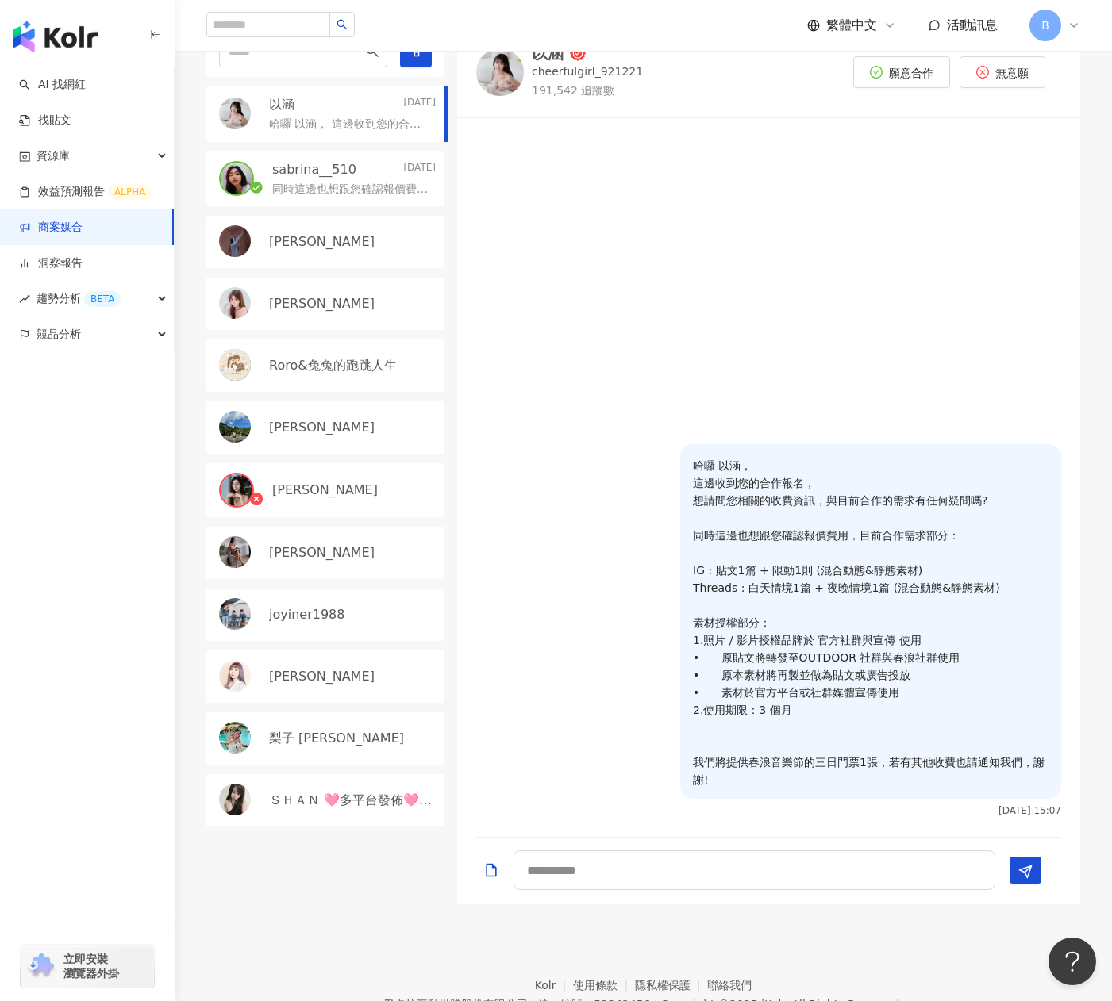
click at [326, 302] on div "[PERSON_NAME]" at bounding box center [352, 303] width 167 height 17
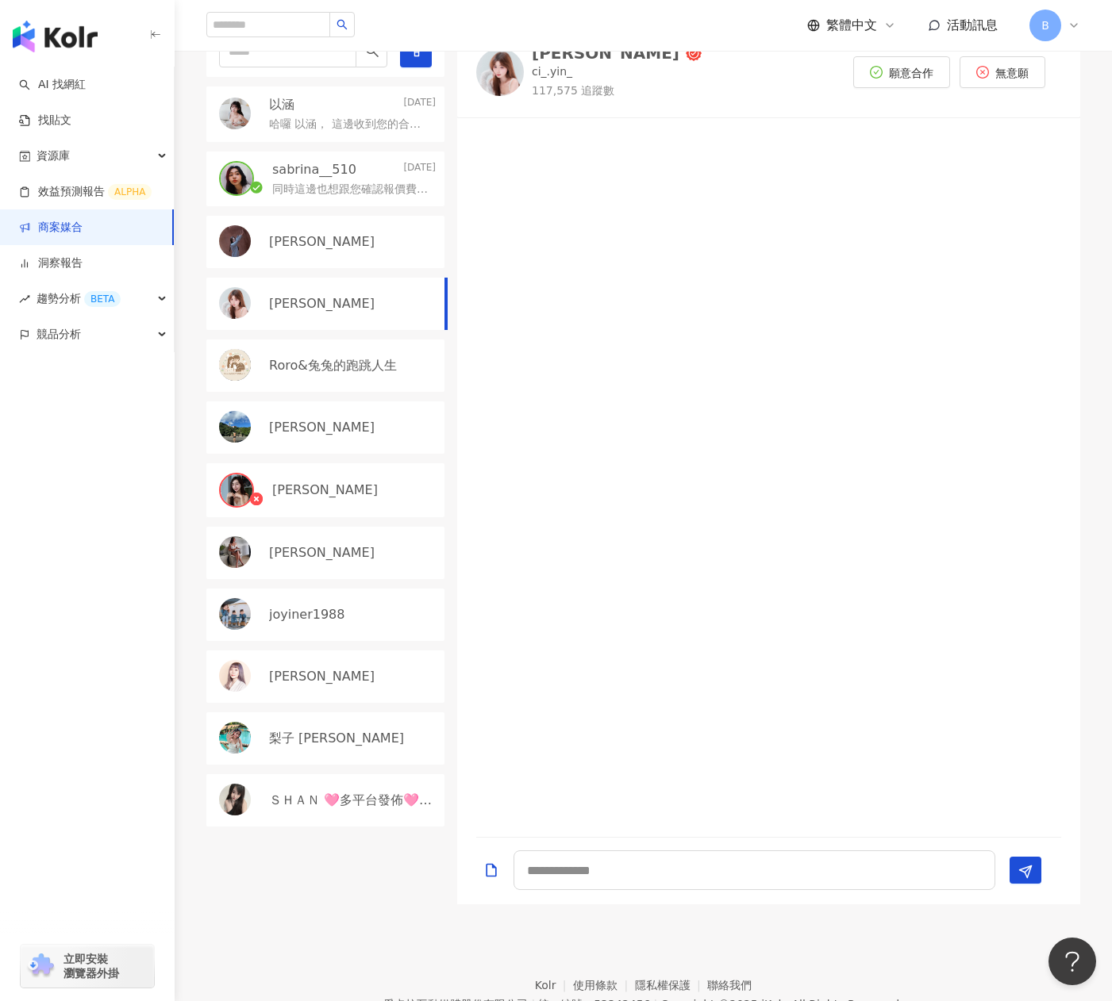
click at [335, 295] on div "[PERSON_NAME]" at bounding box center [352, 303] width 167 height 17
click at [557, 885] on textarea at bounding box center [754, 871] width 482 height 40
paste textarea "**********"
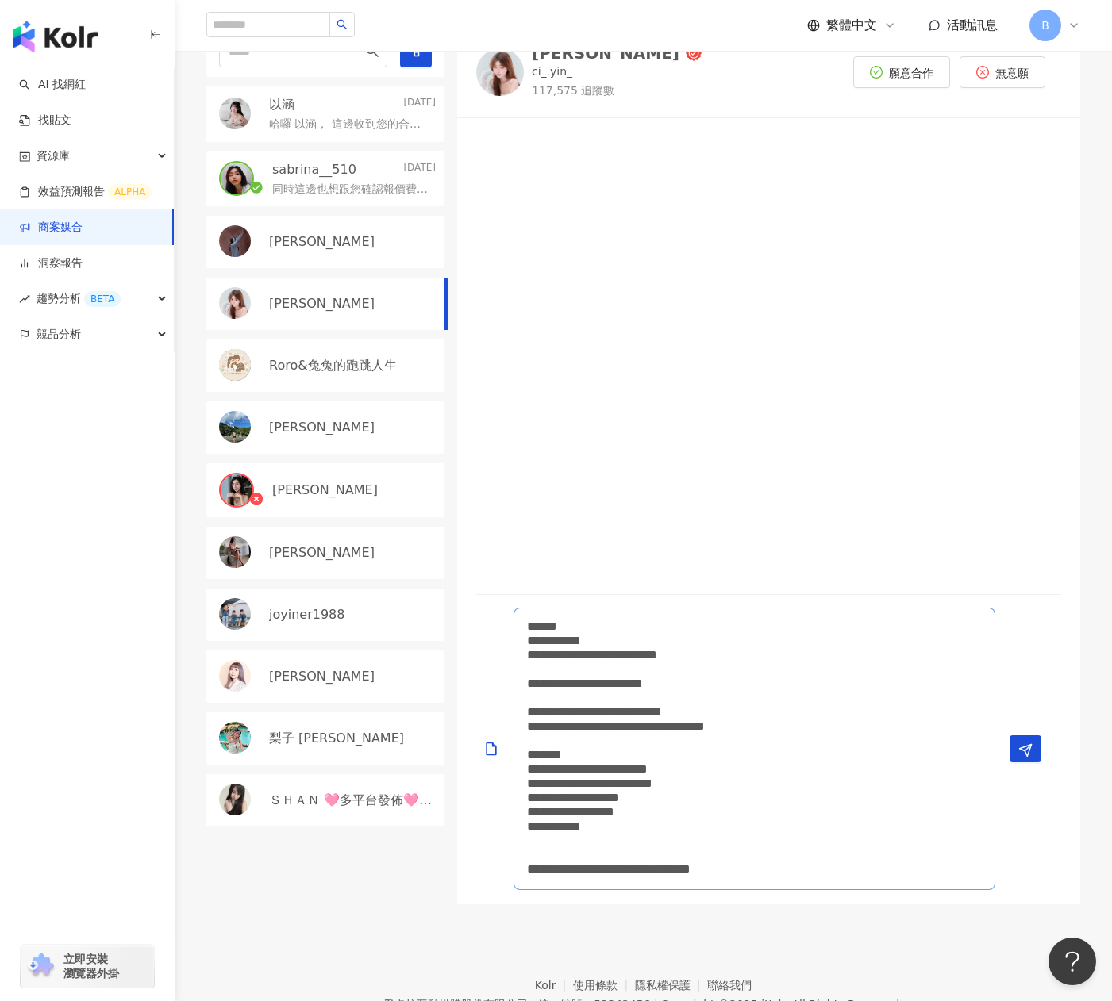
scroll to position [352, 0]
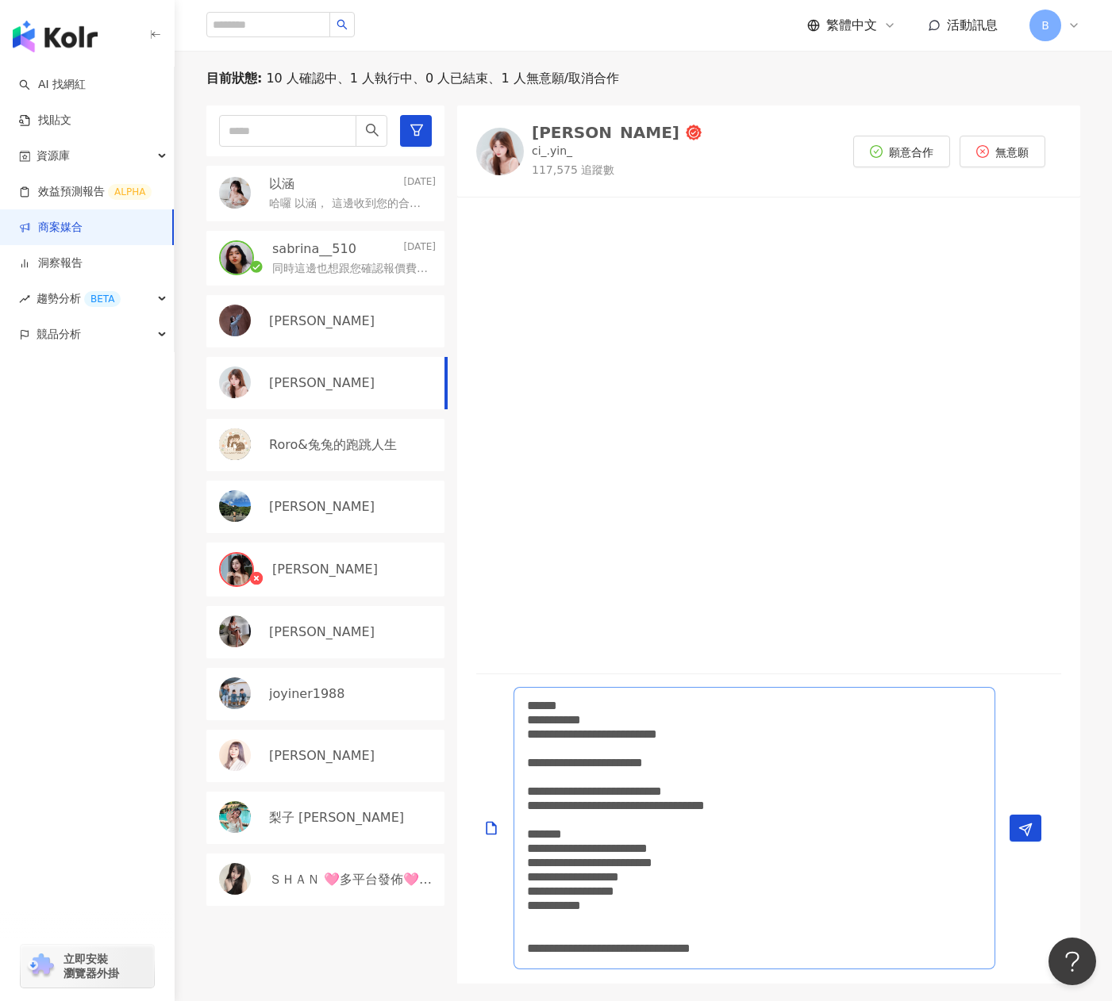
type textarea "**********"
click at [580, 125] on div "[PERSON_NAME]" at bounding box center [606, 133] width 148 height 16
click at [892, 148] on span "願意合作" at bounding box center [911, 152] width 44 height 13
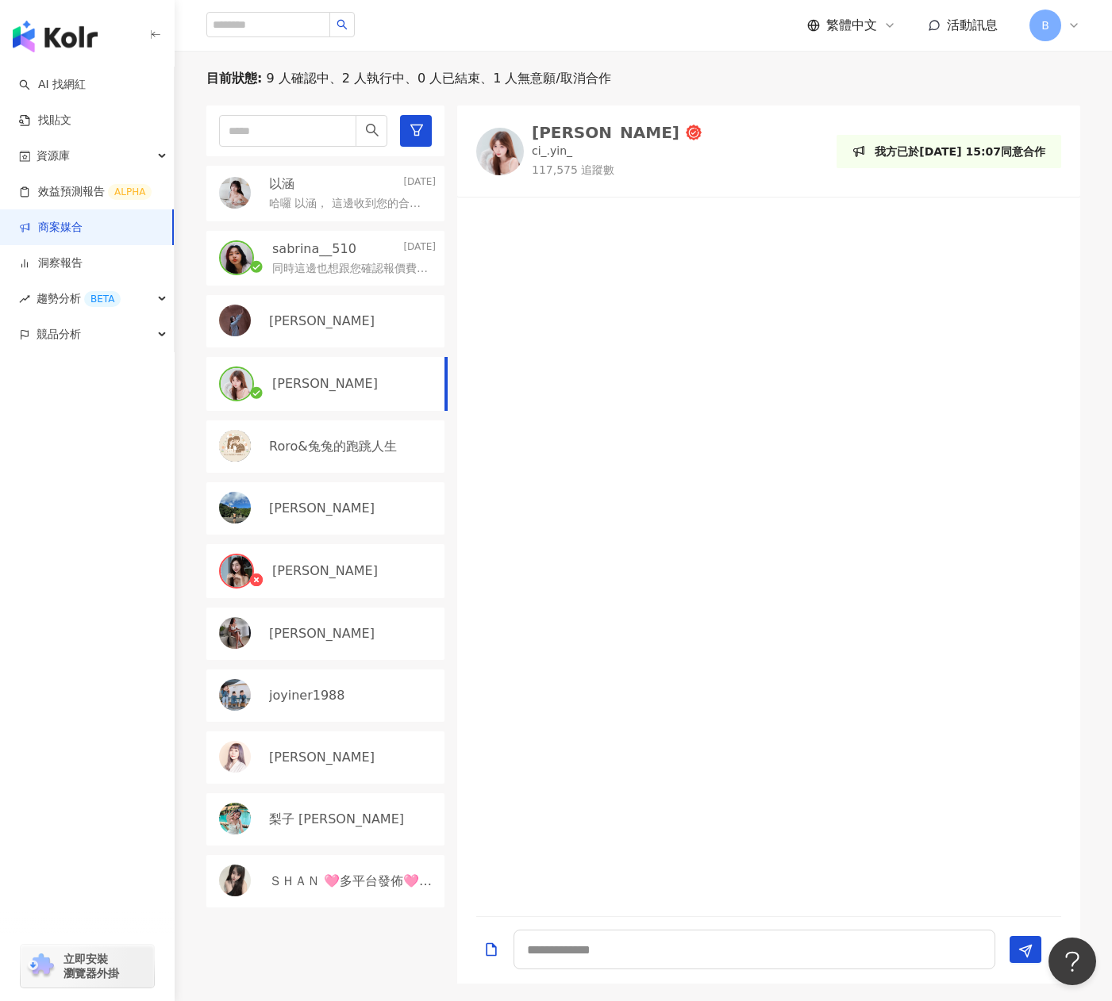
click at [334, 370] on div "[PERSON_NAME]" at bounding box center [325, 384] width 238 height 54
click at [604, 960] on textarea at bounding box center [754, 950] width 482 height 40
drag, startPoint x: 570, startPoint y: 950, endPoint x: 602, endPoint y: 947, distance: 32.7
click at [602, 947] on textarea at bounding box center [754, 950] width 482 height 40
click at [588, 966] on textarea at bounding box center [754, 950] width 482 height 40
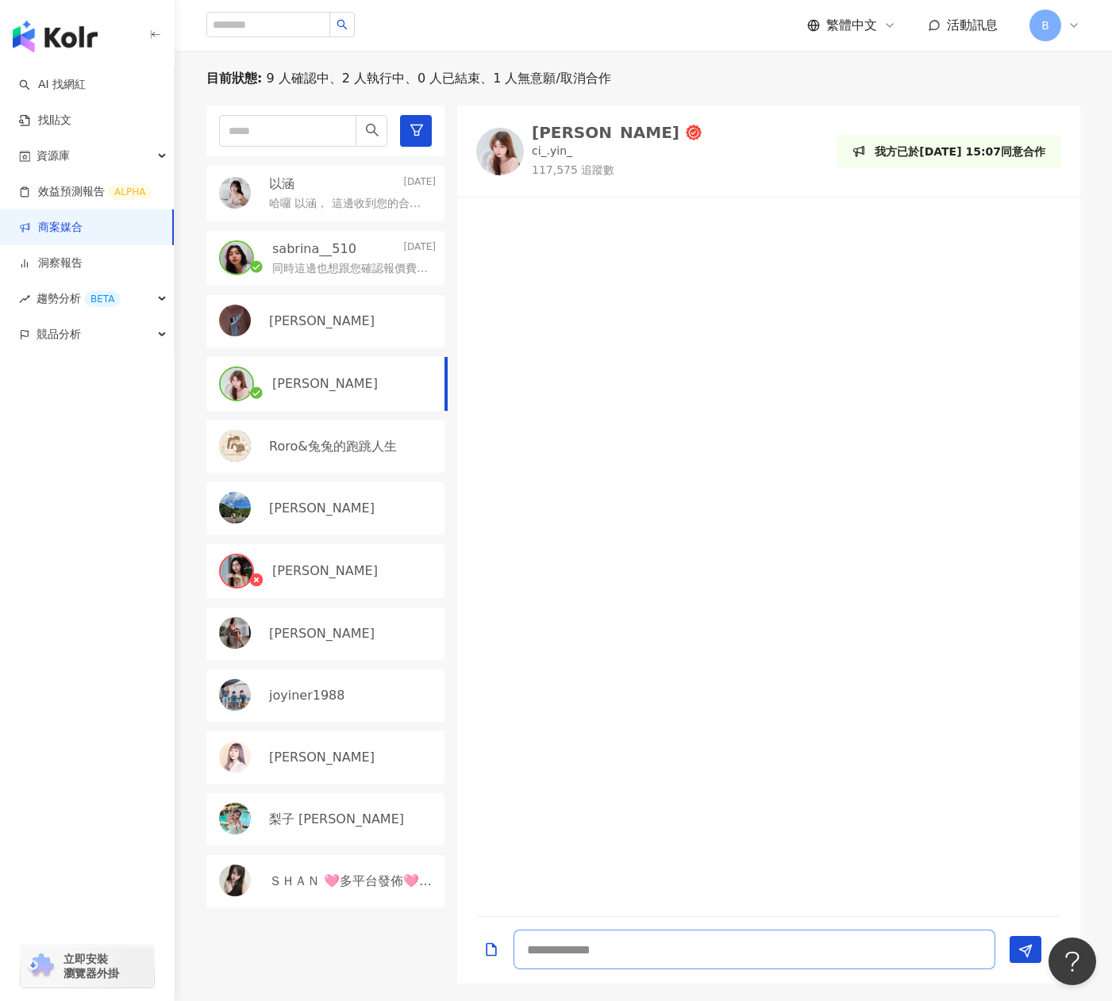
paste textarea "**********"
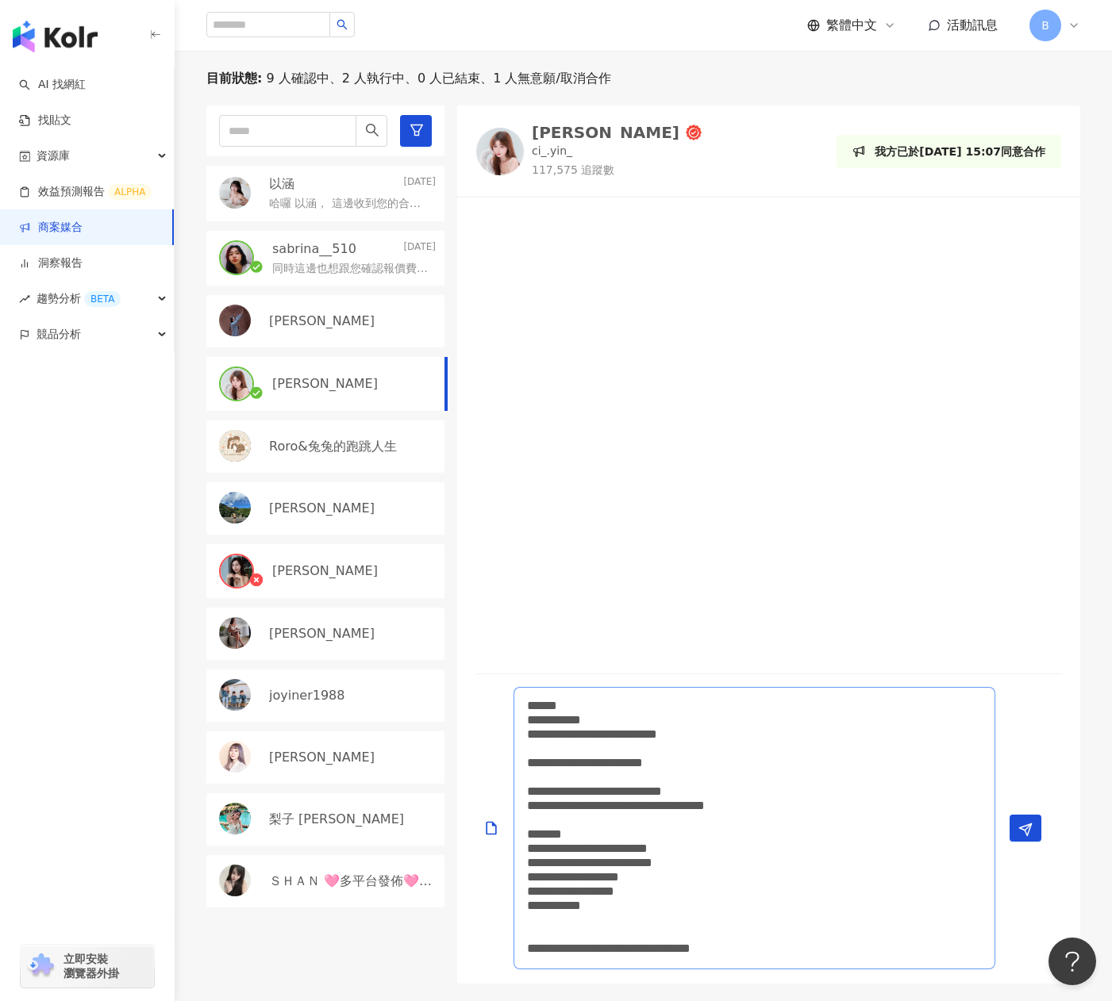
drag, startPoint x: 558, startPoint y: 705, endPoint x: 579, endPoint y: 705, distance: 21.4
click at [579, 705] on textarea "**********" at bounding box center [754, 828] width 482 height 283
paste textarea
click at [831, 757] on textarea "**********" at bounding box center [754, 828] width 482 height 283
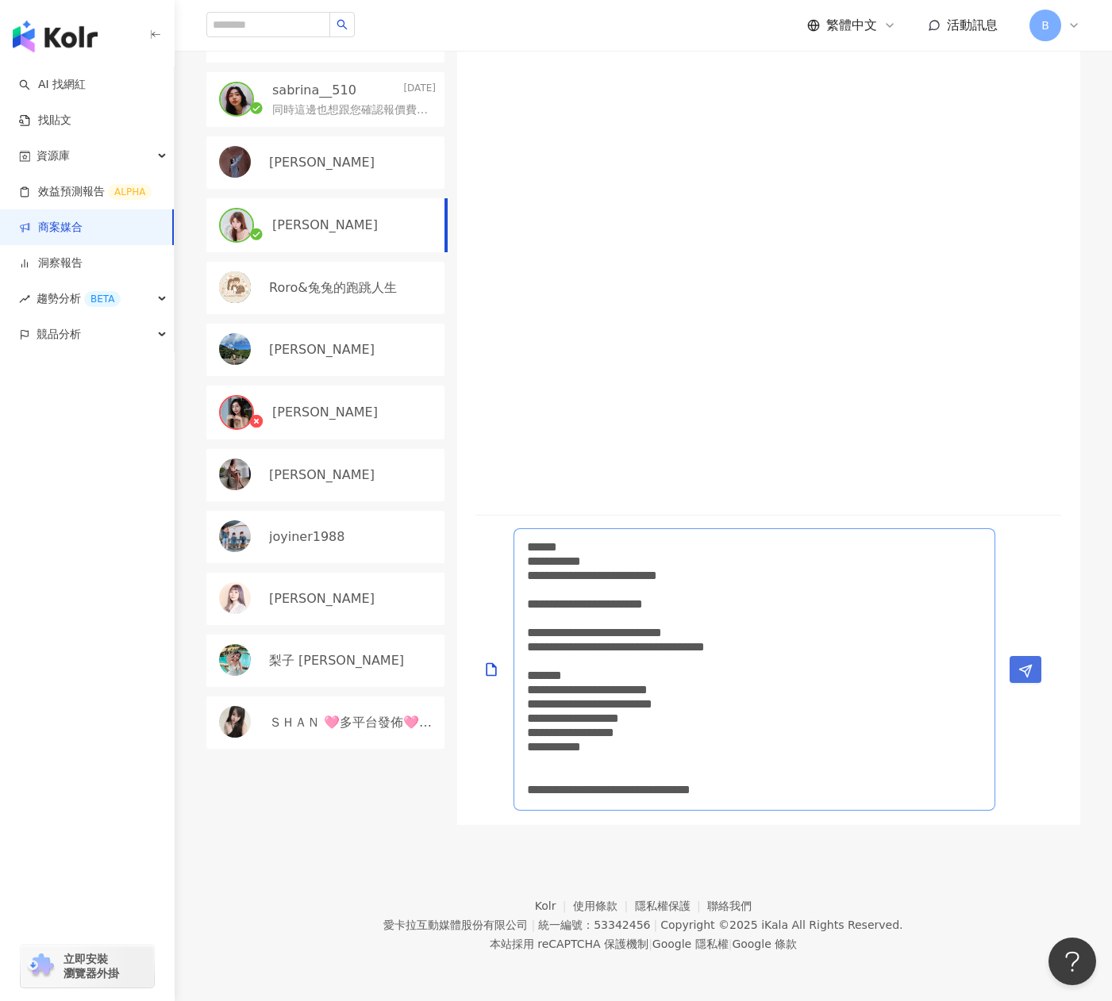
type textarea "**********"
click at [1036, 663] on button "Send" at bounding box center [1025, 669] width 32 height 27
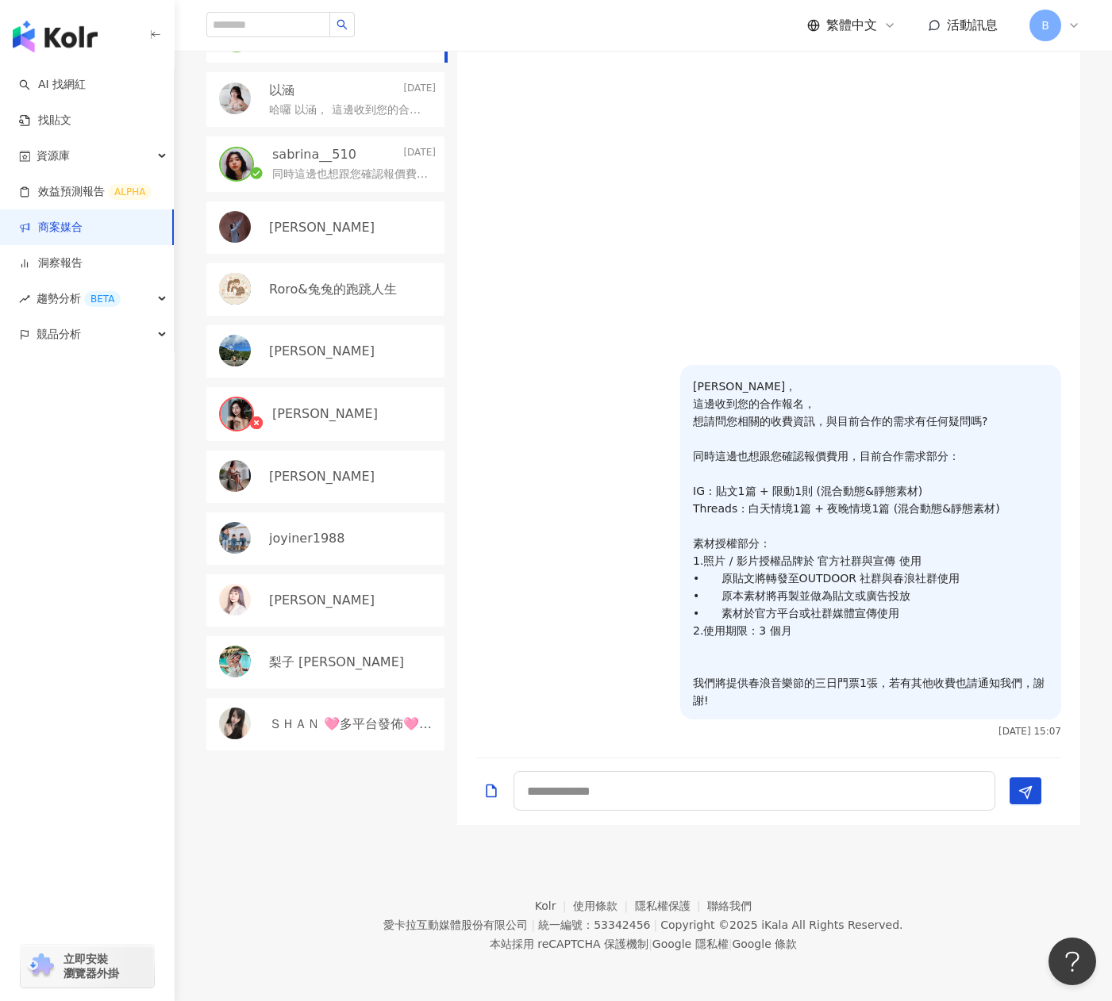
scroll to position [352, 0]
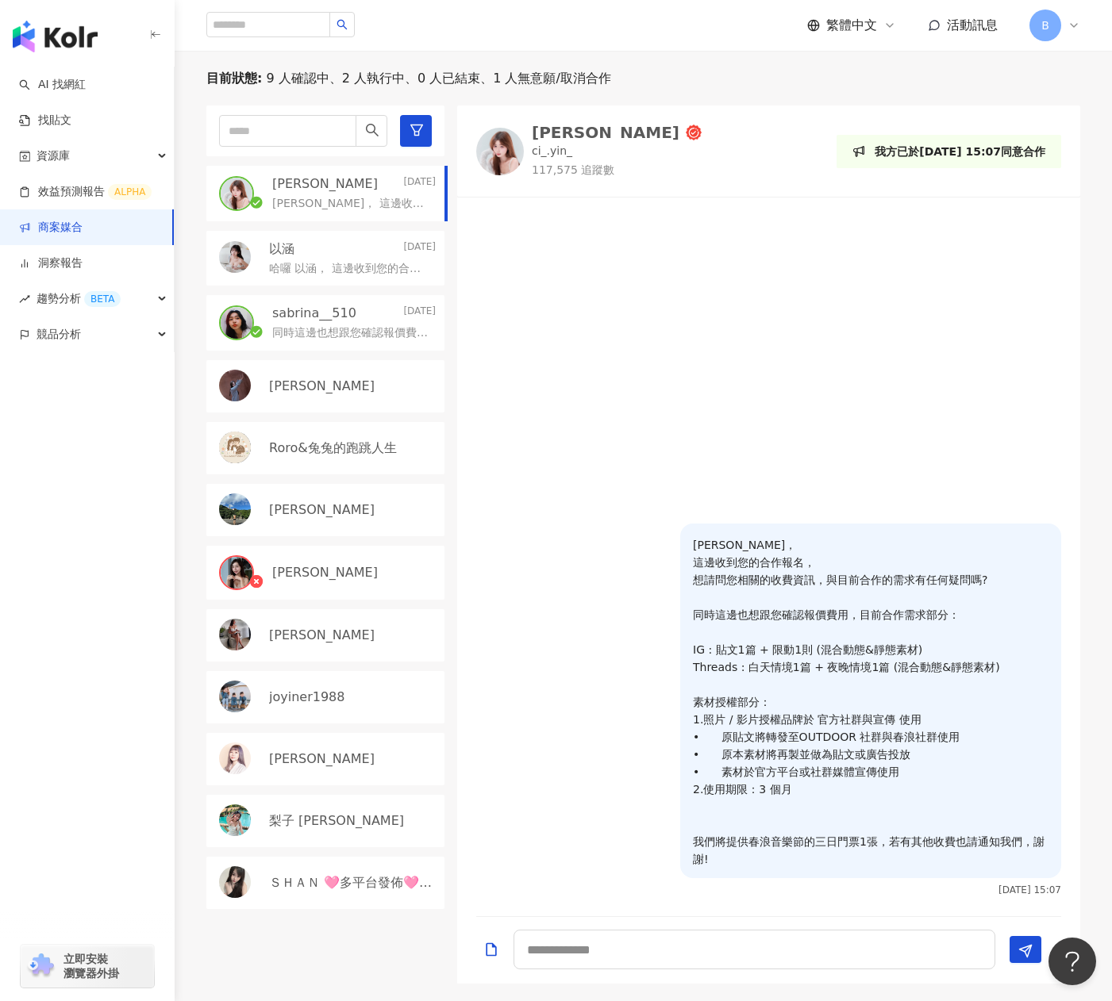
click at [342, 253] on div "以涵 Today" at bounding box center [352, 248] width 167 height 17
click at [891, 152] on span "願意合作" at bounding box center [911, 152] width 44 height 13
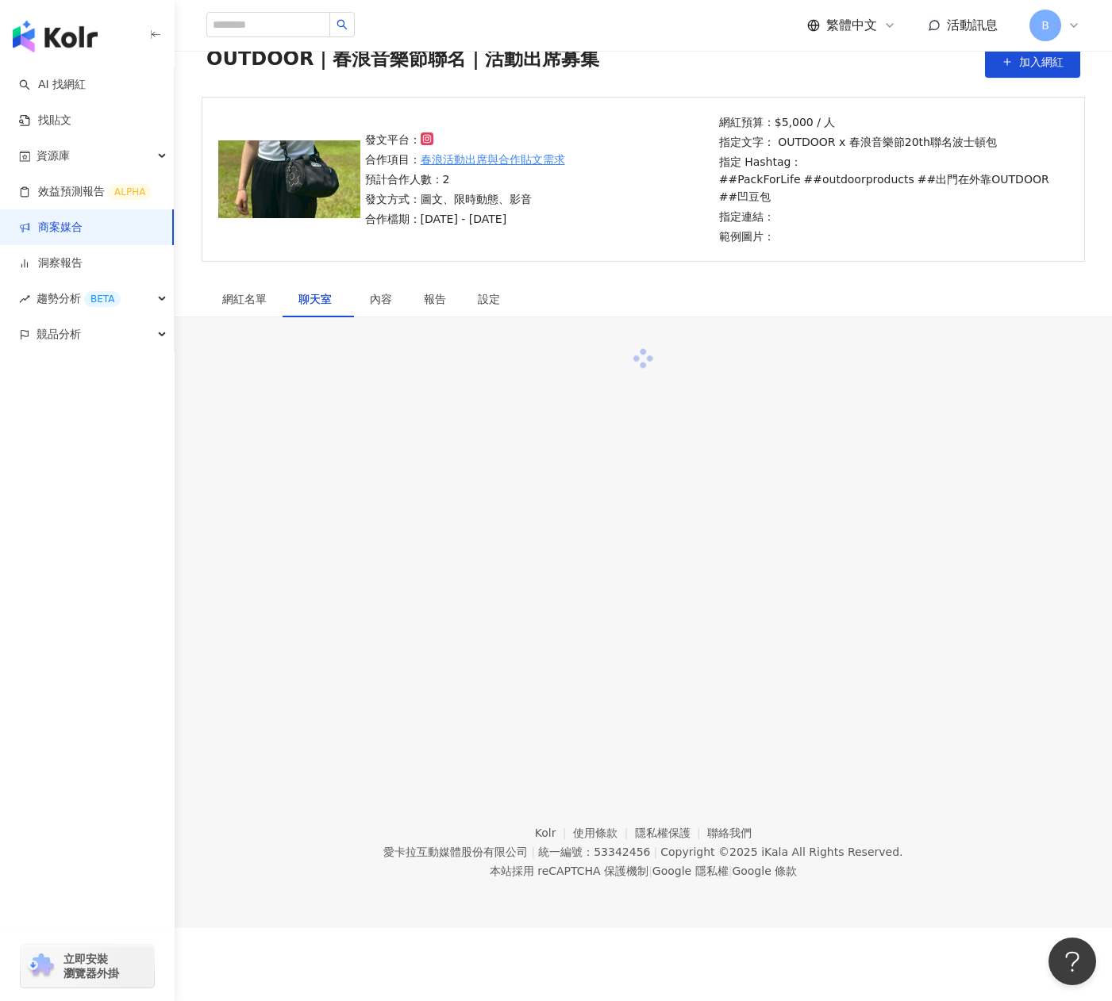
scroll to position [352, 0]
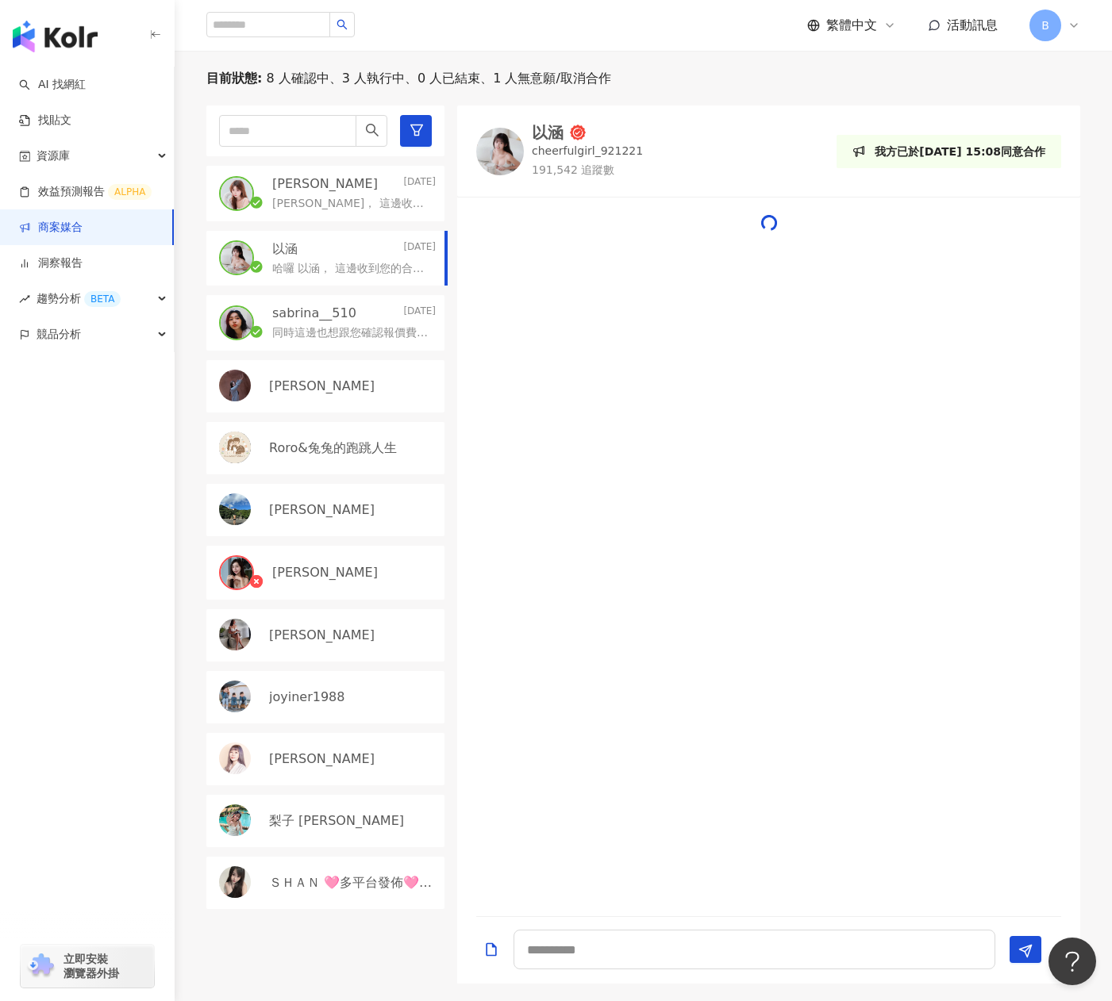
drag, startPoint x: 383, startPoint y: 322, endPoint x: 297, endPoint y: 293, distance: 91.3
click at [298, 294] on div "陳琪茵🐼 Today 哈囉 琪茵， 這邊收到您的合作報名， 想請問您相關的收費資訊，與目前合作的需求有任何疑問嗎? 同時這邊也想跟您確認報價費用，目前合作需求…" at bounding box center [331, 545] width 251 height 878
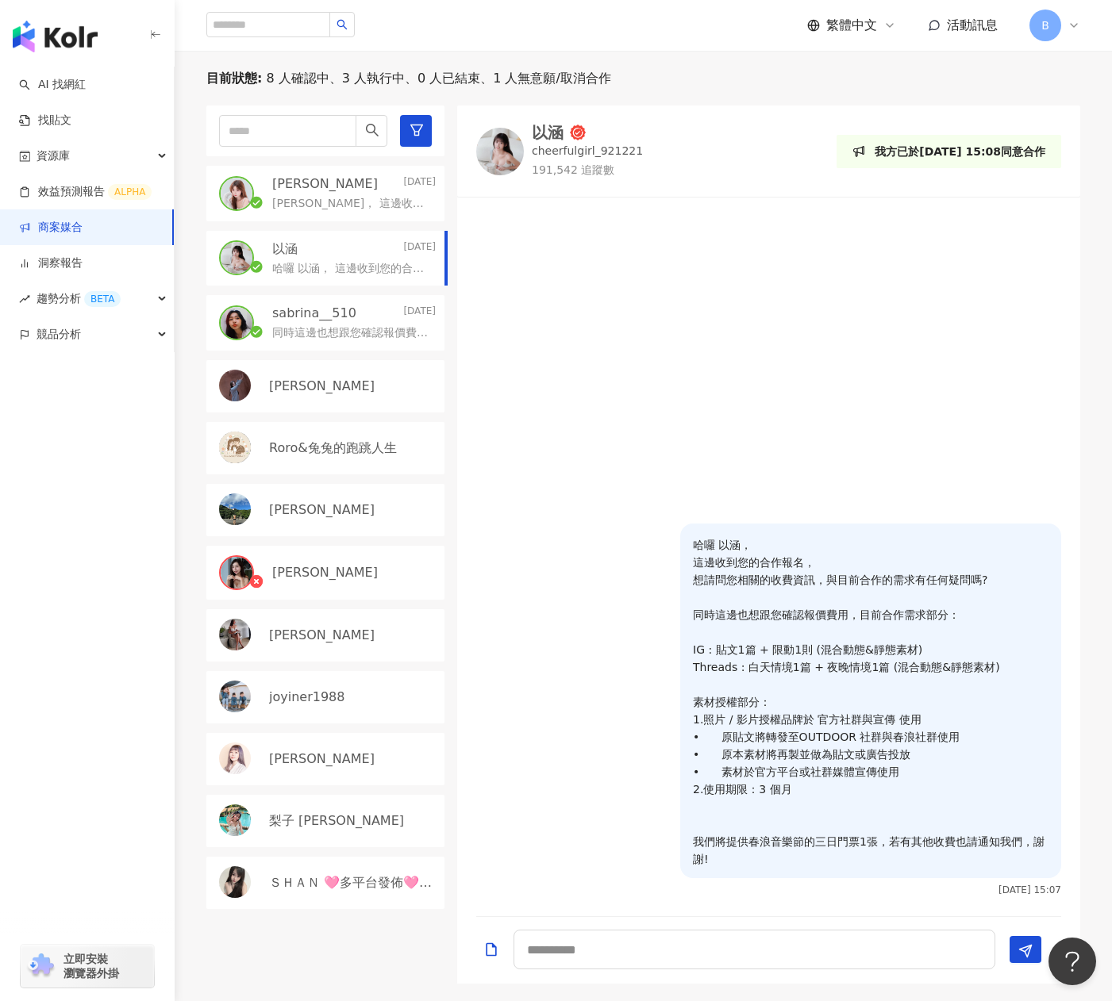
click at [340, 314] on p "sabrina__510" at bounding box center [314, 313] width 84 height 17
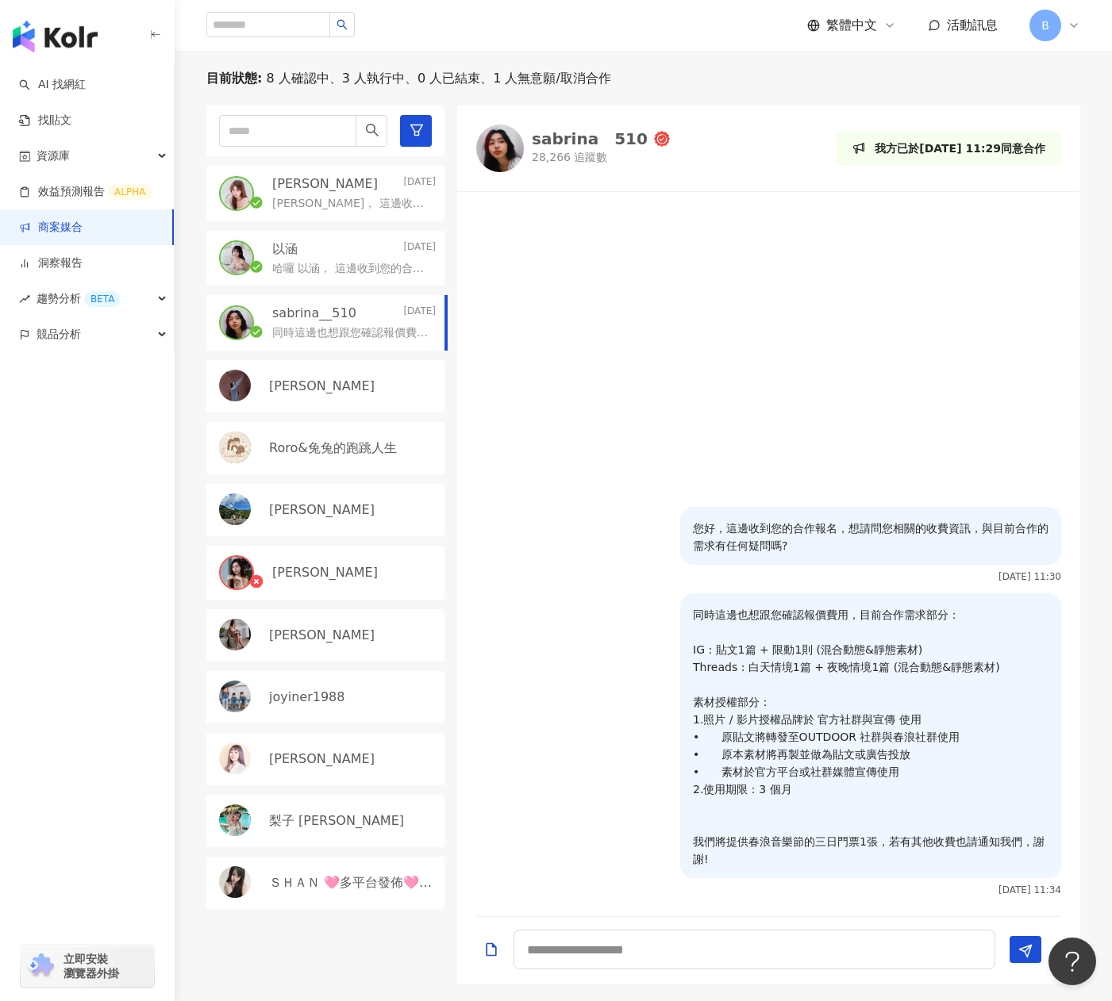
click at [369, 340] on p "同時這邊也想跟您確認報價費用，目前合作需求部分： IG : 貼文1篇 + 限動1則 (混合動態&靜態素材) Threads : 白天情境1篇 + 夜晚情境1篇…" at bounding box center [350, 333] width 157 height 16
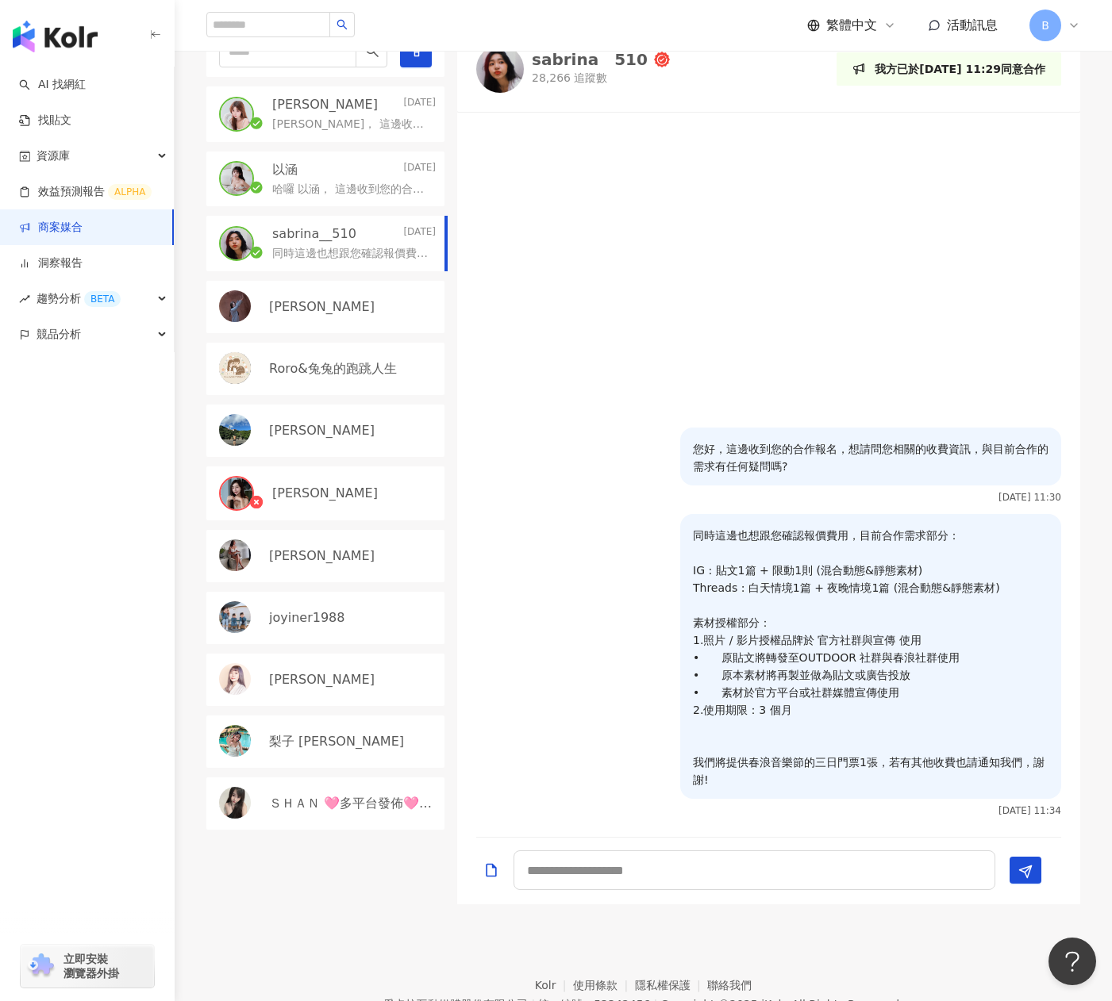
click at [325, 183] on p "哈囉 以涵， 這邊收到您的合作報名， 想請問您相關的收費資訊，與目前合作的需求有任何疑問嗎? 同時這邊也想跟您確認報價費用，目前合作需求部分： IG : 貼文…" at bounding box center [350, 190] width 157 height 16
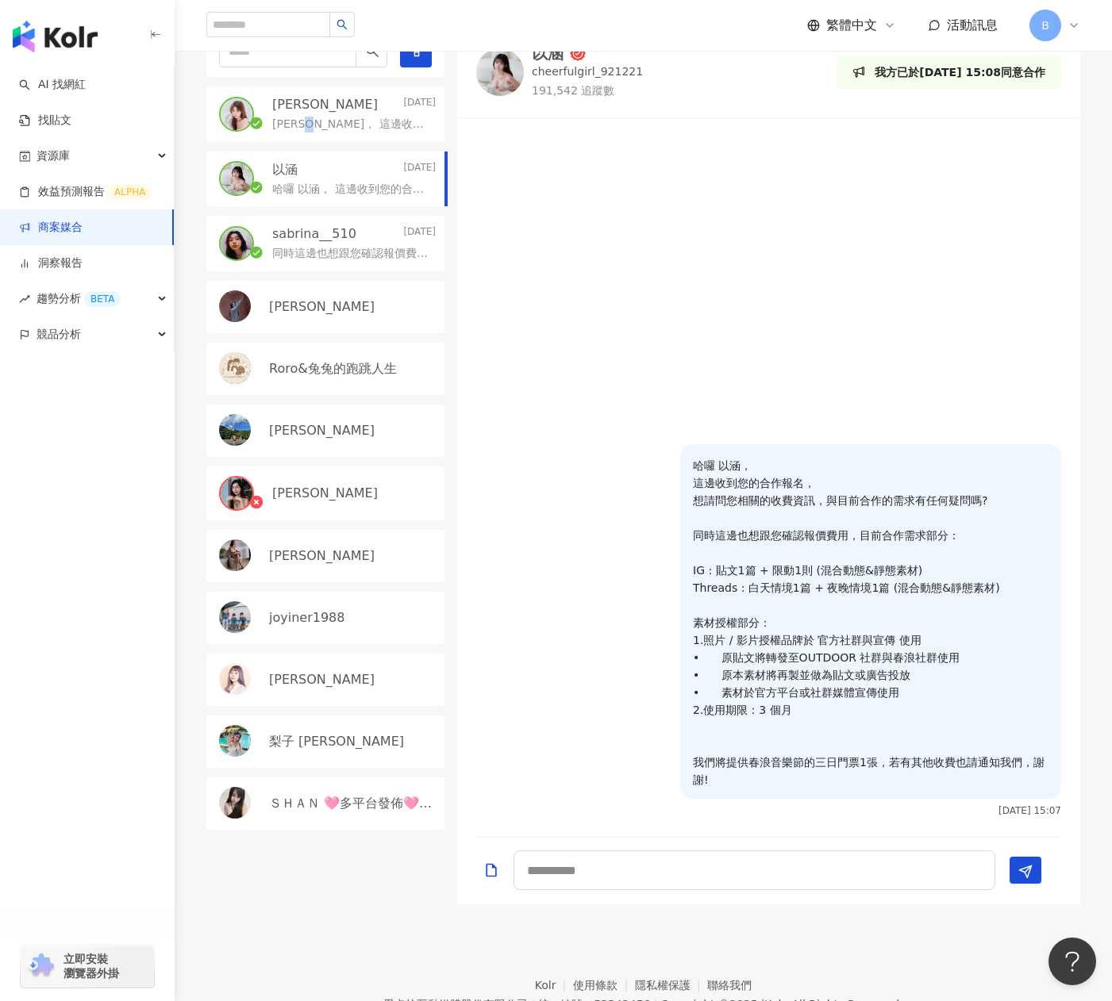
click at [324, 134] on div "陳琪茵🐼 Today 哈囉 琪茵， 這邊收到您的合作報名， 想請問您相關的收費資訊，與目前合作的需求有任何疑問嗎? 同時這邊也想跟您確認報價費用，目前合作需求…" at bounding box center [325, 114] width 238 height 56
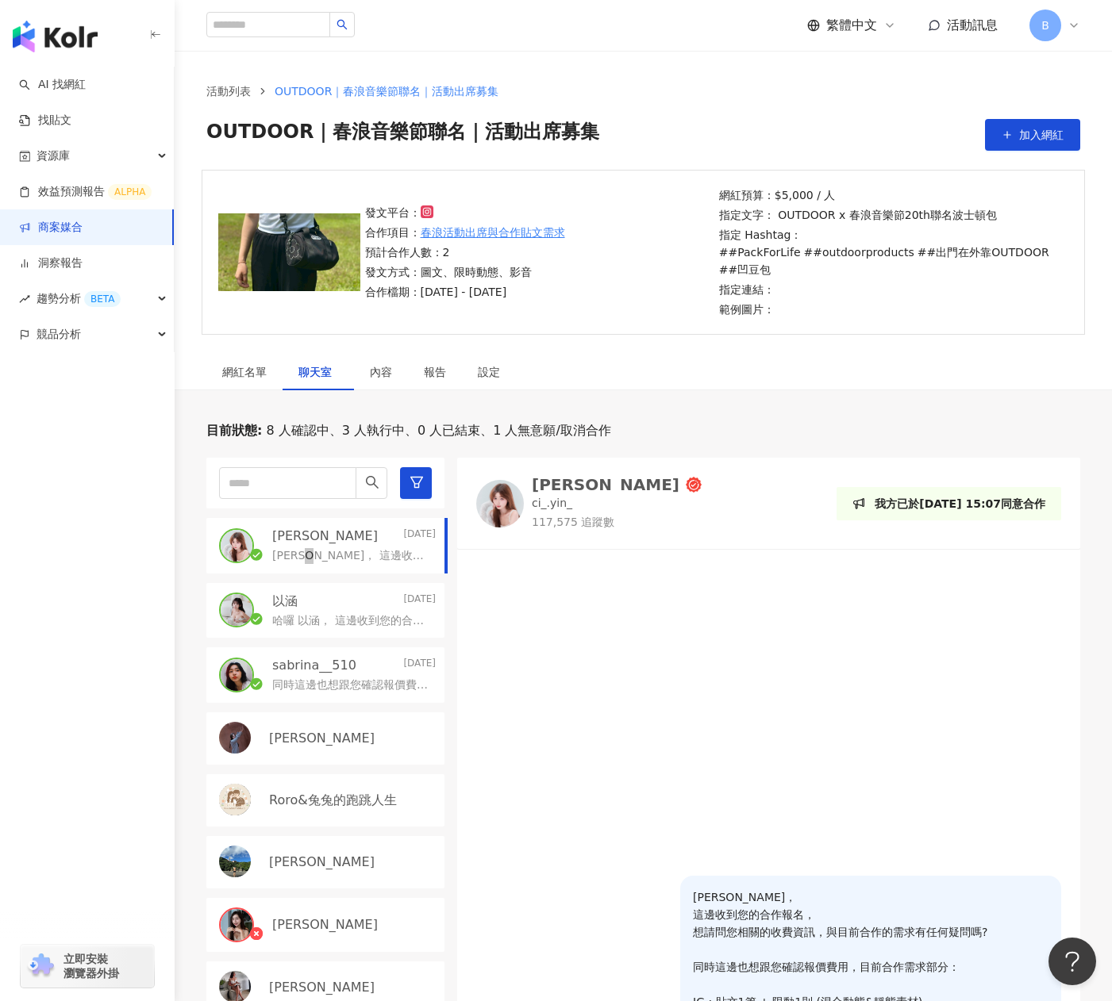
scroll to position [511, 0]
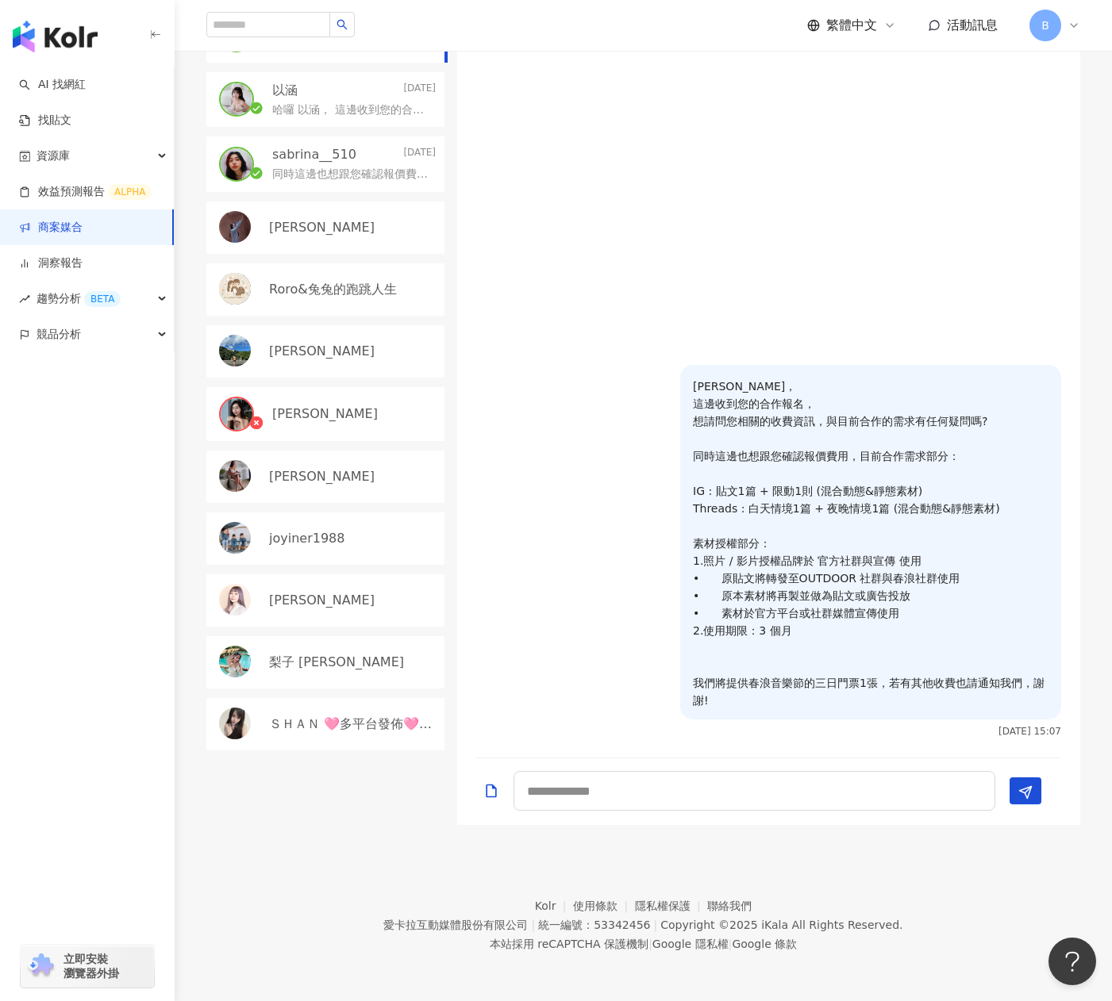
click at [341, 170] on p "同時這邊也想跟您確認報價費用，目前合作需求部分： IG : 貼文1篇 + 限動1則 (混合動態&靜態素材) Threads : 白天情境1篇 + 夜晚情境1篇…" at bounding box center [350, 175] width 157 height 16
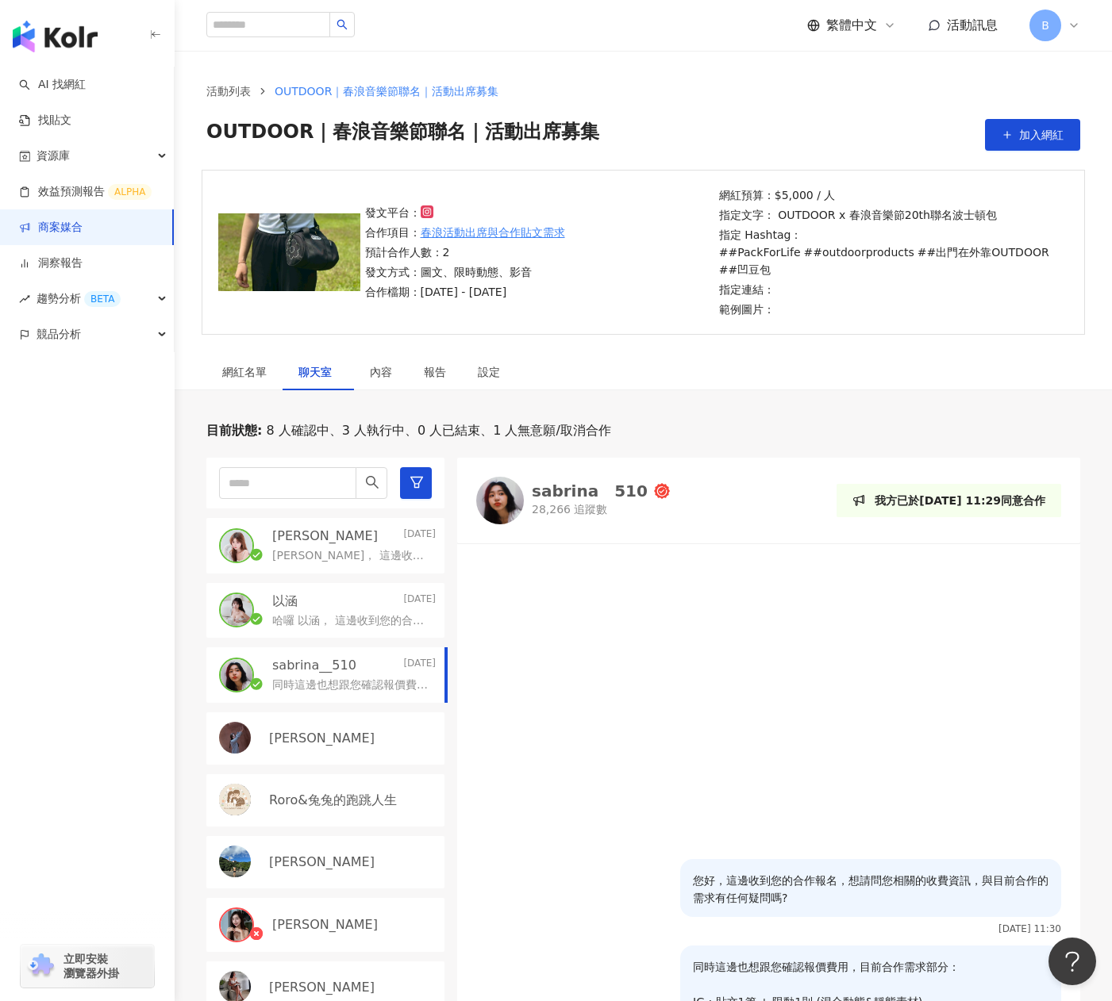
click at [319, 605] on div "以涵 Today" at bounding box center [353, 601] width 163 height 17
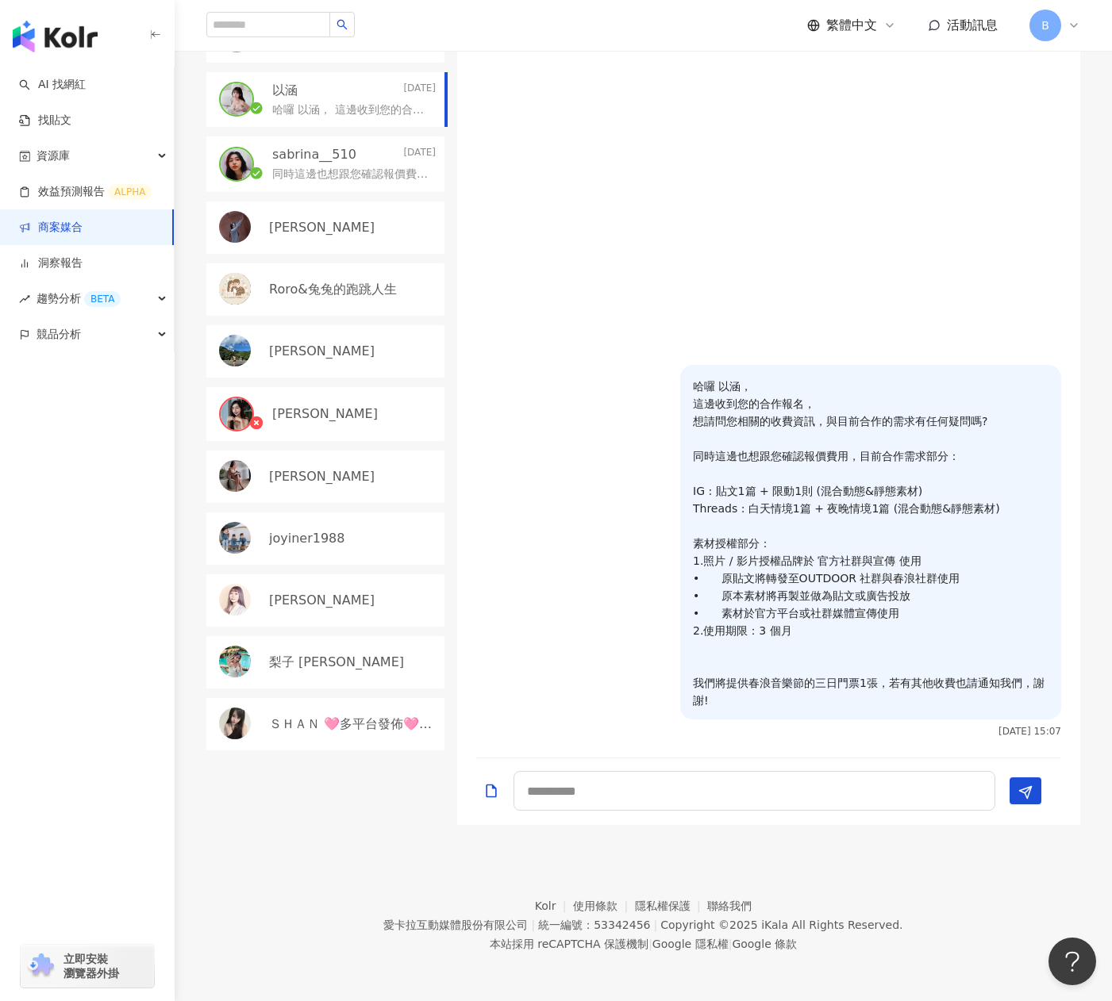
scroll to position [114, 0]
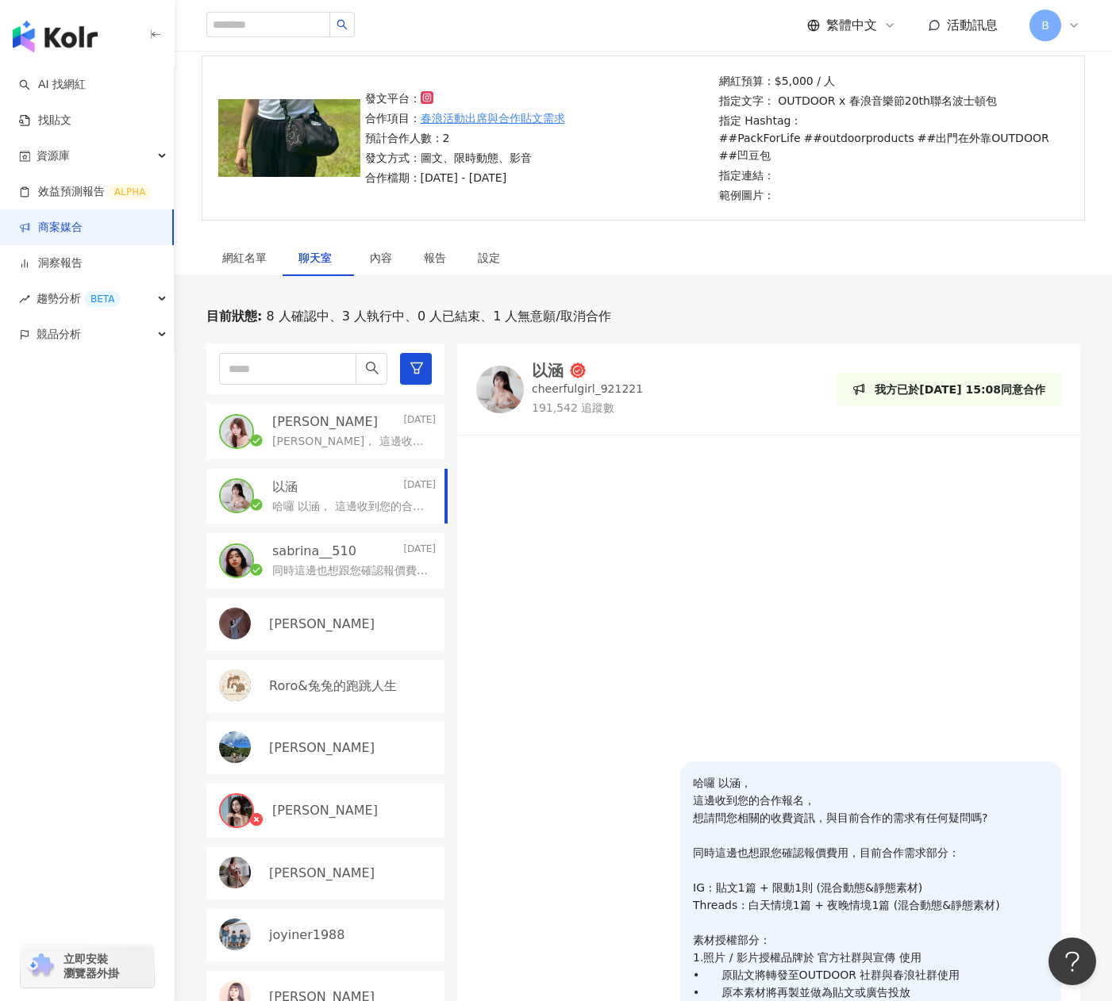
click at [352, 426] on div "陳琪茵🐼 Today" at bounding box center [353, 421] width 163 height 17
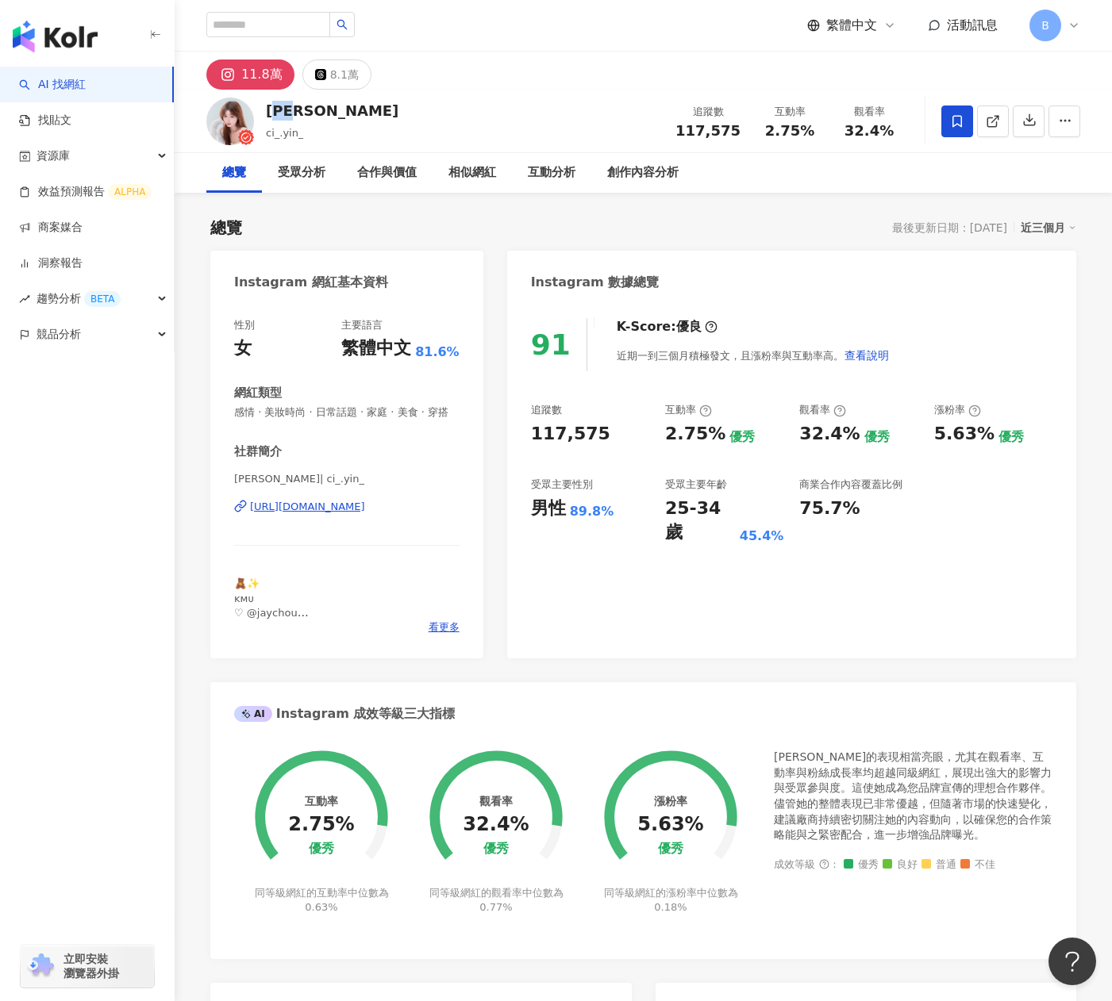
drag, startPoint x: 279, startPoint y: 113, endPoint x: 304, endPoint y: 117, distance: 24.9
click at [304, 117] on div "[PERSON_NAME]" at bounding box center [332, 111] width 133 height 20
copy div "[PERSON_NAME]"
